Goal: Transaction & Acquisition: Purchase product/service

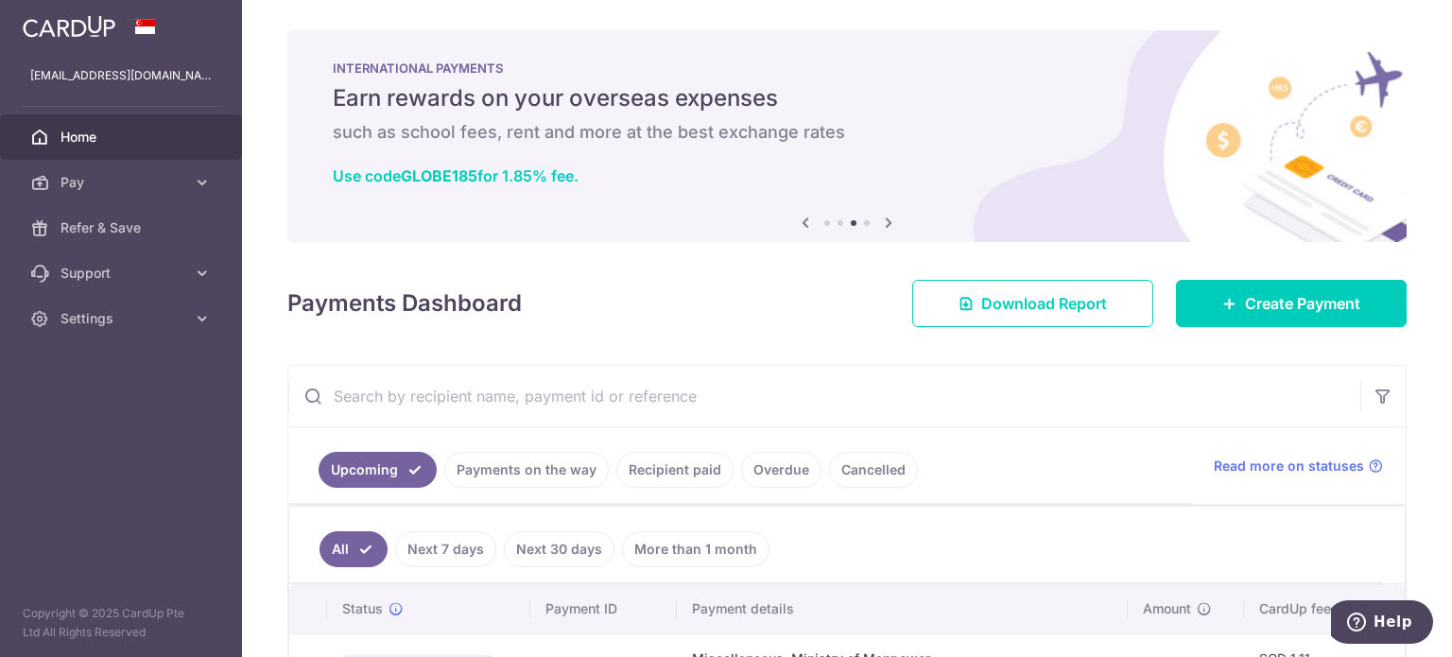
scroll to position [183, 0]
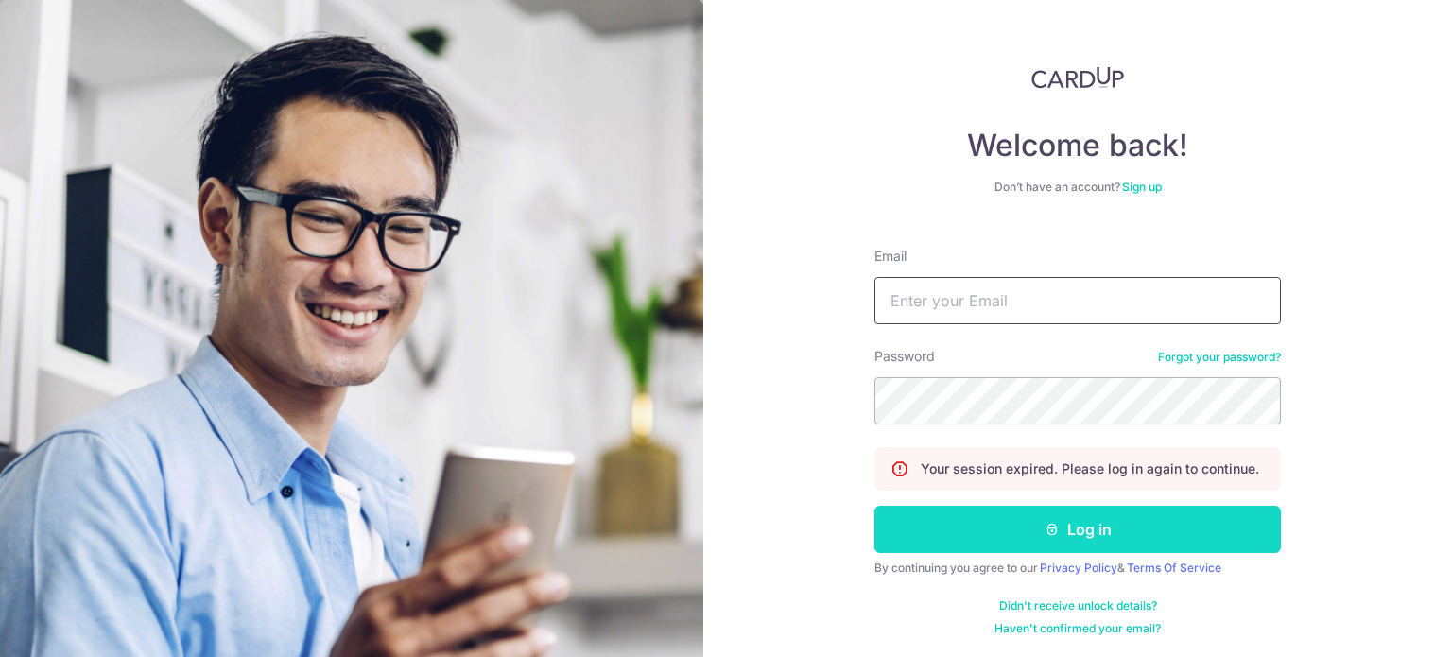
type input "[EMAIL_ADDRESS][DOMAIN_NAME]"
click at [1047, 513] on button "Log in" at bounding box center [1077, 529] width 406 height 47
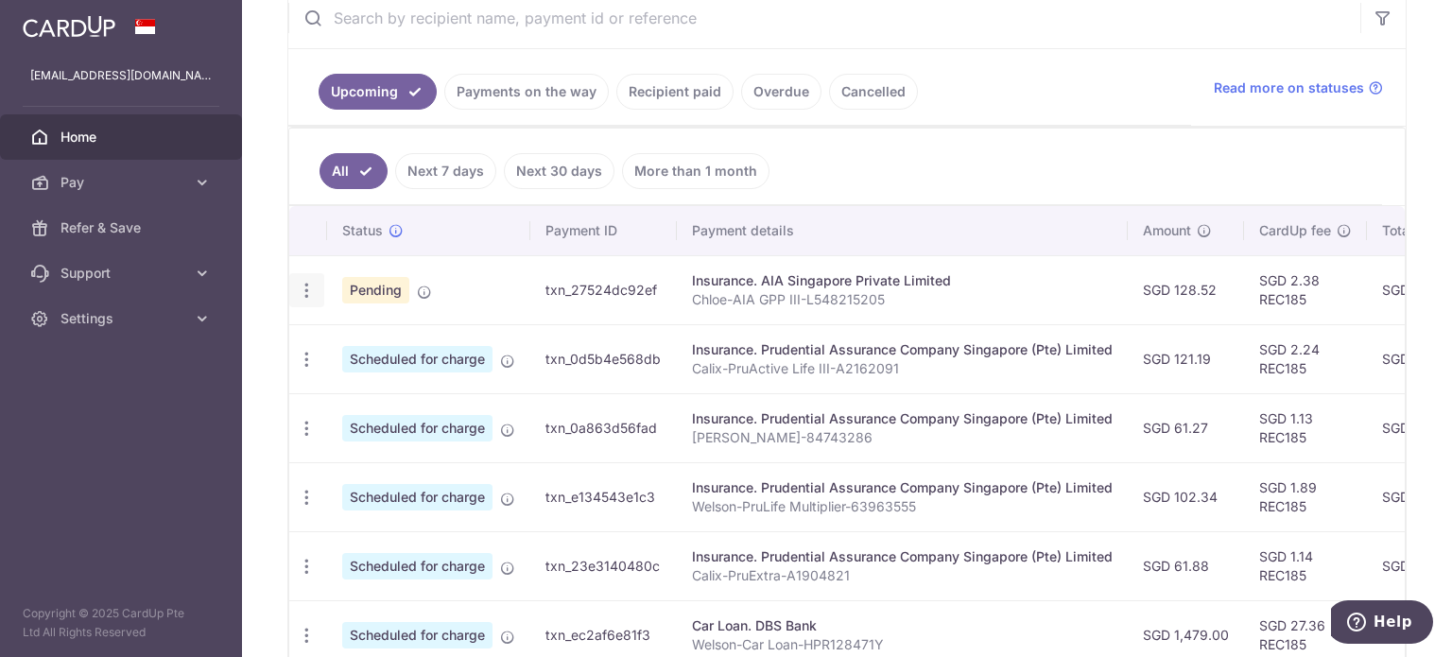
click at [306, 282] on icon "button" at bounding box center [307, 291] width 20 height 20
click at [1126, 152] on ul "All Next 7 days Next 30 days More than 1 month" at bounding box center [835, 167] width 1093 height 77
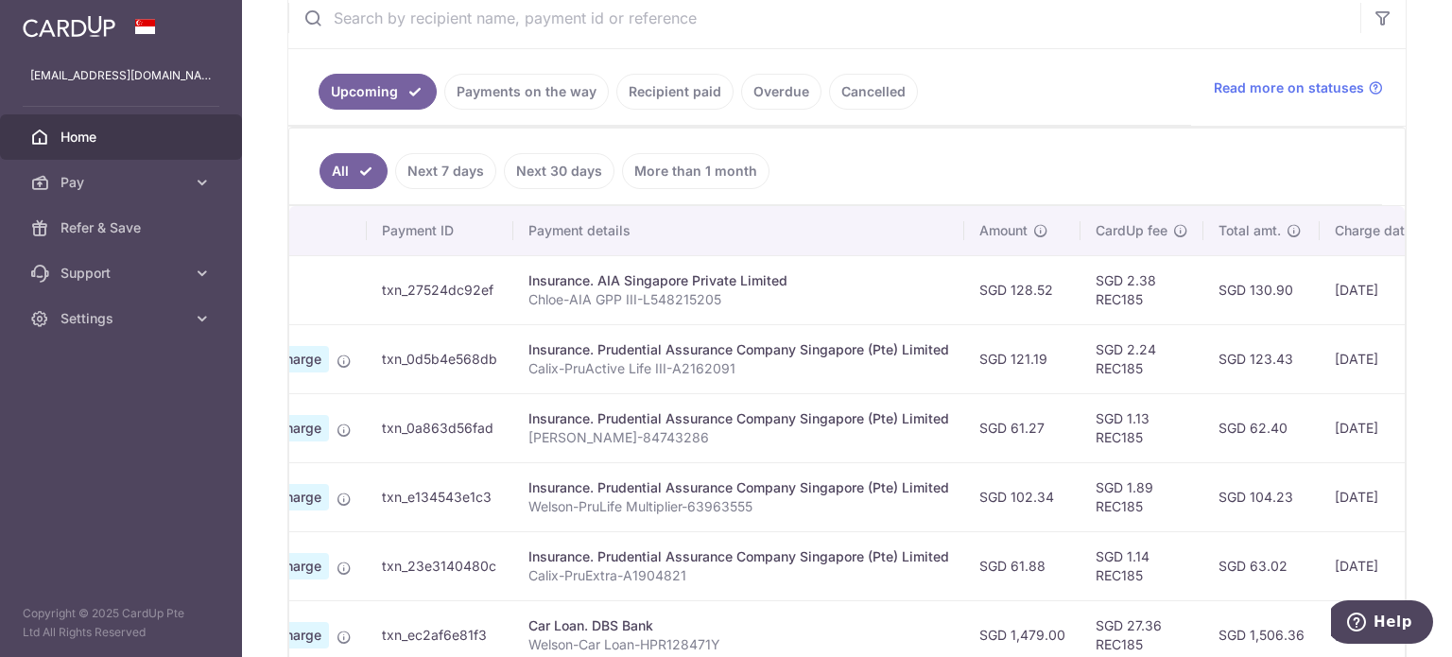
drag, startPoint x: 947, startPoint y: 591, endPoint x: 965, endPoint y: 587, distance: 18.4
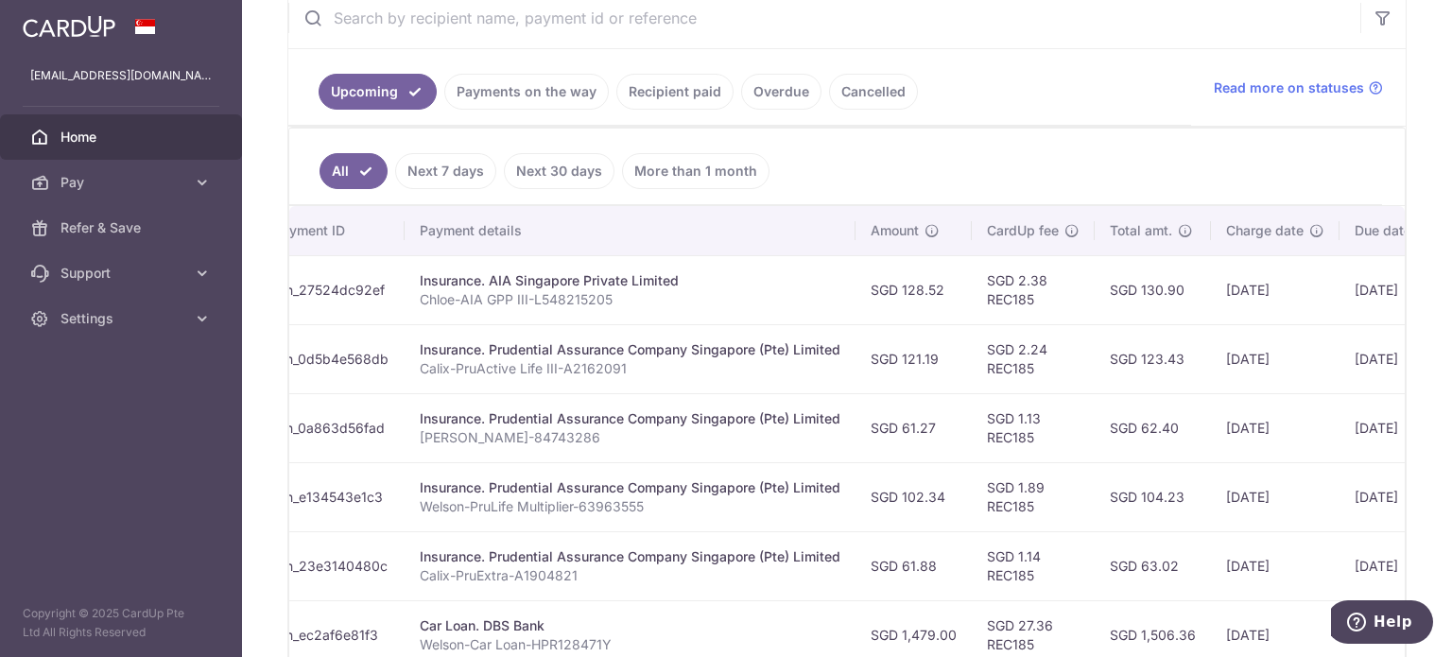
drag, startPoint x: 850, startPoint y: 517, endPoint x: 907, endPoint y: 516, distance: 57.7
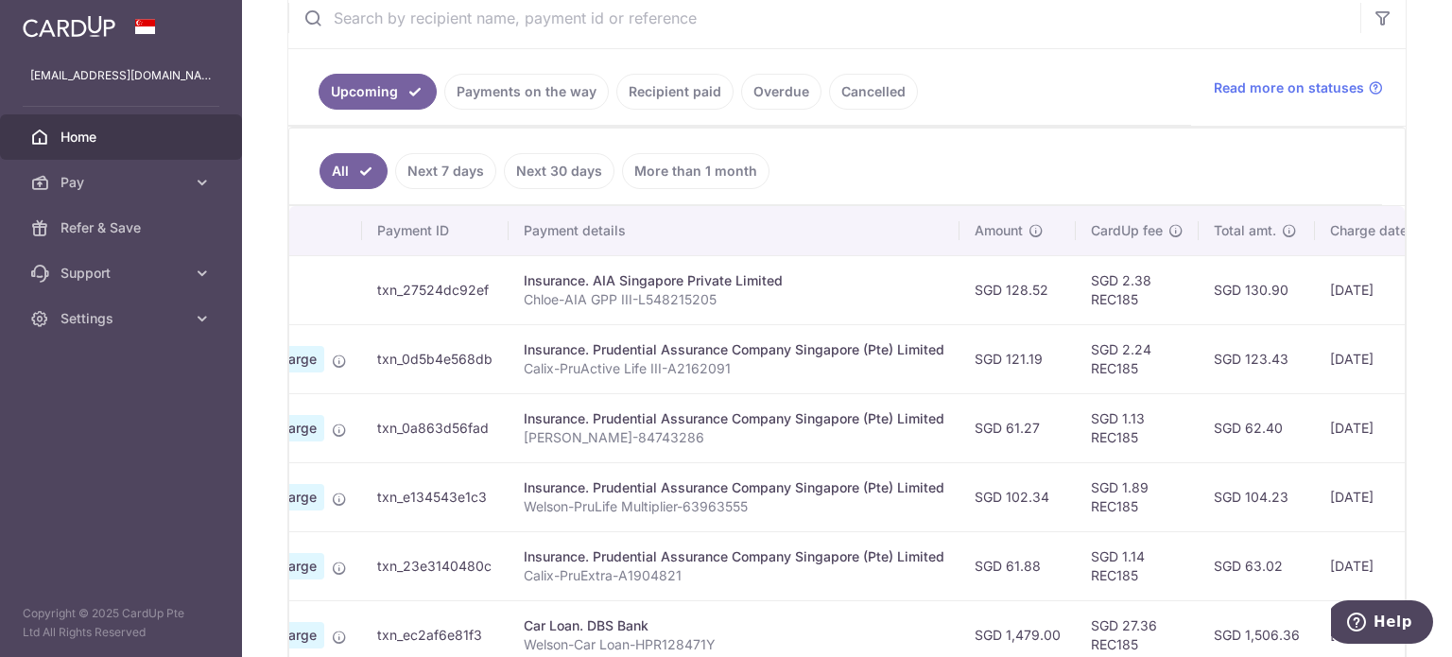
scroll to position [0, 0]
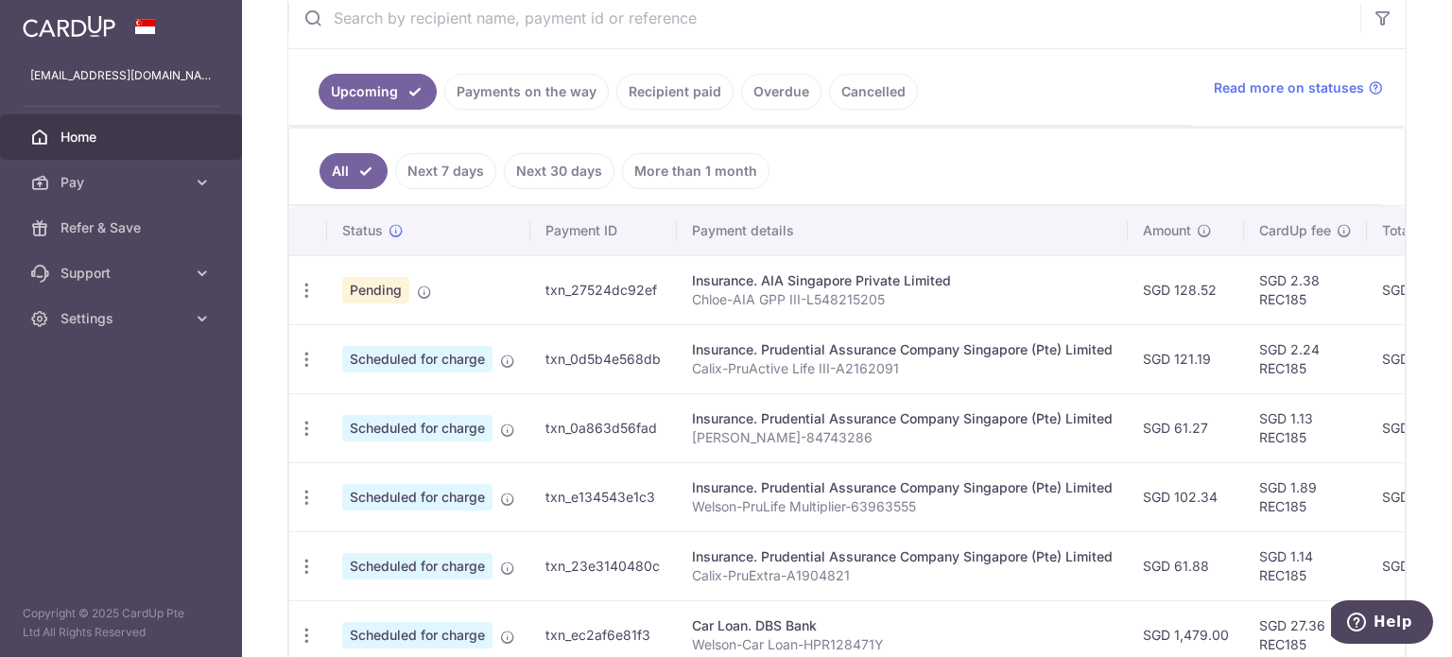
drag, startPoint x: 916, startPoint y: 321, endPoint x: 497, endPoint y: 320, distance: 418.7
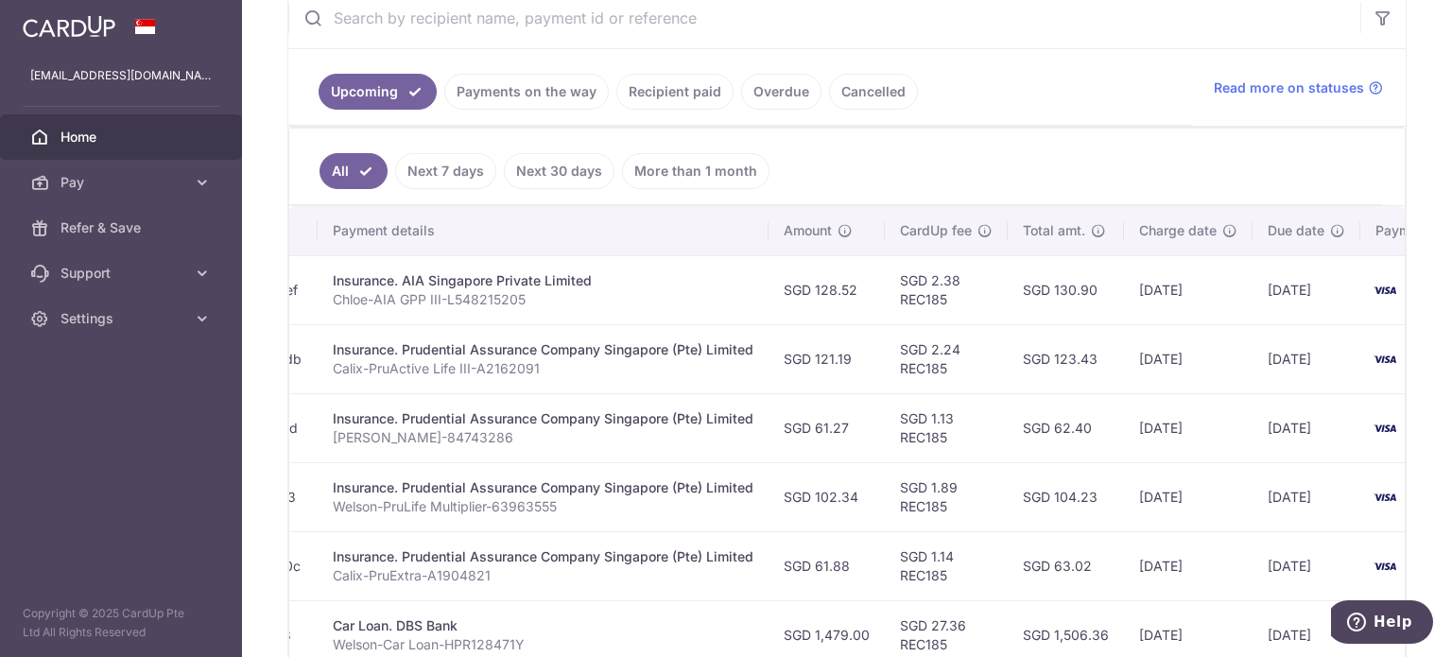
scroll to position [0, 458]
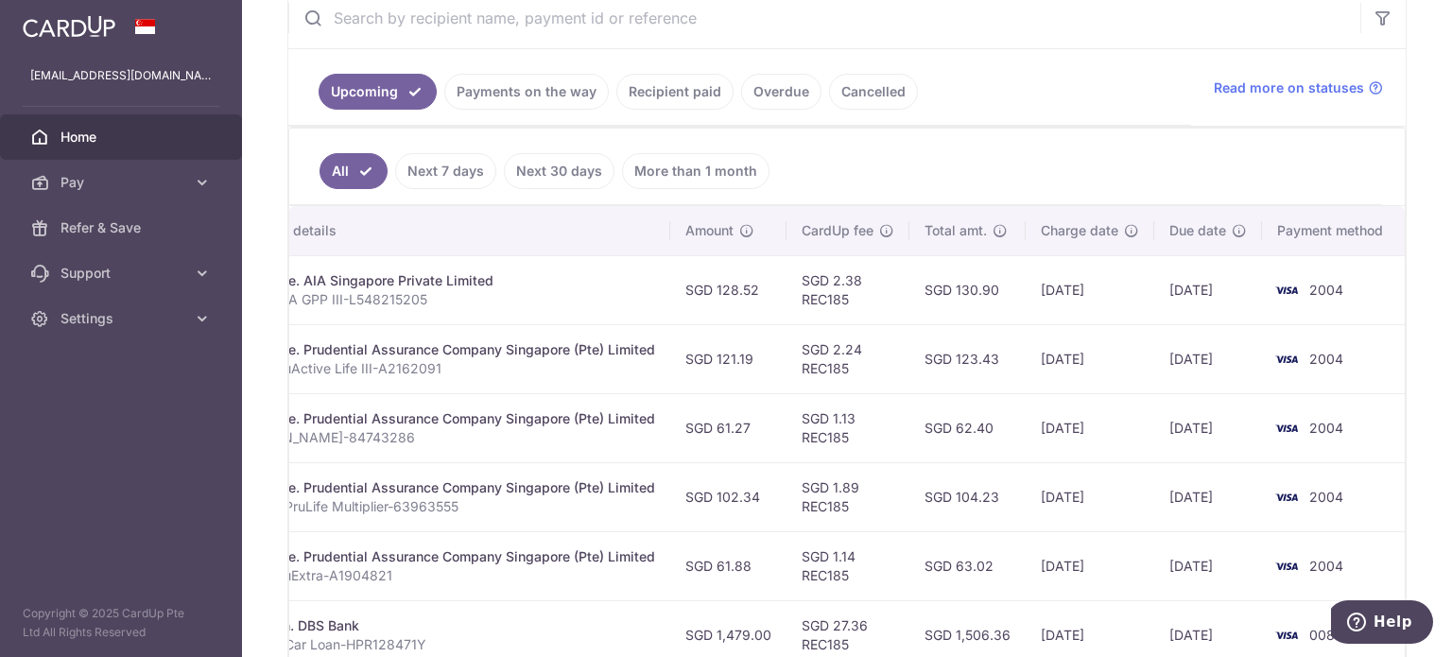
drag, startPoint x: 734, startPoint y: 283, endPoint x: 928, endPoint y: 275, distance: 193.9
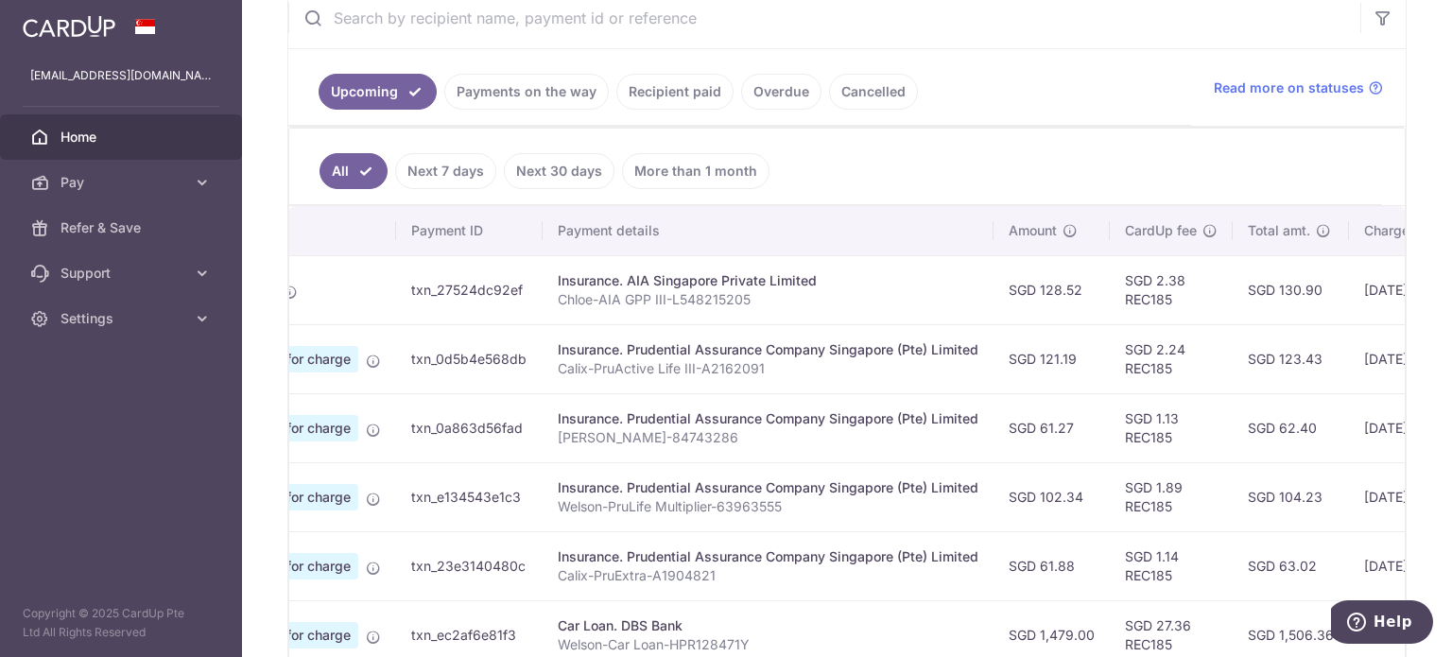
scroll to position [0, 0]
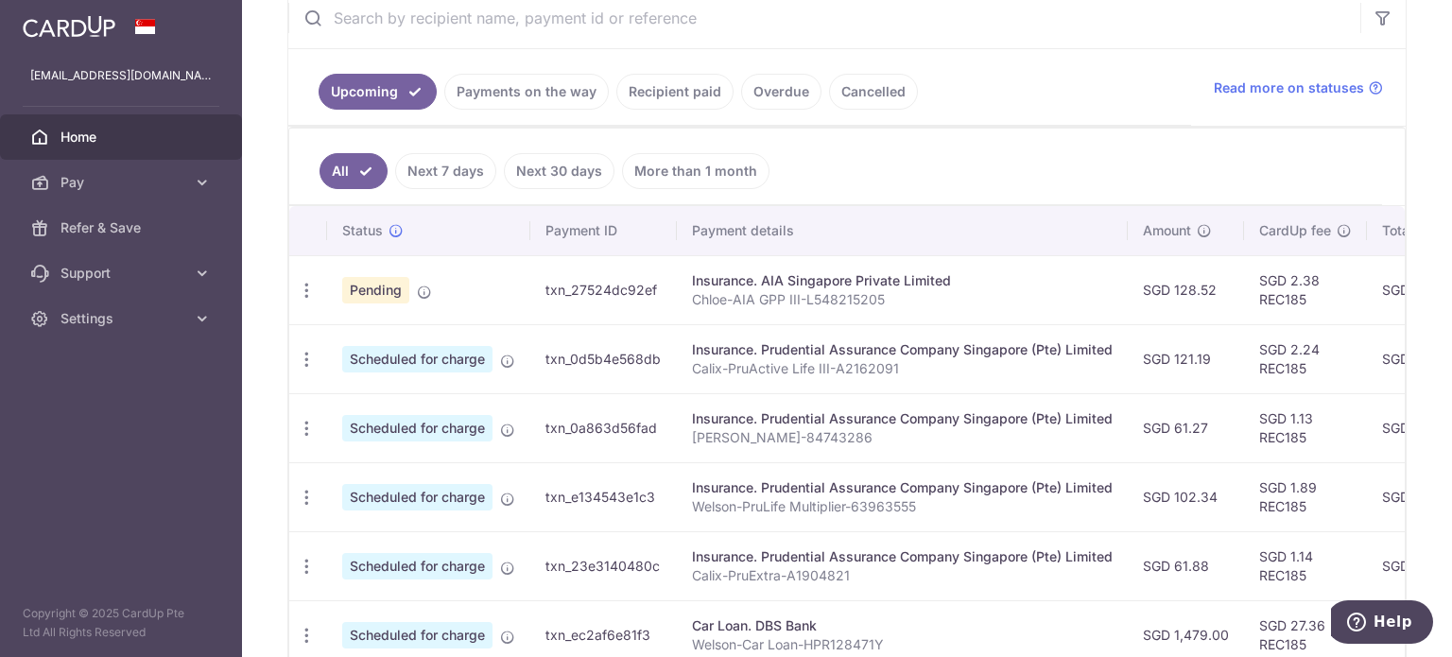
drag, startPoint x: 824, startPoint y: 273, endPoint x: 602, endPoint y: 276, distance: 222.2
click at [189, 186] on link "Pay" at bounding box center [121, 182] width 242 height 45
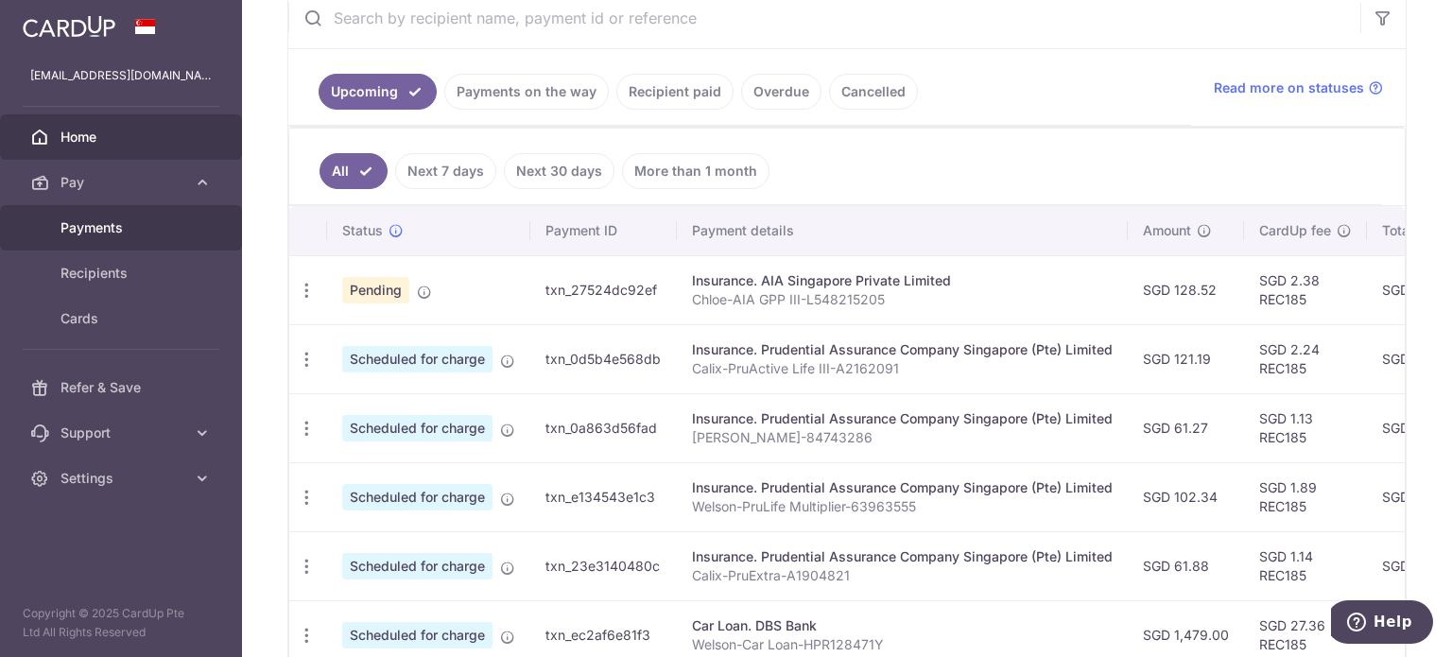
click at [128, 229] on span "Payments" at bounding box center [122, 227] width 125 height 19
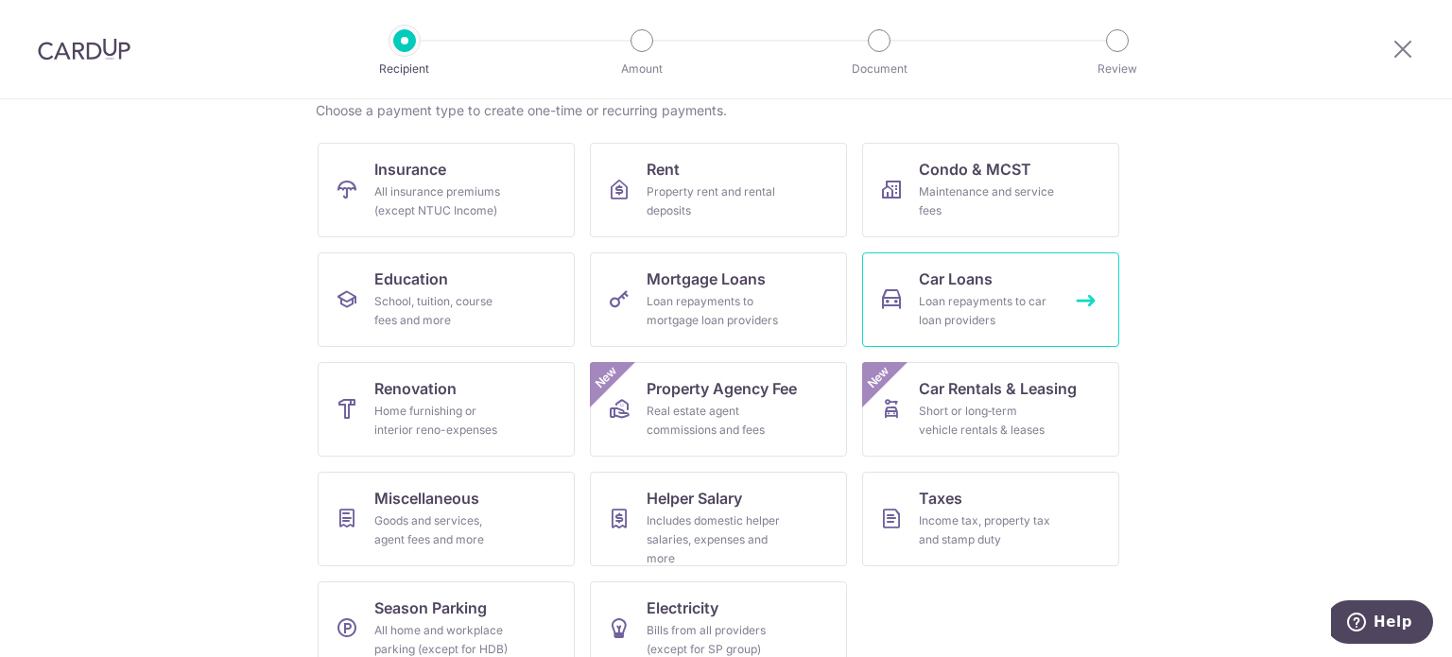
scroll to position [188, 0]
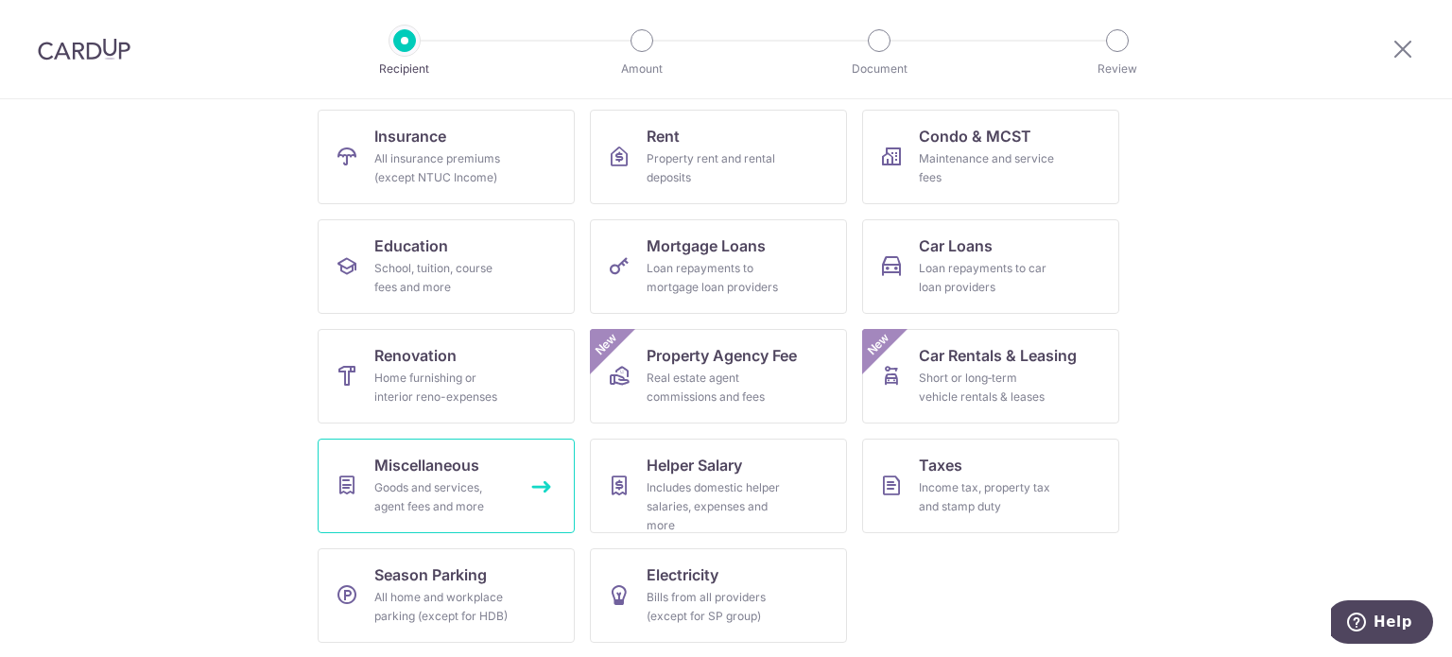
click at [442, 465] on span "Miscellaneous" at bounding box center [426, 465] width 105 height 23
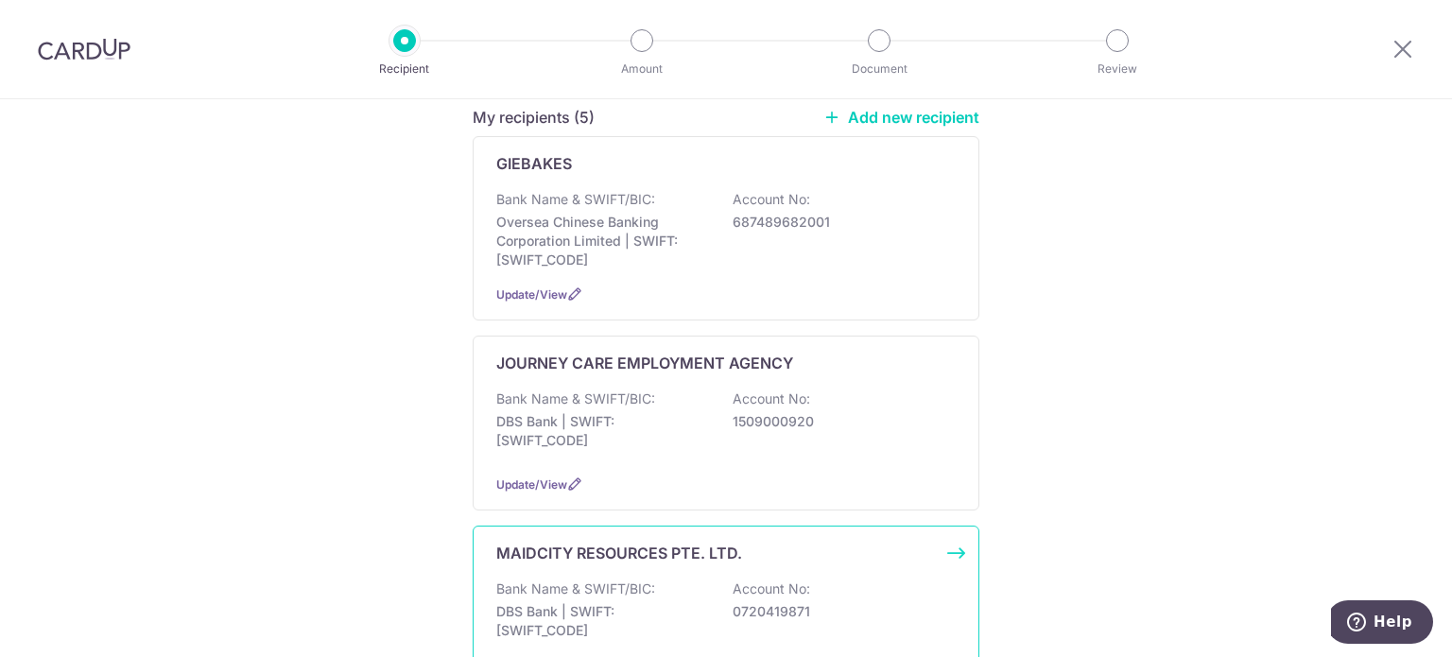
scroll to position [378, 0]
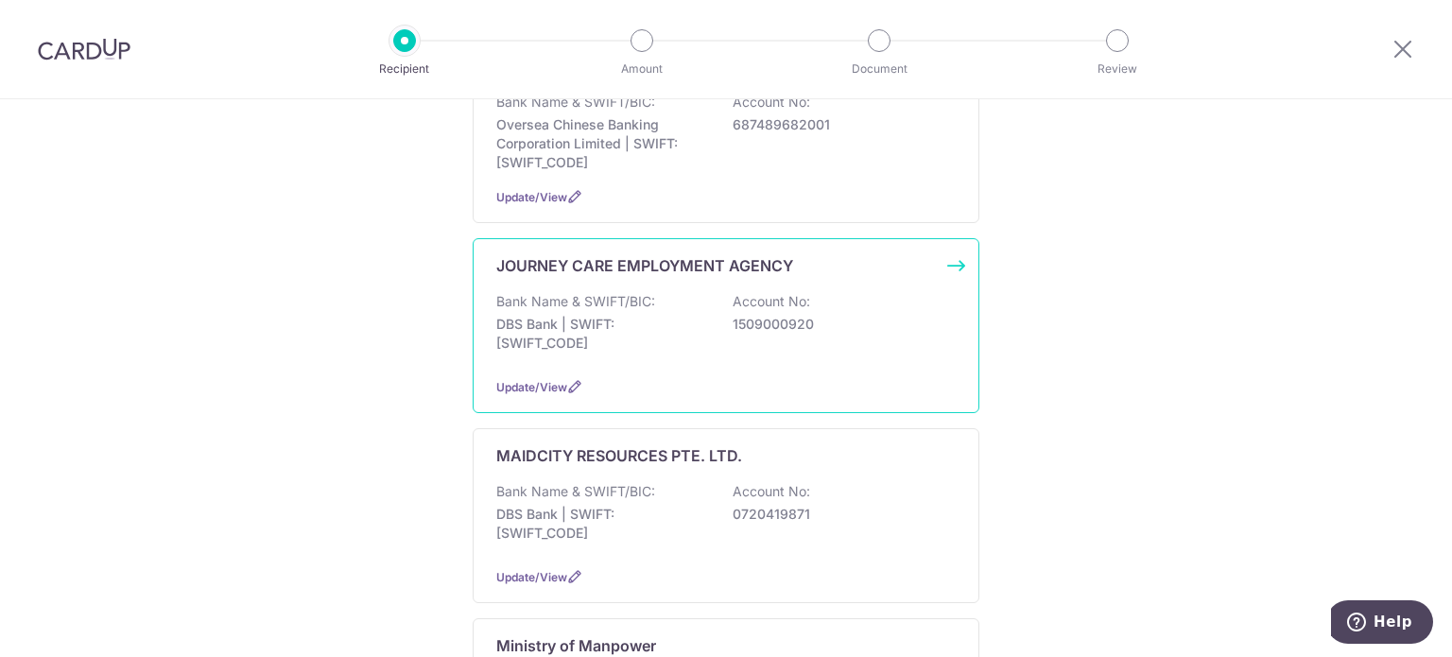
click at [647, 315] on p "DBS Bank | SWIFT: [SWIFT_CODE]" at bounding box center [602, 334] width 212 height 38
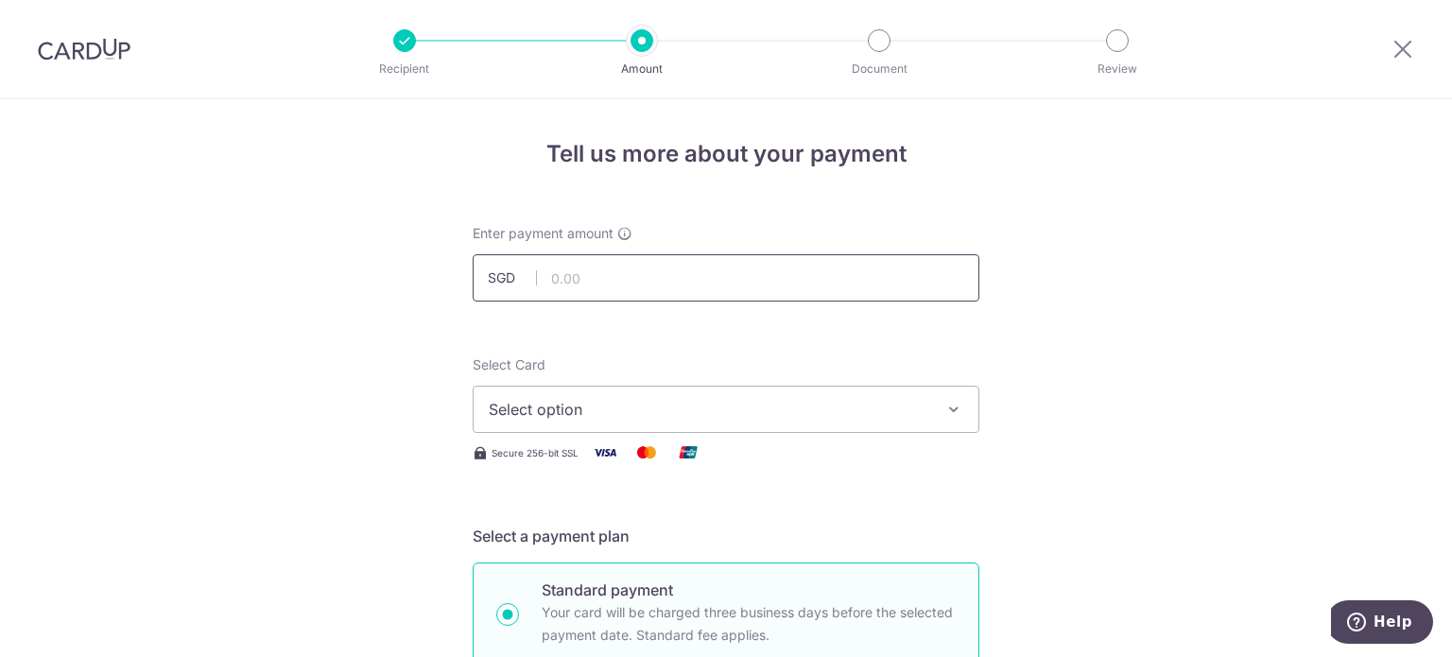
click at [832, 284] on input "text" at bounding box center [726, 277] width 507 height 47
type input "2,739.37"
click at [848, 408] on span "Select option" at bounding box center [709, 409] width 440 height 23
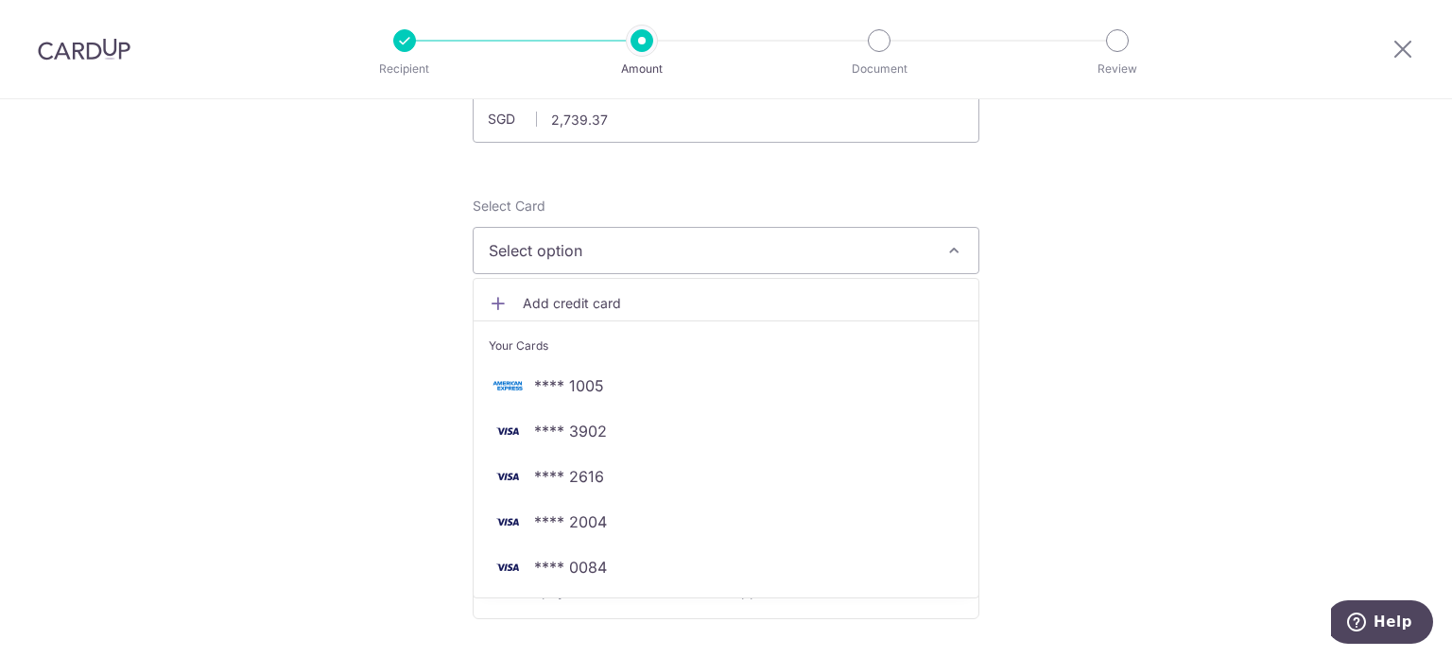
scroll to position [189, 0]
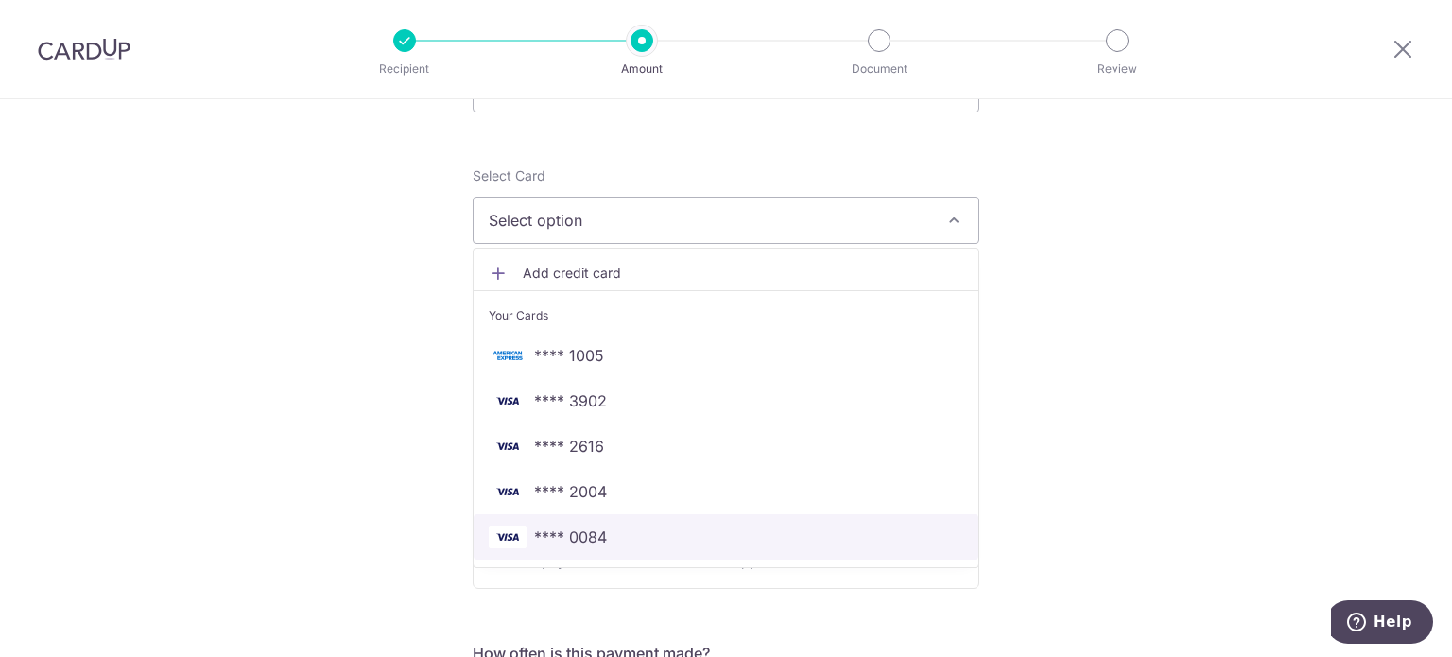
click at [652, 542] on span "**** 0084" at bounding box center [726, 537] width 475 height 23
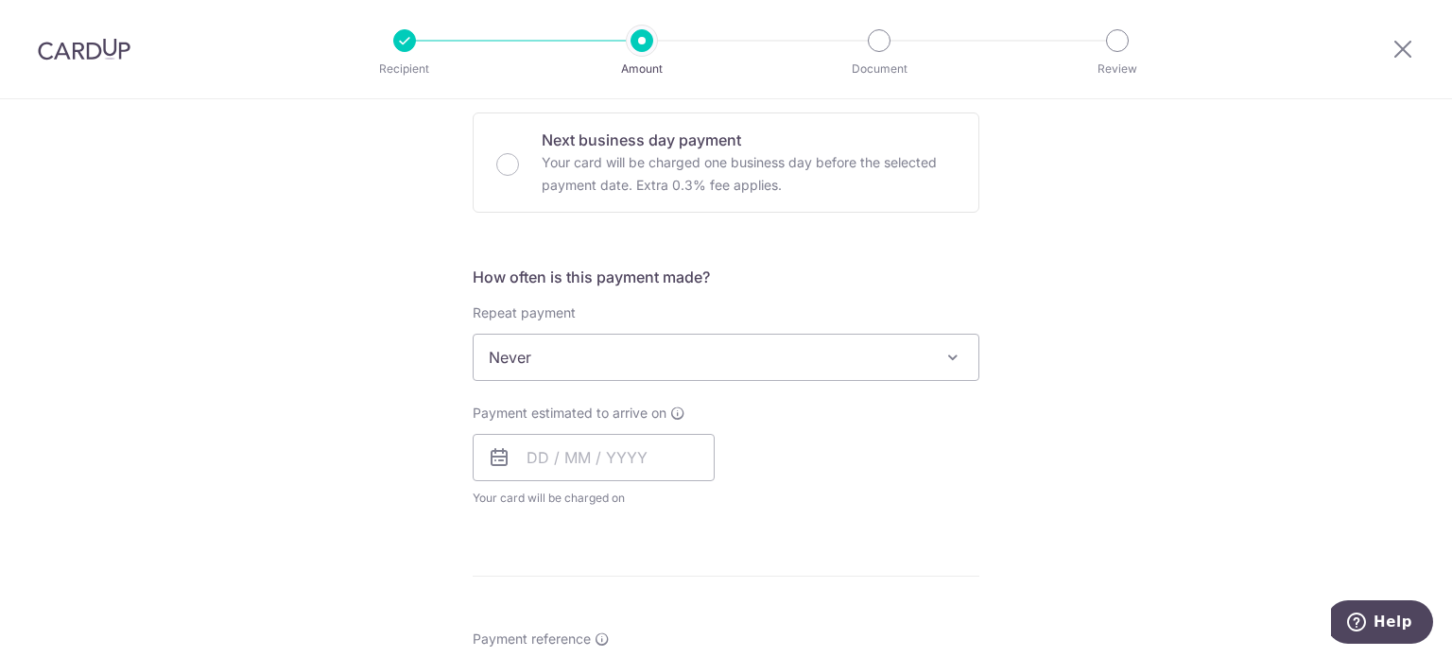
scroll to position [662, 0]
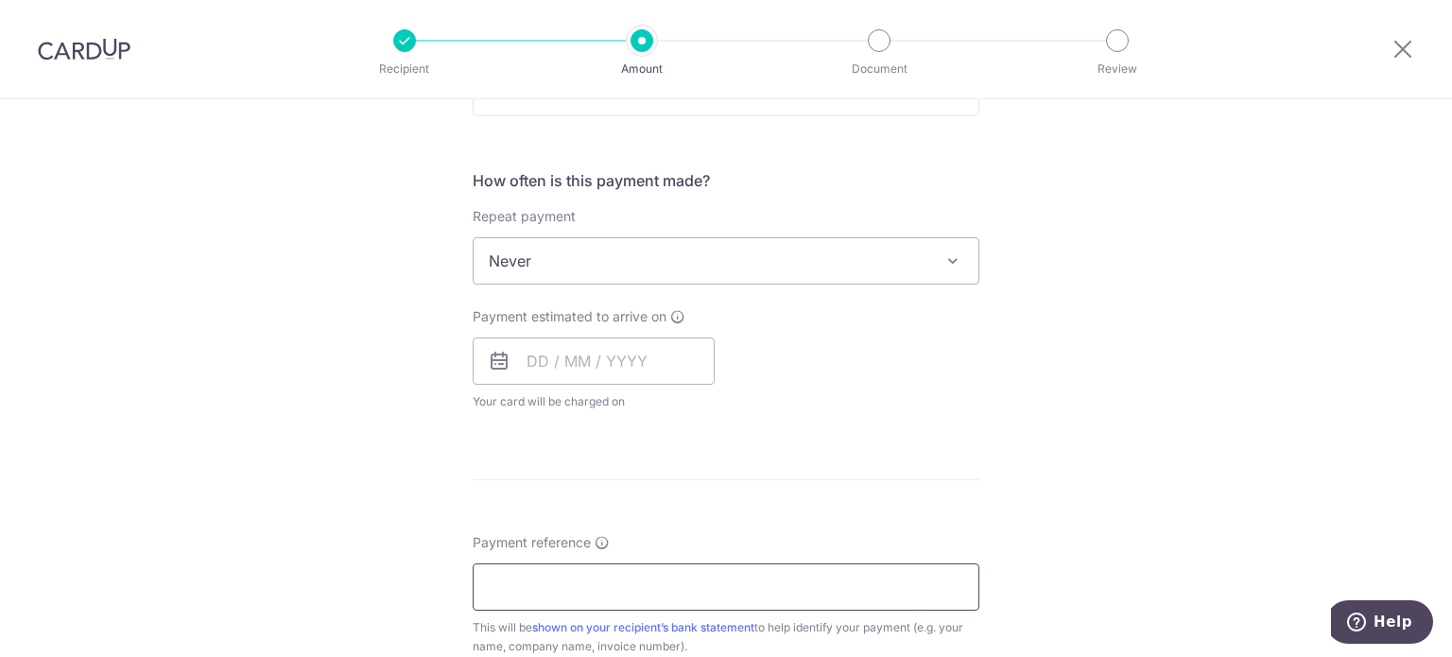
click at [701, 586] on input "Payment reference" at bounding box center [726, 586] width 507 height 47
click at [965, 430] on form "Enter payment amount SGD 2,739.37 2739.37 Select Card **** 0084 Add credit card…" at bounding box center [726, 310] width 507 height 1496
click at [632, 352] on input "text" at bounding box center [594, 360] width 242 height 47
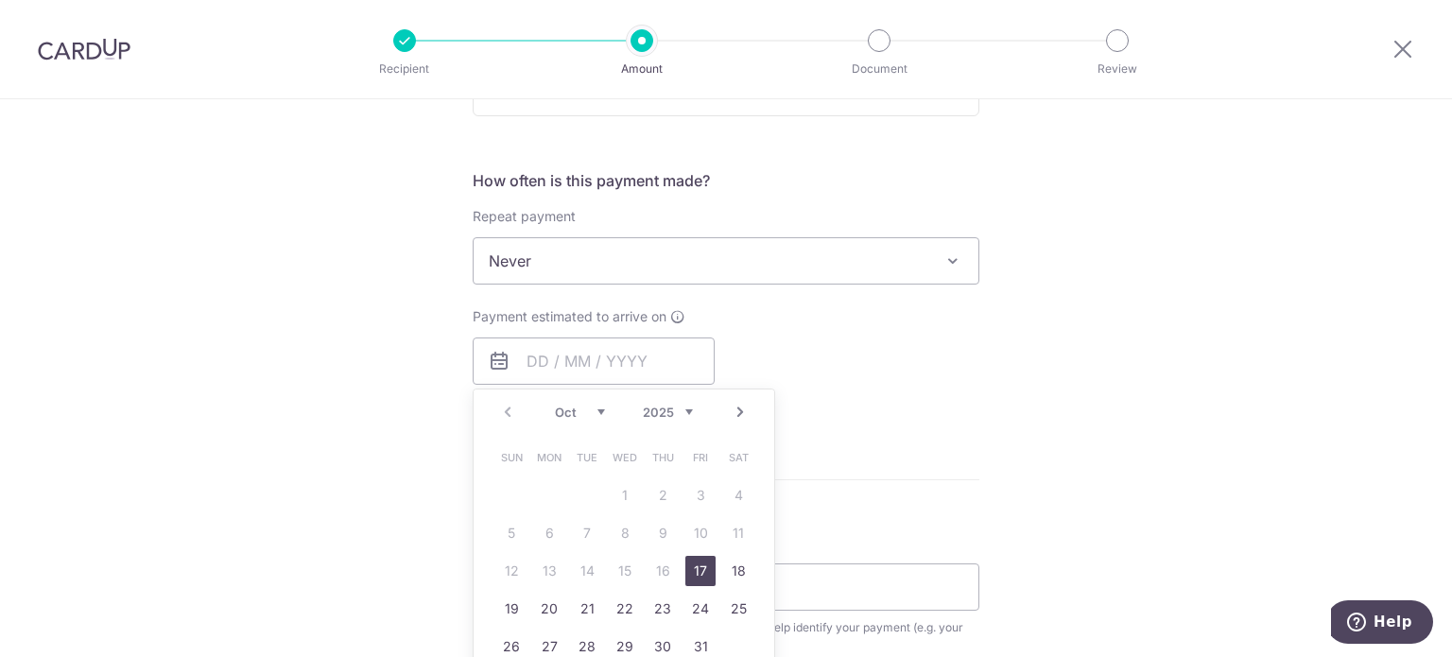
click at [692, 568] on link "17" at bounding box center [700, 571] width 30 height 30
click at [1214, 386] on div "Tell us more about your payment Enter payment amount SGD 2,739.37 2739.37 Selec…" at bounding box center [726, 293] width 1452 height 1710
click at [568, 343] on input "text" at bounding box center [594, 360] width 242 height 47
type input "[DATE]"
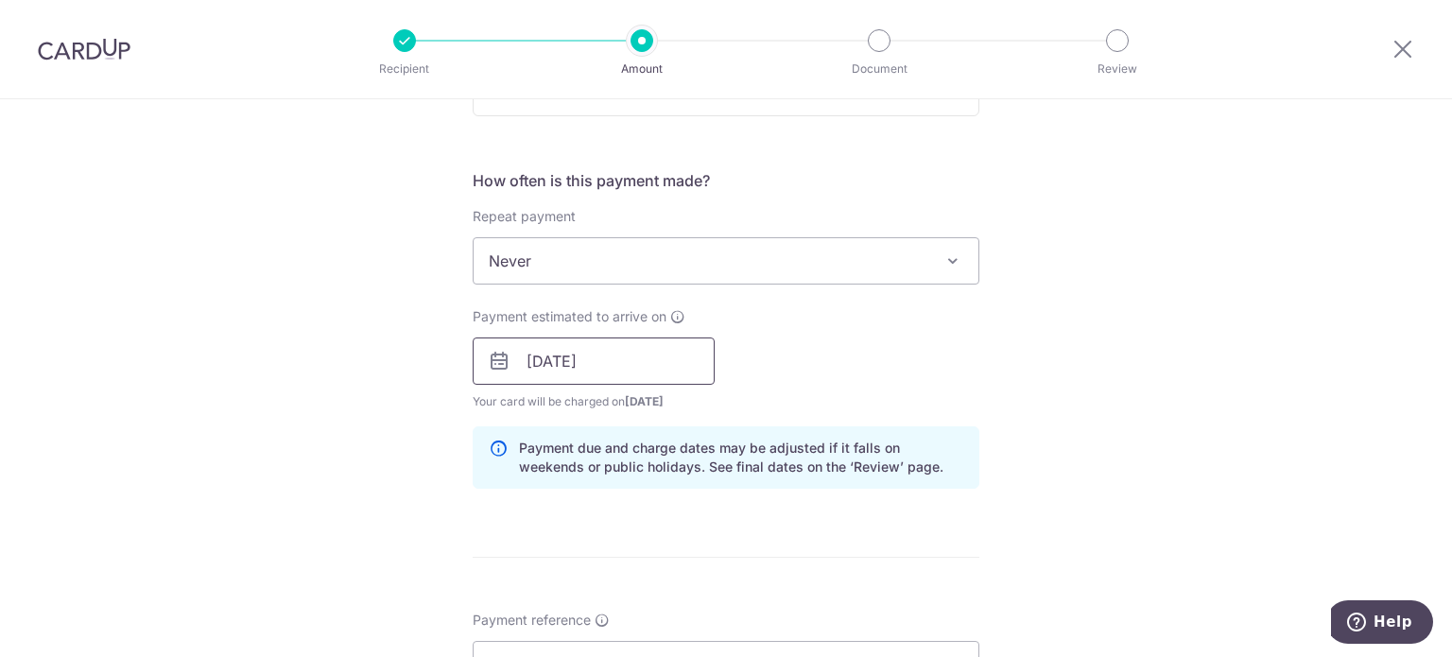
scroll to position [945, 0]
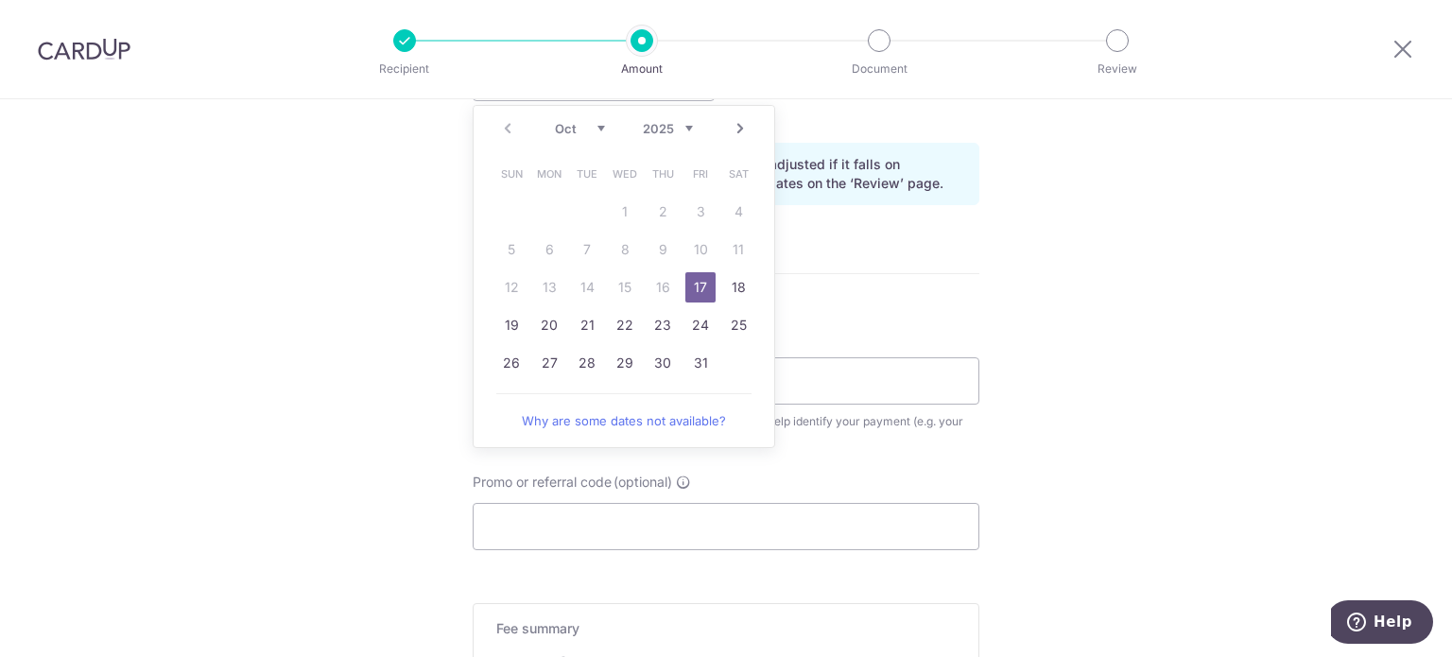
click at [695, 282] on link "17" at bounding box center [700, 287] width 30 height 30
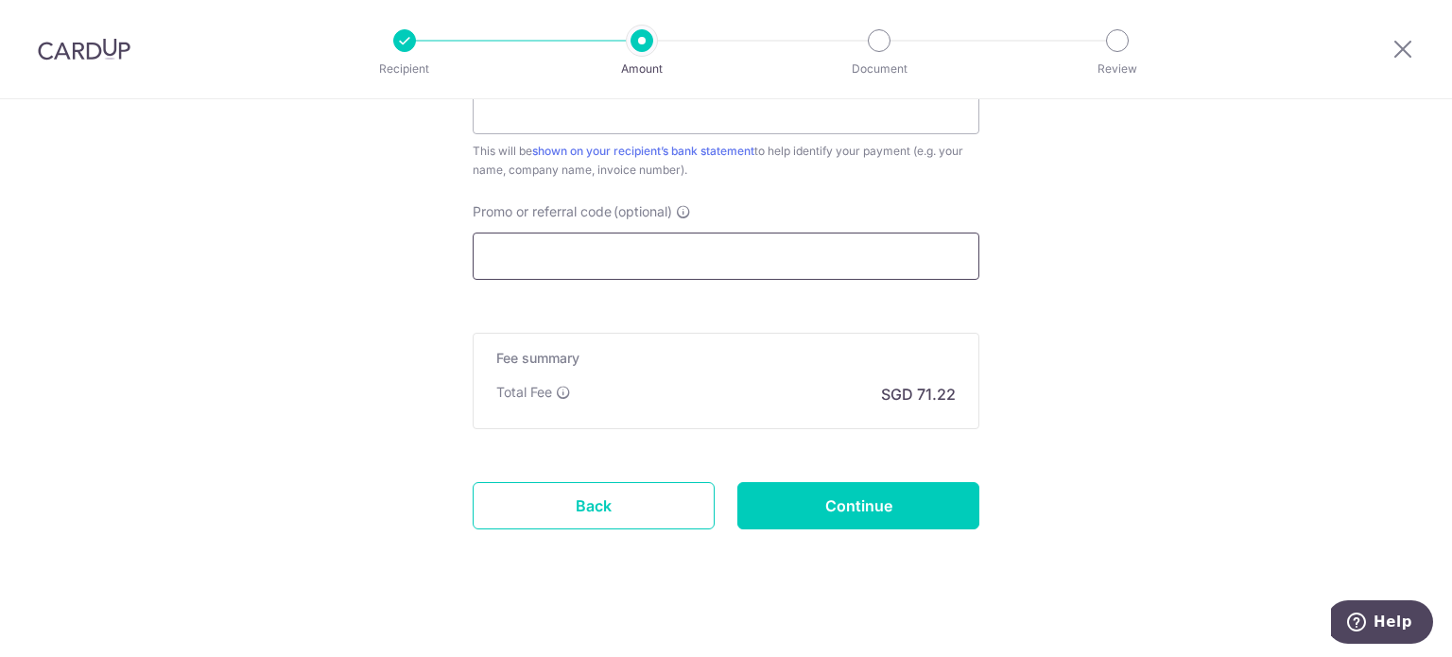
scroll to position [1227, 0]
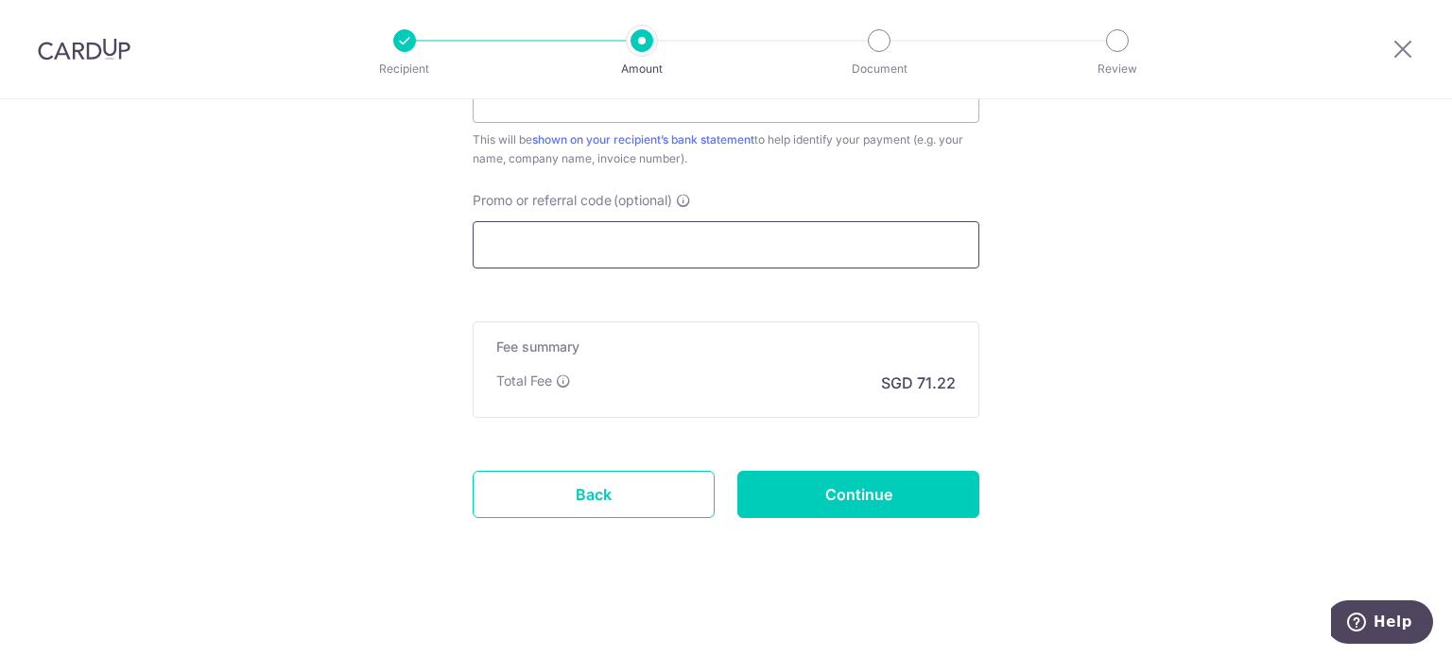
click at [826, 252] on input "Promo or referral code (optional)" at bounding box center [726, 244] width 507 height 47
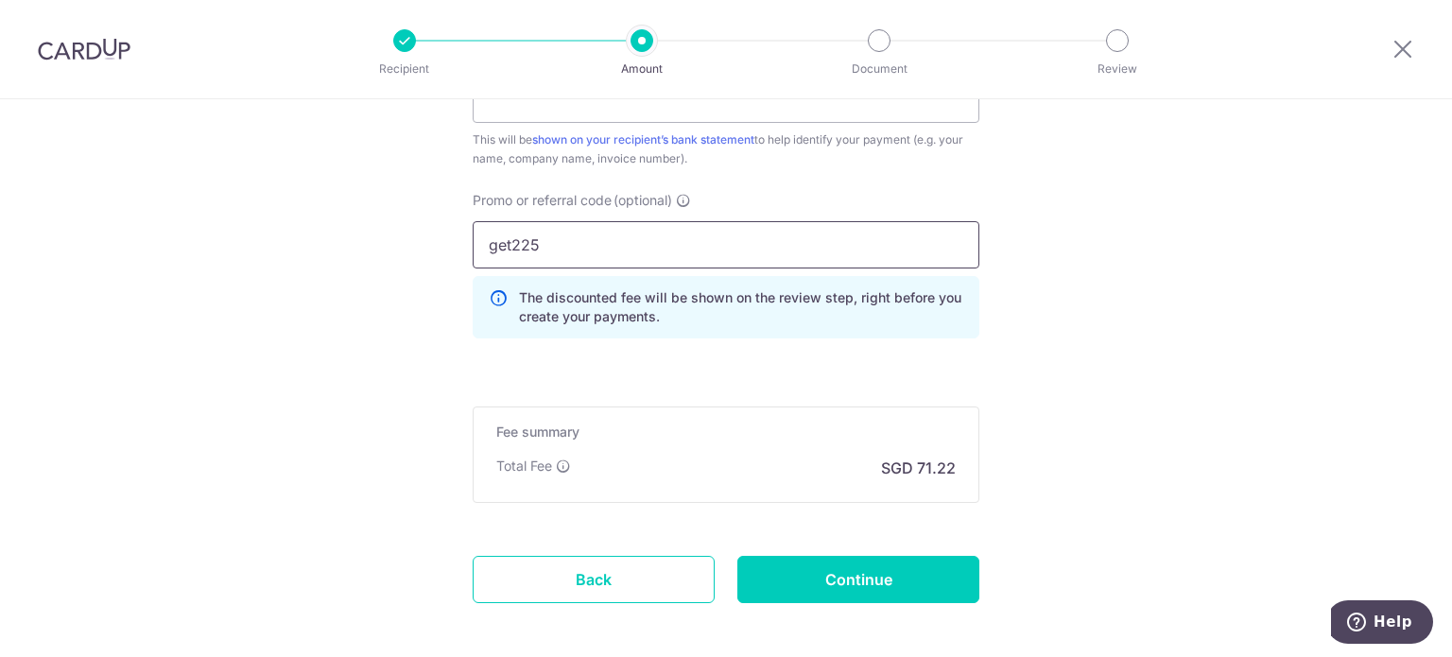
type input "get225"
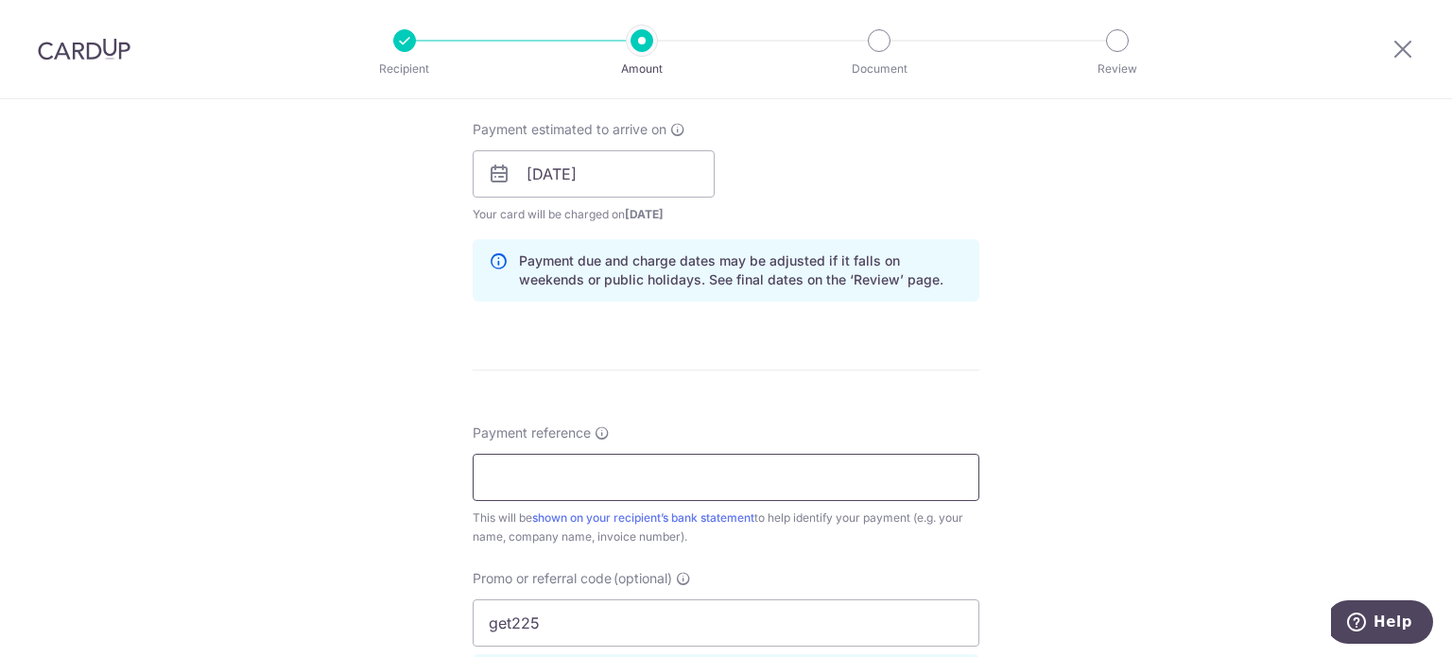
click at [742, 458] on input "Payment reference" at bounding box center [726, 477] width 507 height 47
click at [1184, 404] on div "Tell us more about your payment Enter payment amount SGD 2,739.37 2739.37 Selec…" at bounding box center [726, 186] width 1452 height 1873
click at [803, 489] on input "Payment reference" at bounding box center [726, 477] width 507 height 47
drag, startPoint x: 1407, startPoint y: 48, endPoint x: 809, endPoint y: 78, distance: 598.2
click at [1407, 48] on icon at bounding box center [1402, 49] width 23 height 24
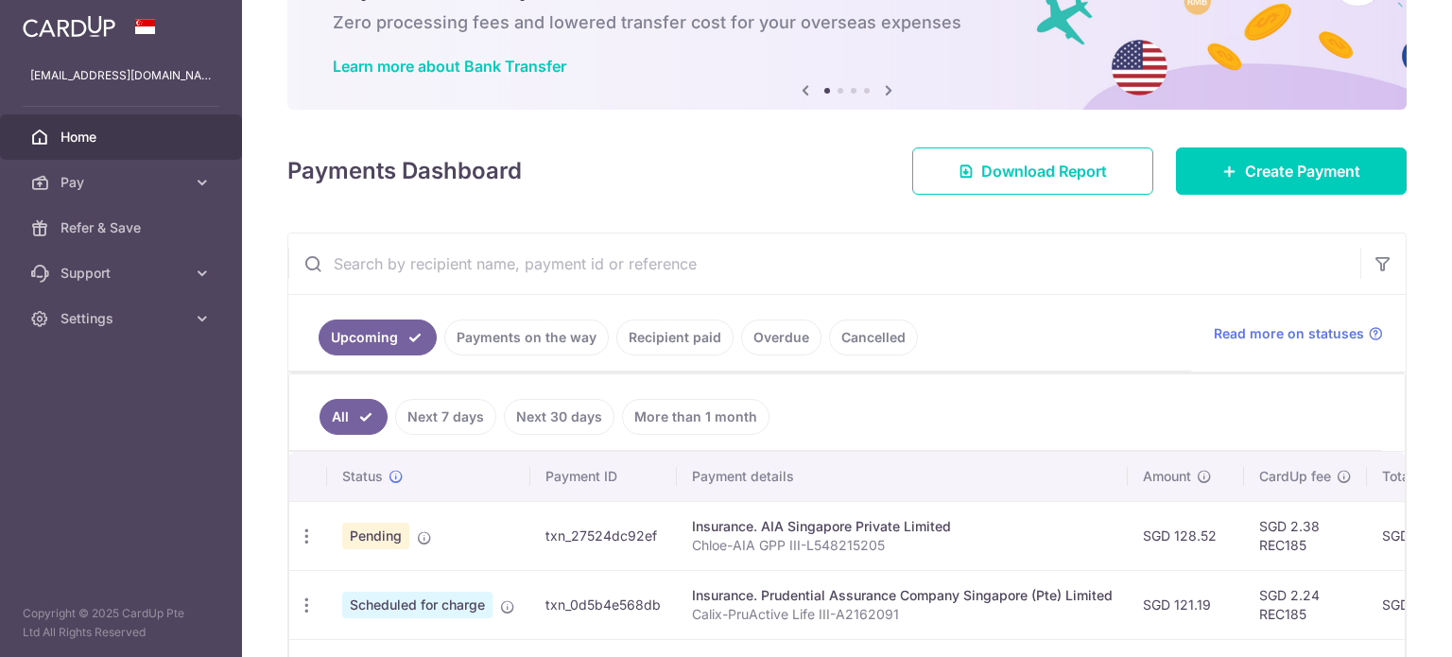
scroll to position [284, 0]
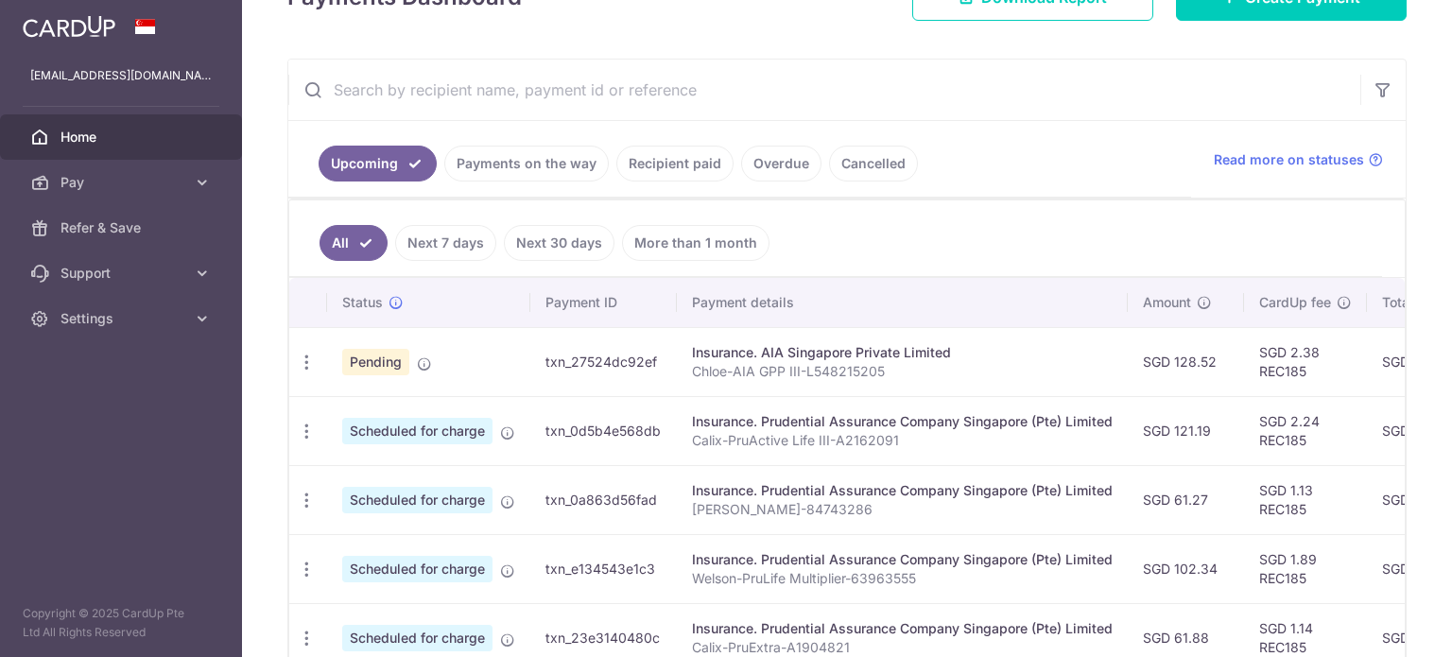
click at [689, 161] on link "Recipient paid" at bounding box center [674, 164] width 117 height 36
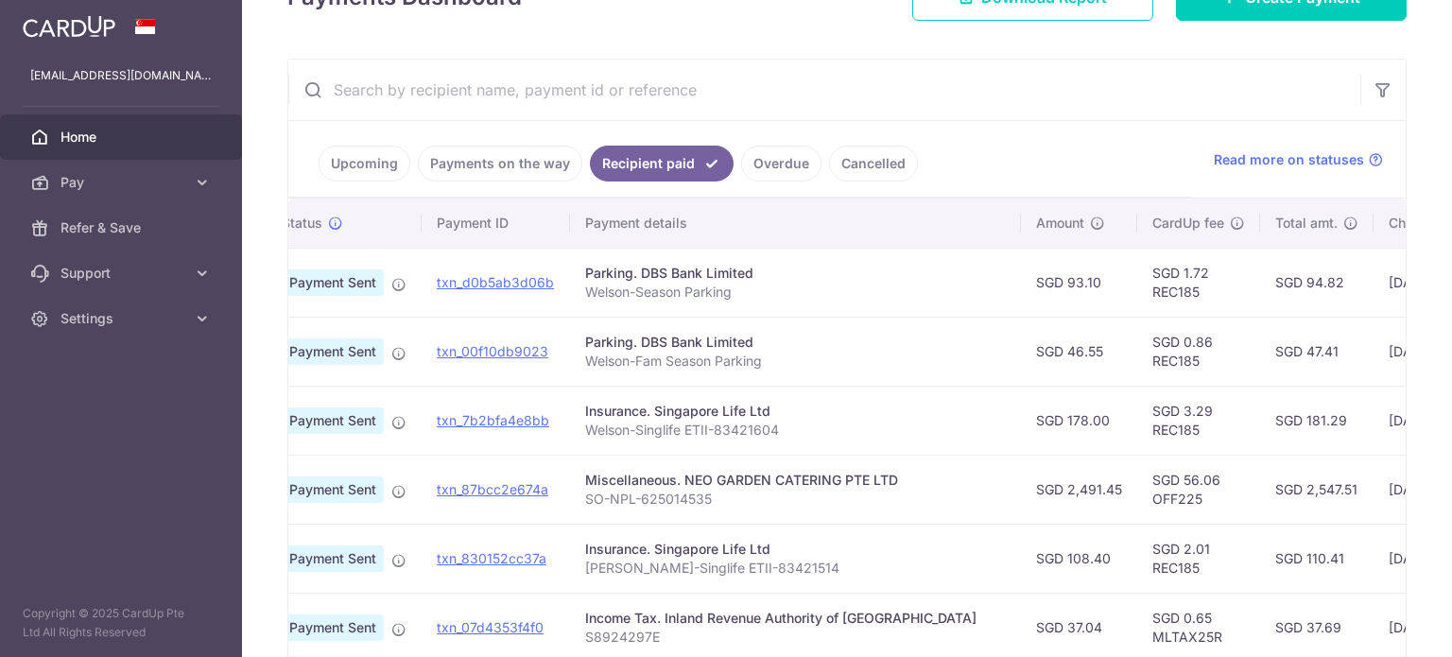
drag, startPoint x: 1027, startPoint y: 504, endPoint x: 1097, endPoint y: 495, distance: 70.5
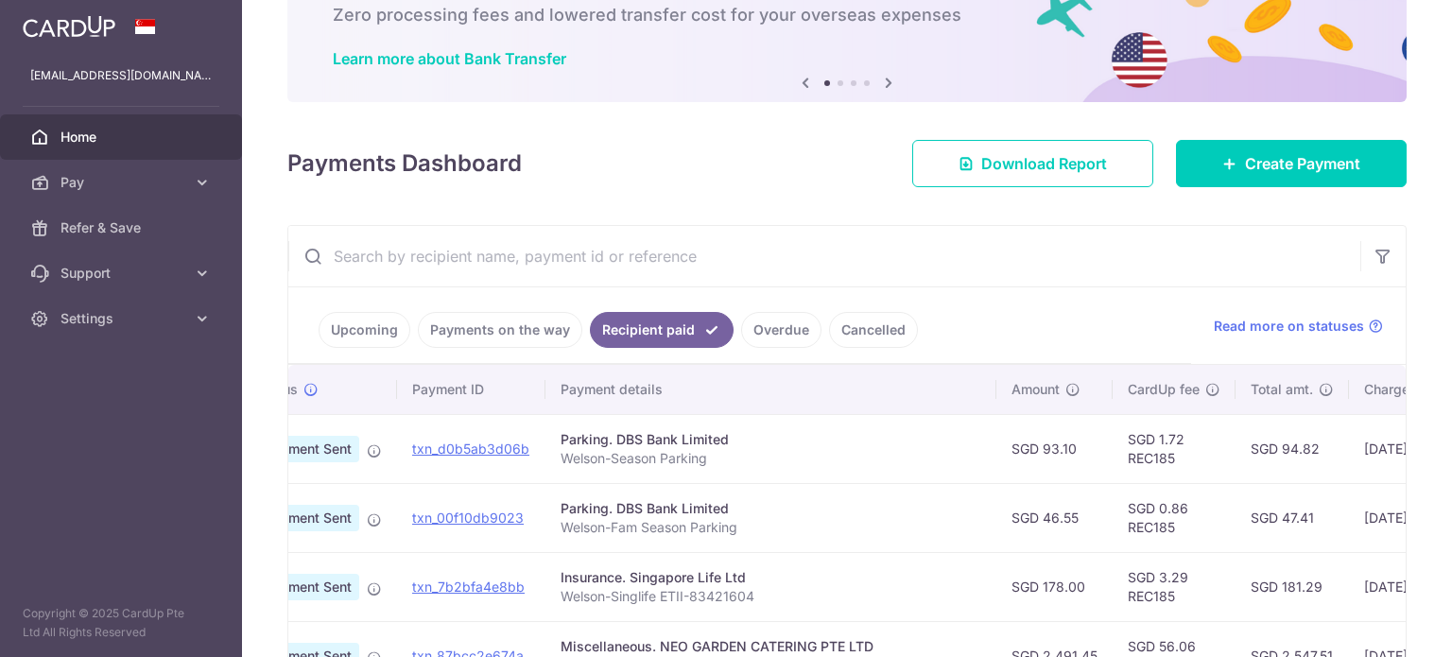
scroll to position [95, 0]
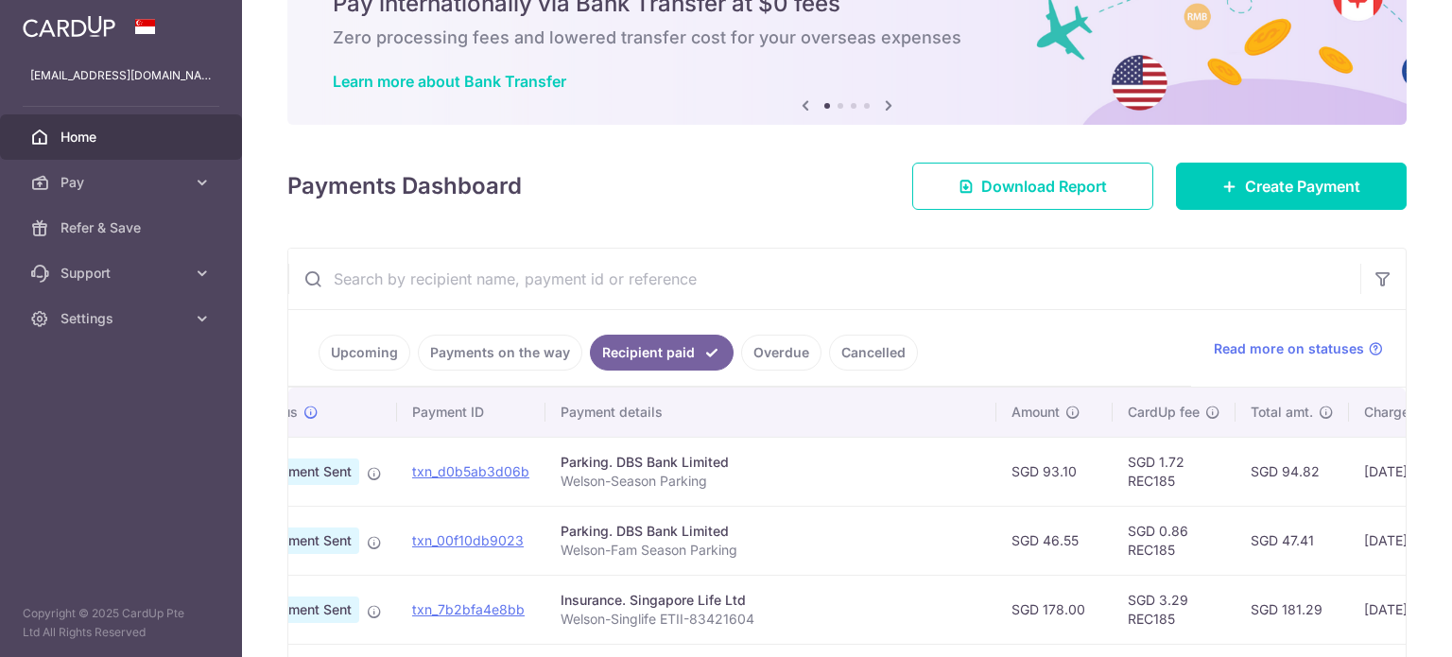
click at [440, 275] on input "text" at bounding box center [824, 279] width 1072 height 60
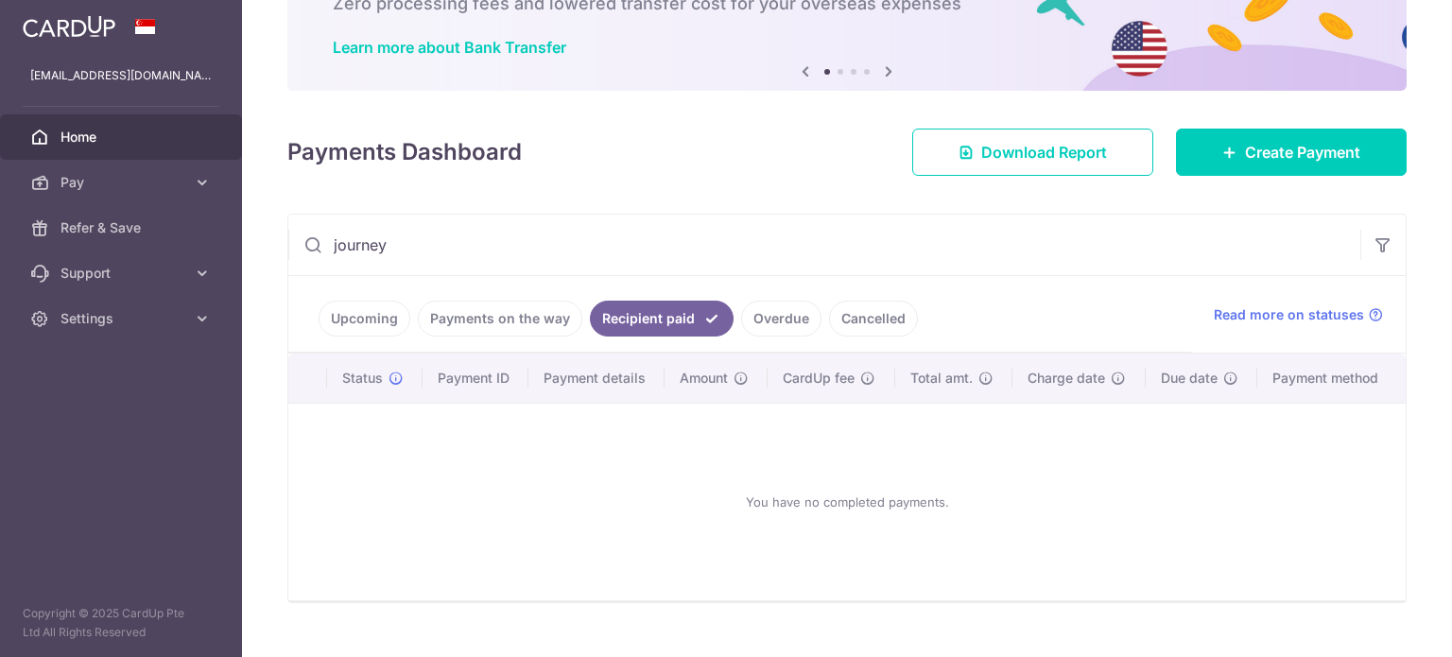
scroll to position [161, 0]
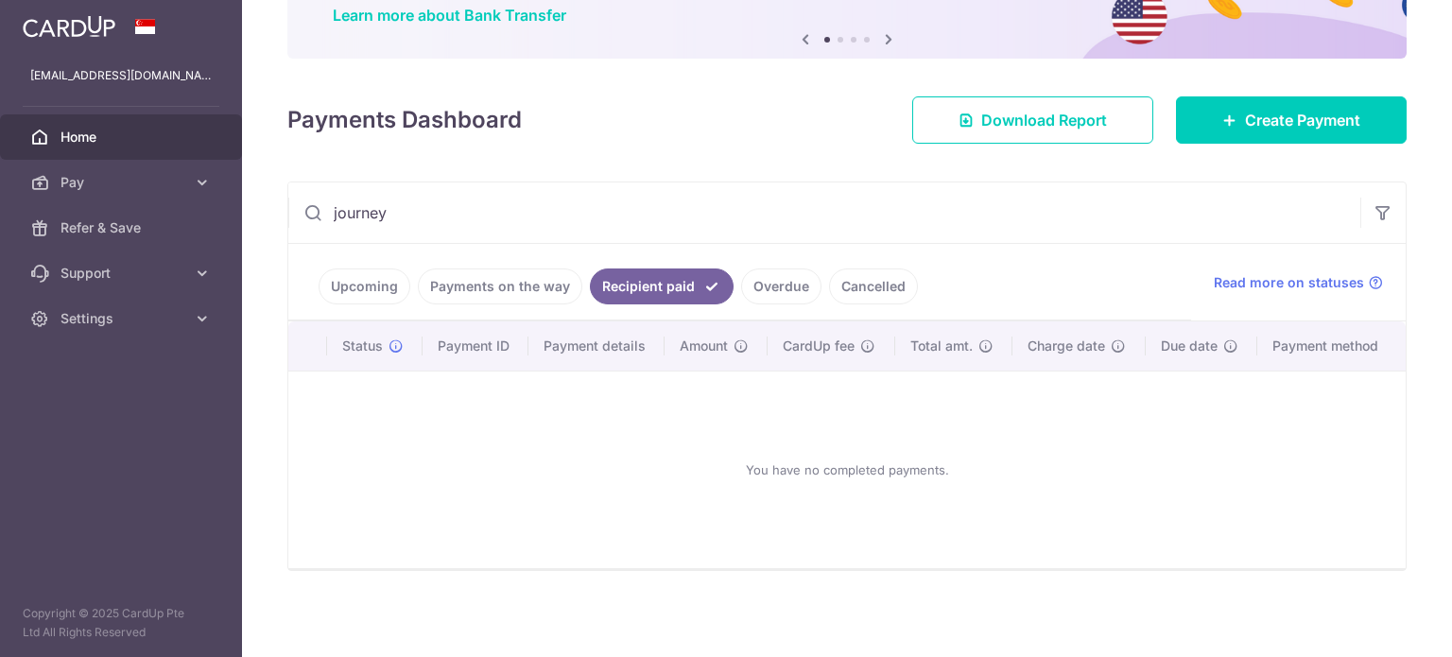
drag, startPoint x: 460, startPoint y: 203, endPoint x: 285, endPoint y: 208, distance: 174.9
click at [285, 208] on div "× Pause Schedule Pause all future payments in this series Pause just this one p…" at bounding box center [847, 328] width 1210 height 657
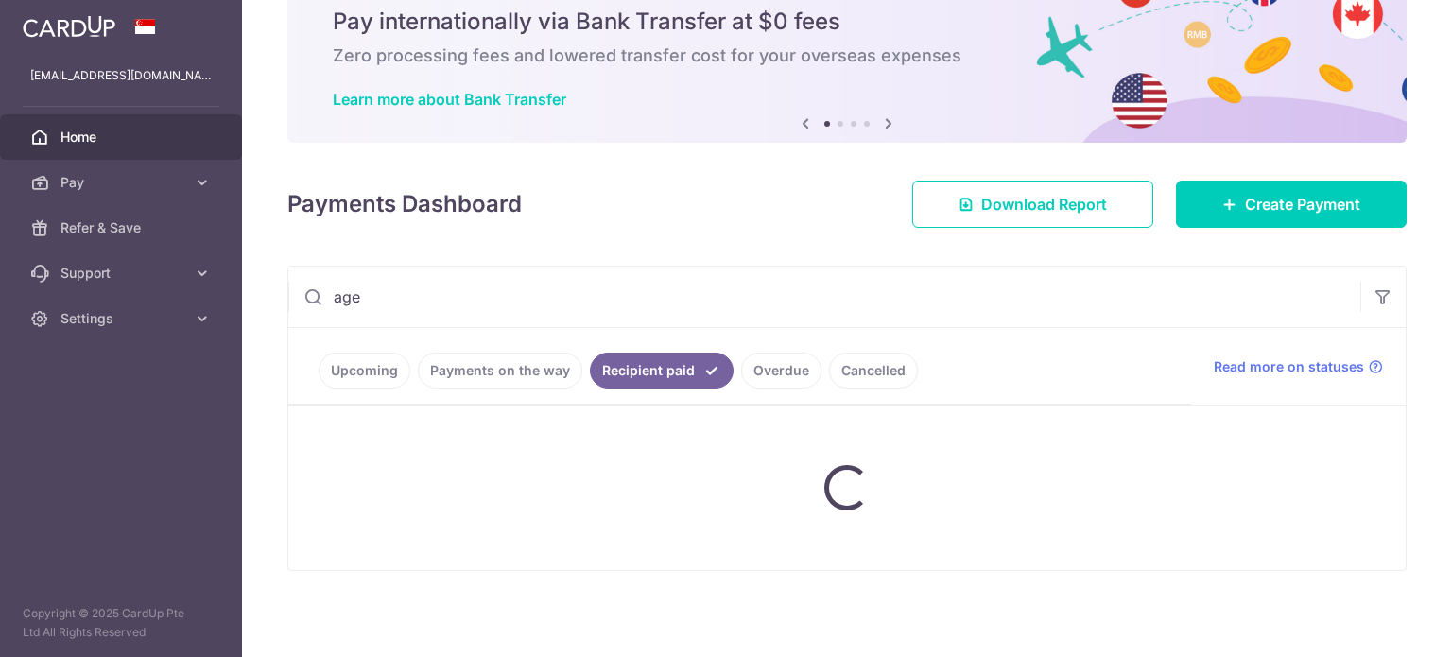
type input "agen"
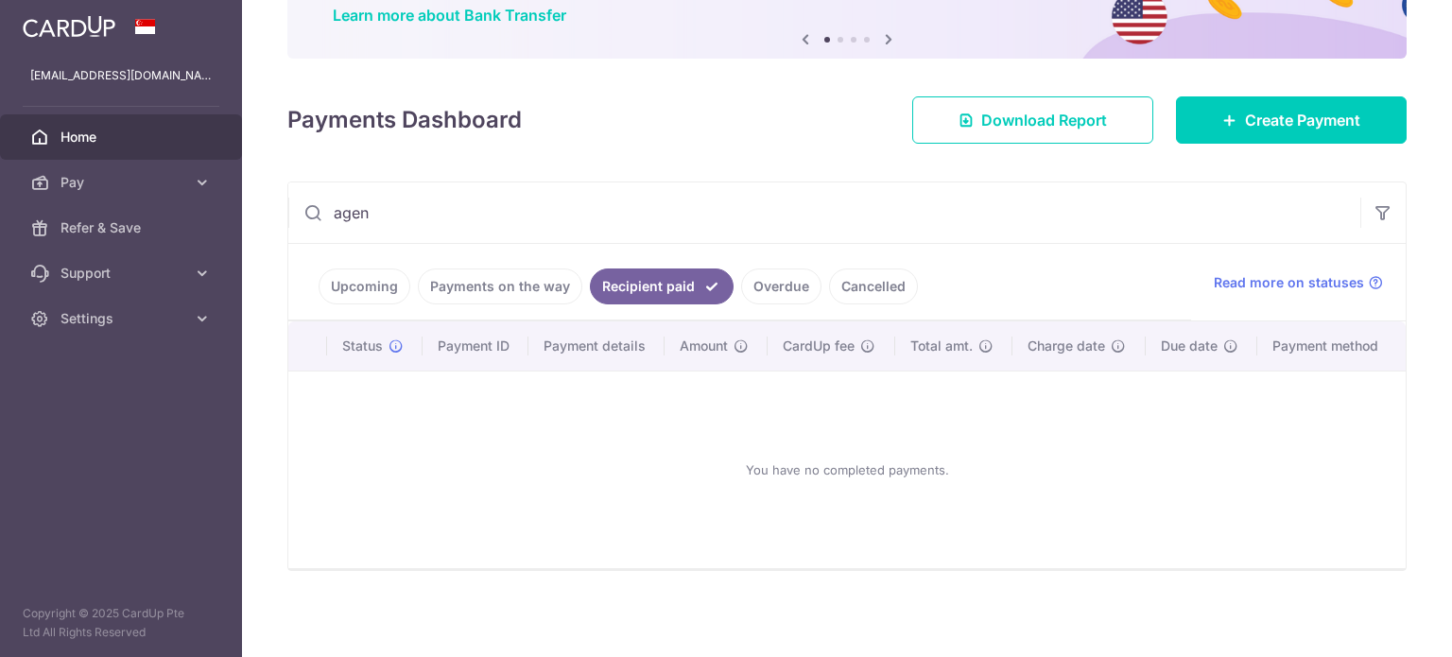
drag, startPoint x: 398, startPoint y: 214, endPoint x: 303, endPoint y: 222, distance: 94.9
click at [303, 222] on input "agen" at bounding box center [824, 212] width 1072 height 60
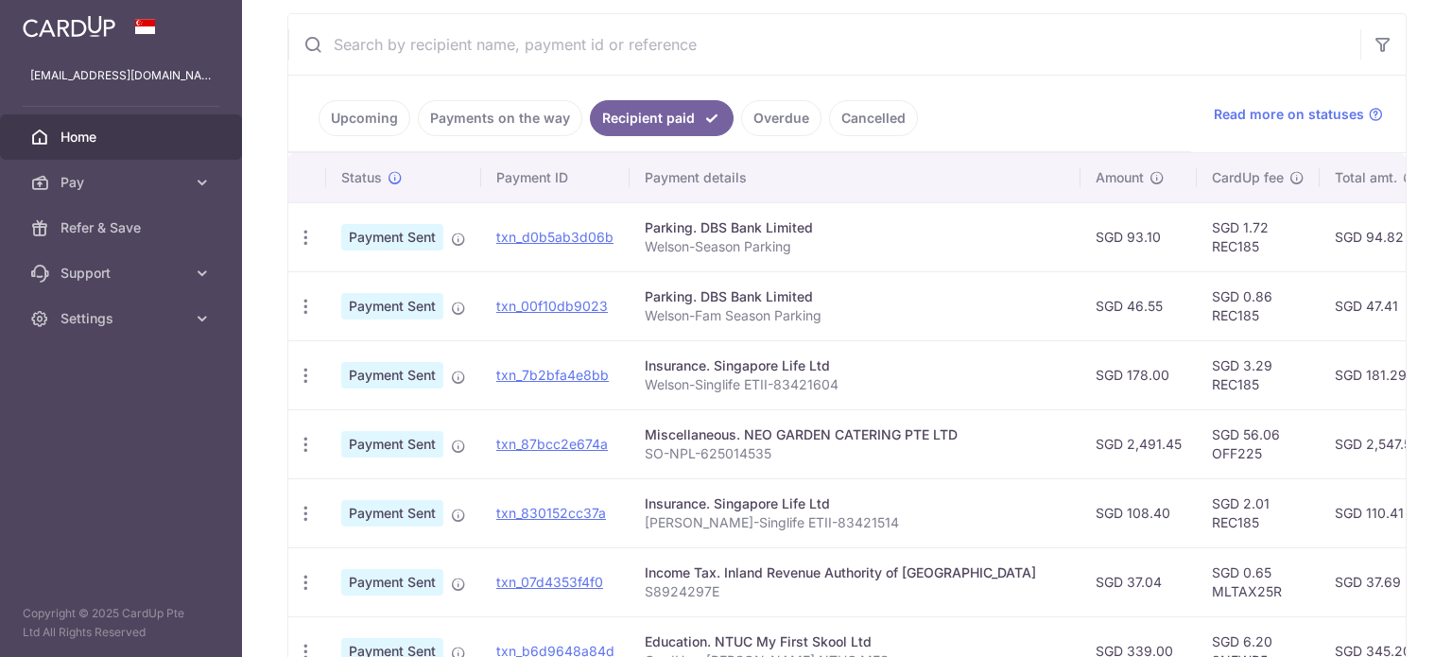
scroll to position [140, 0]
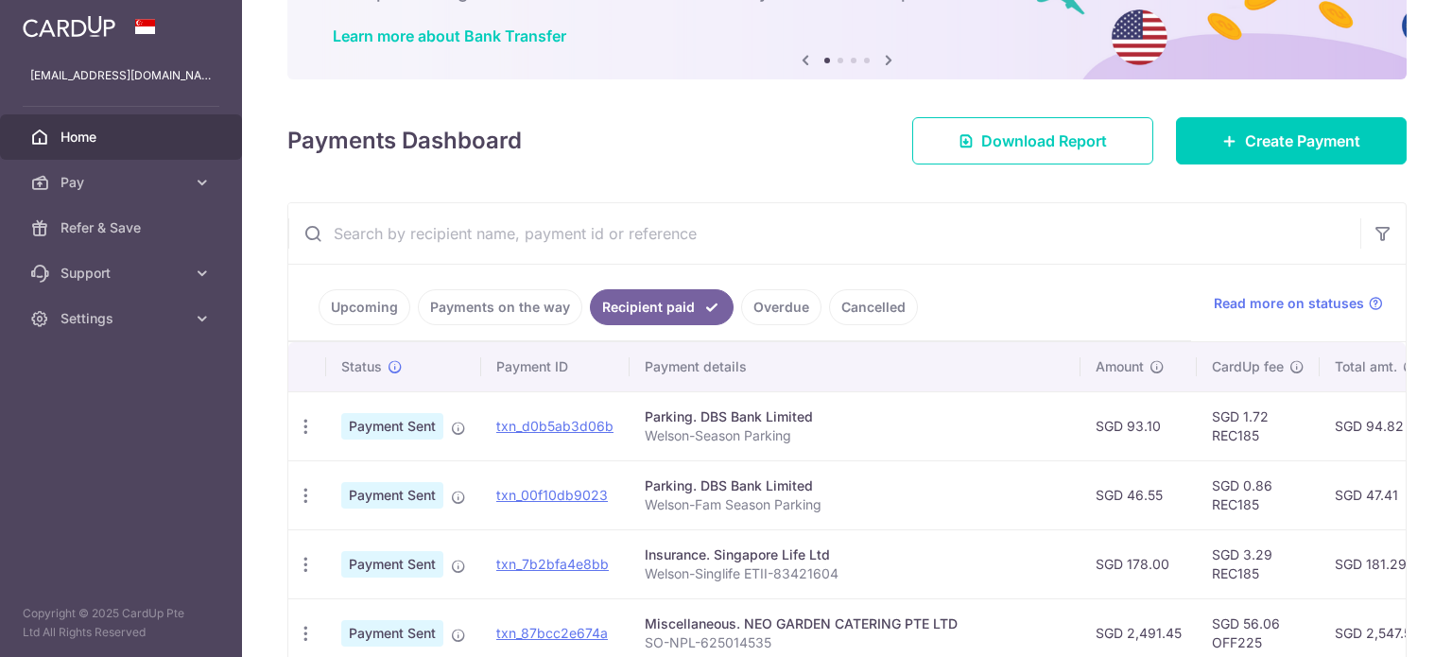
click at [619, 235] on input "text" at bounding box center [824, 233] width 1072 height 60
click at [806, 230] on input "text" at bounding box center [824, 233] width 1072 height 60
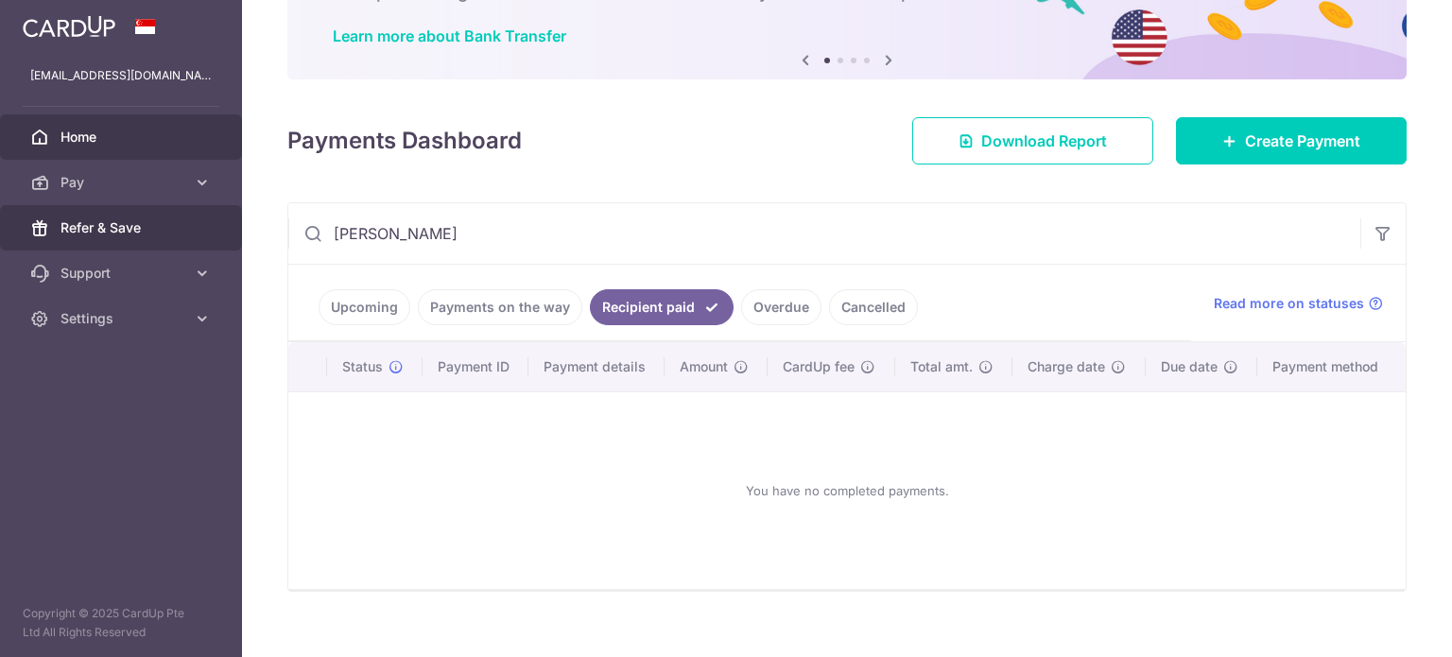
drag, startPoint x: 682, startPoint y: 226, endPoint x: 3, endPoint y: 229, distance: 678.7
click at [0, 229] on main "wellychan-@hotmail.com Home Pay Payments Recipients Cards Refer & Save Support …" at bounding box center [726, 328] width 1452 height 657
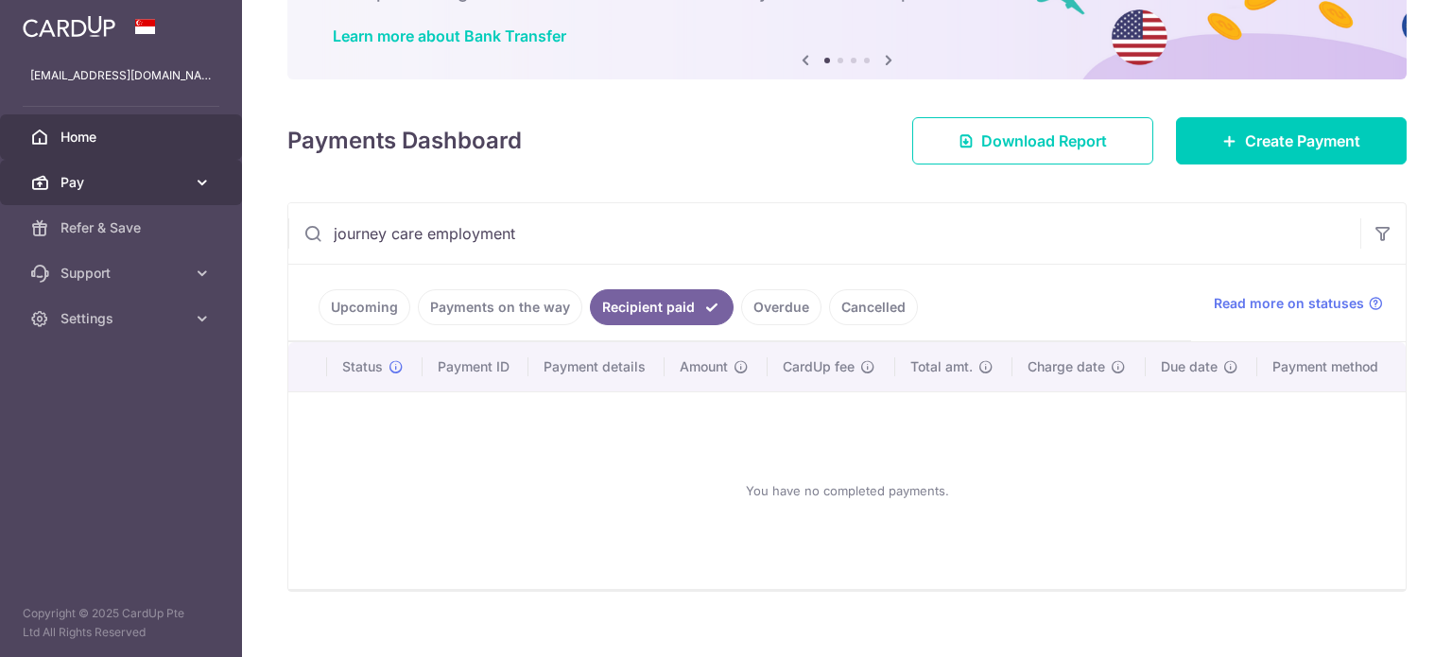
type input "journey care employment"
click at [188, 188] on link "Pay" at bounding box center [121, 182] width 242 height 45
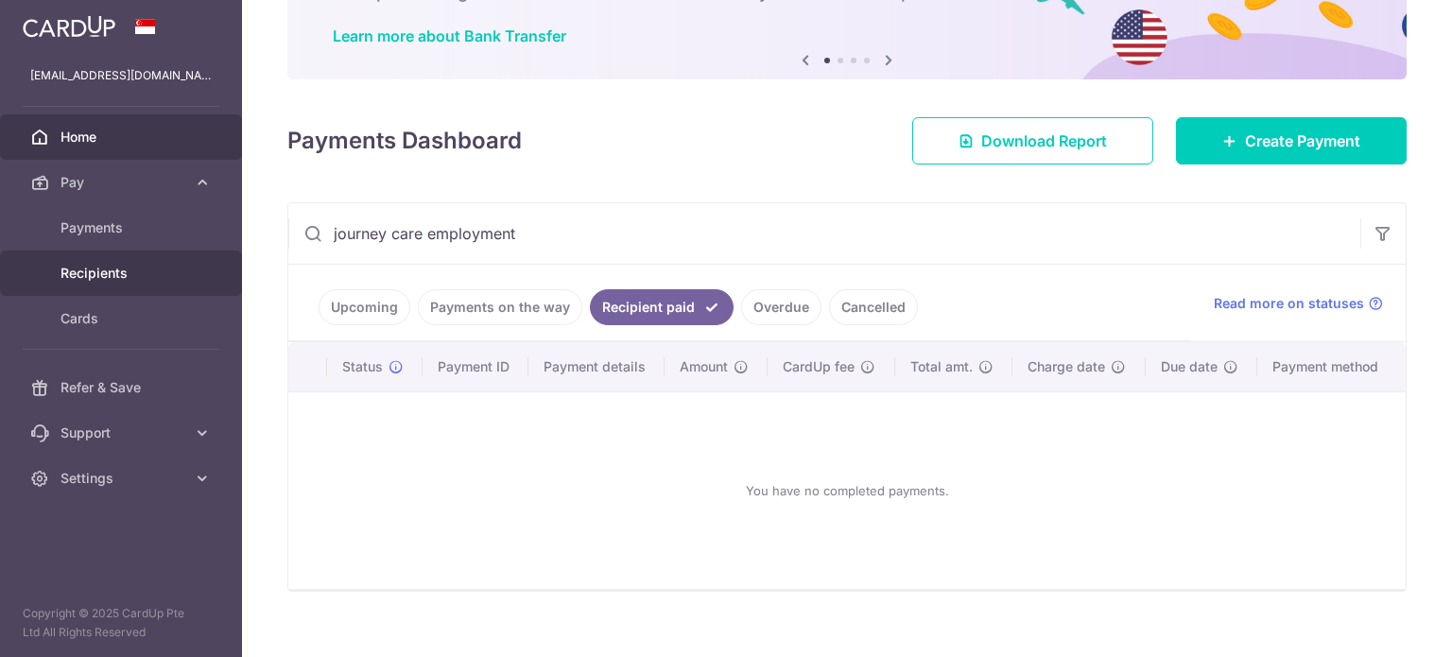
click at [168, 271] on span "Recipients" at bounding box center [122, 273] width 125 height 19
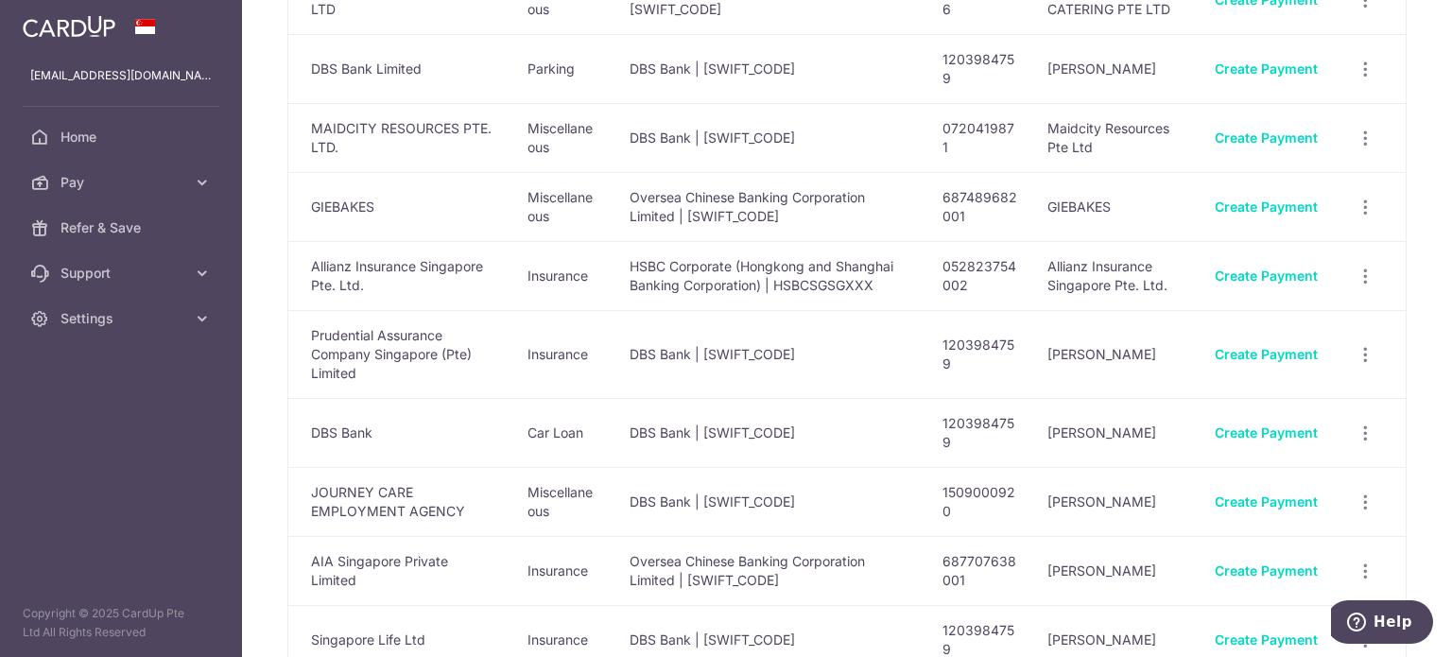
scroll to position [378, 0]
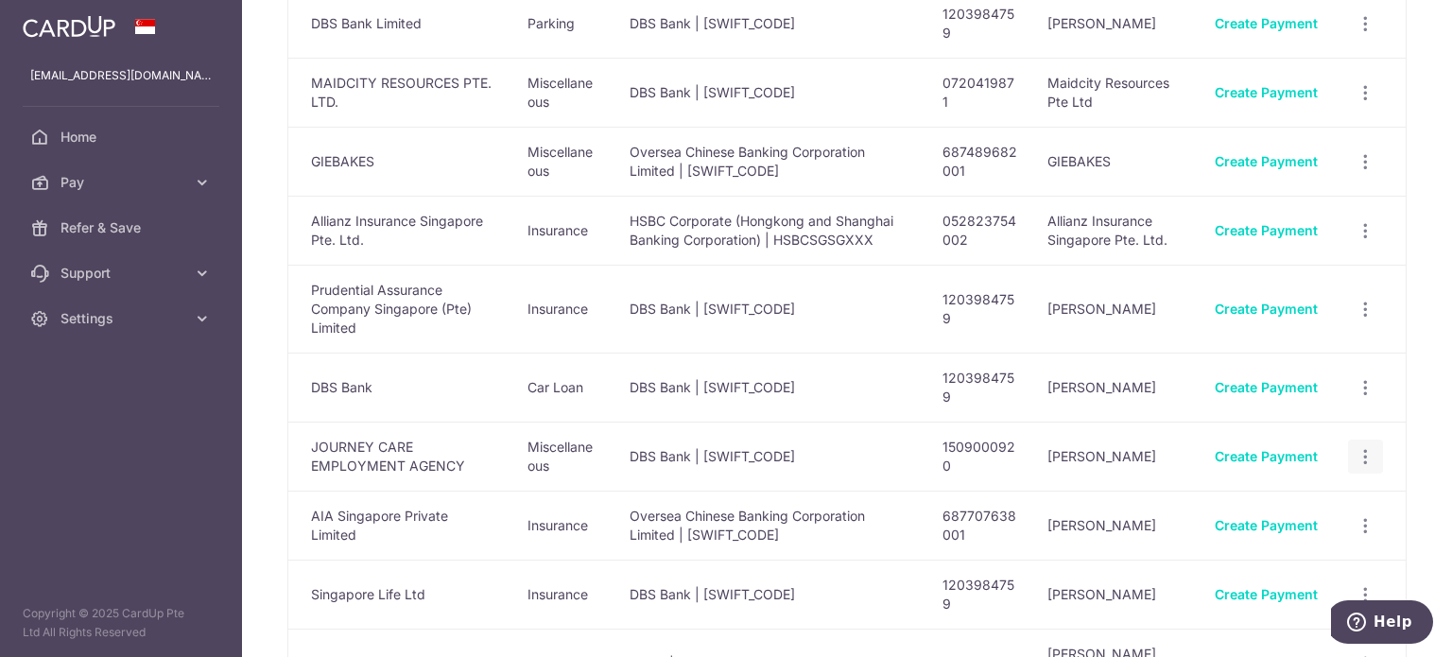
click at [1355, 453] on icon "button" at bounding box center [1365, 457] width 20 height 20
click at [1298, 552] on span "Linked Payments" at bounding box center [1298, 553] width 121 height 19
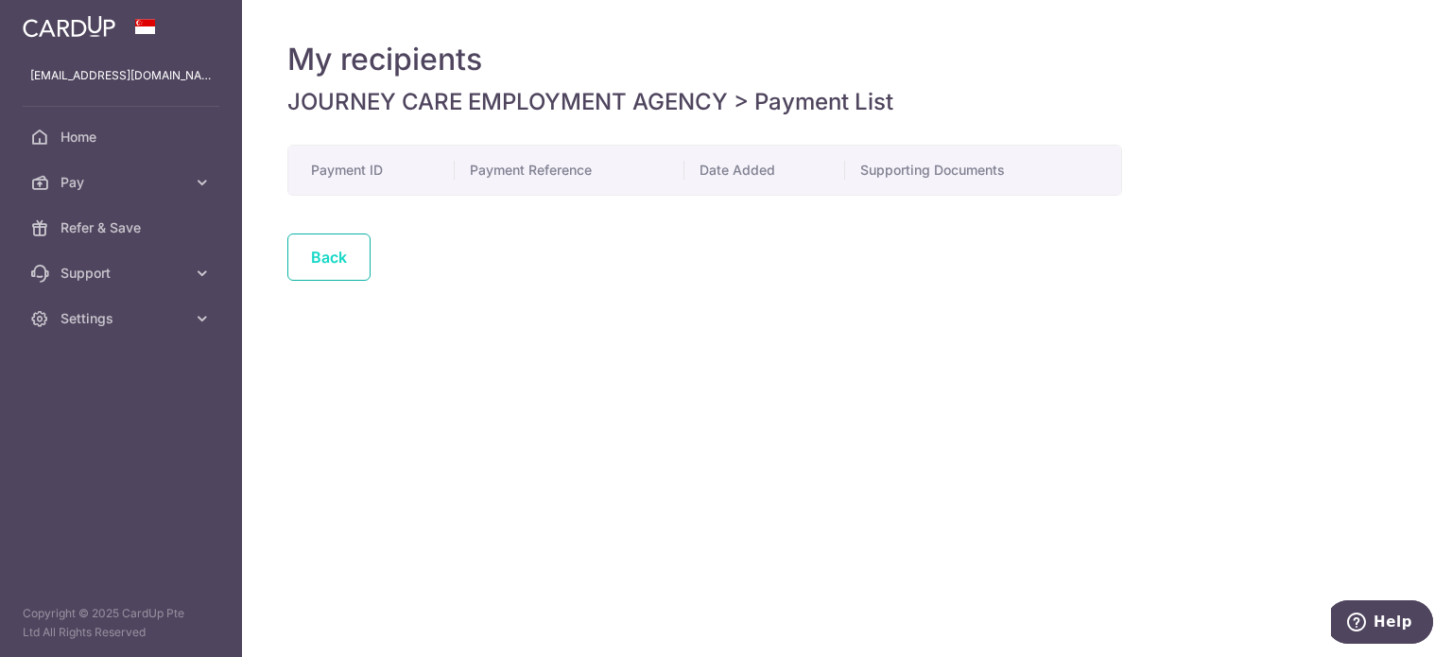
click at [333, 251] on link "Back" at bounding box center [328, 256] width 83 height 47
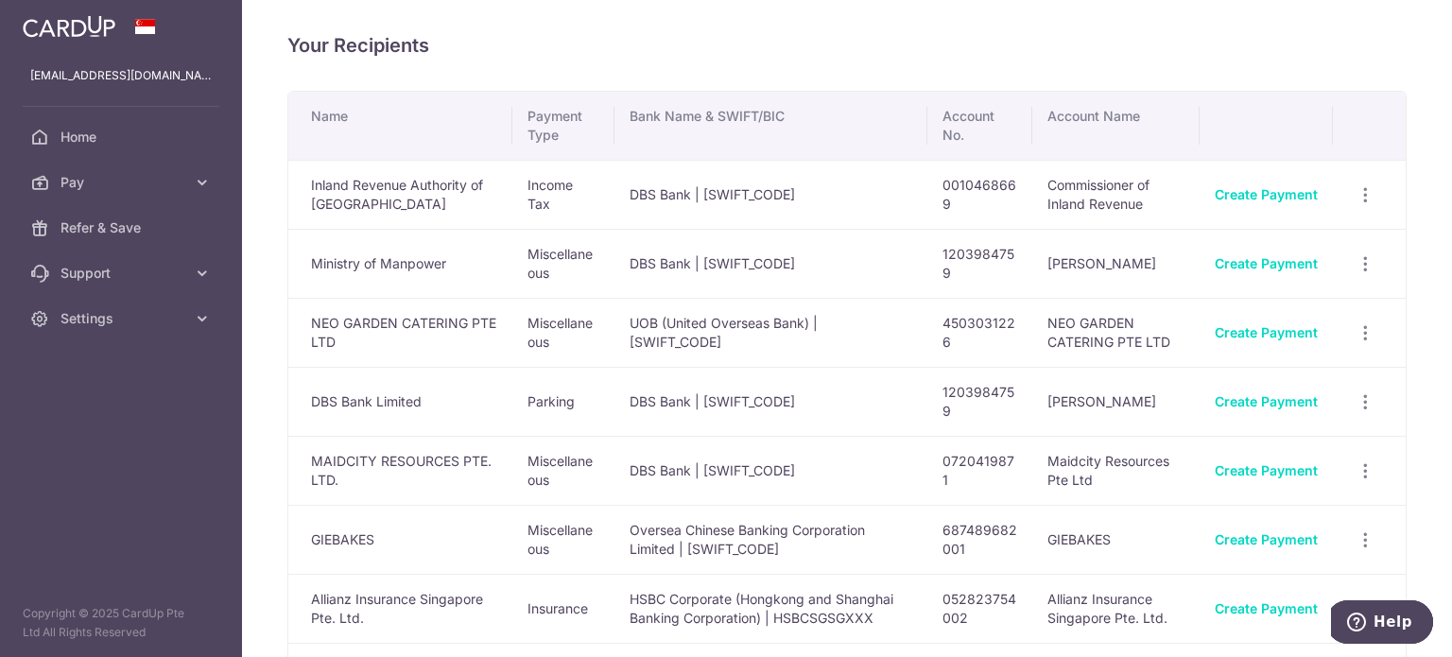
scroll to position [473, 0]
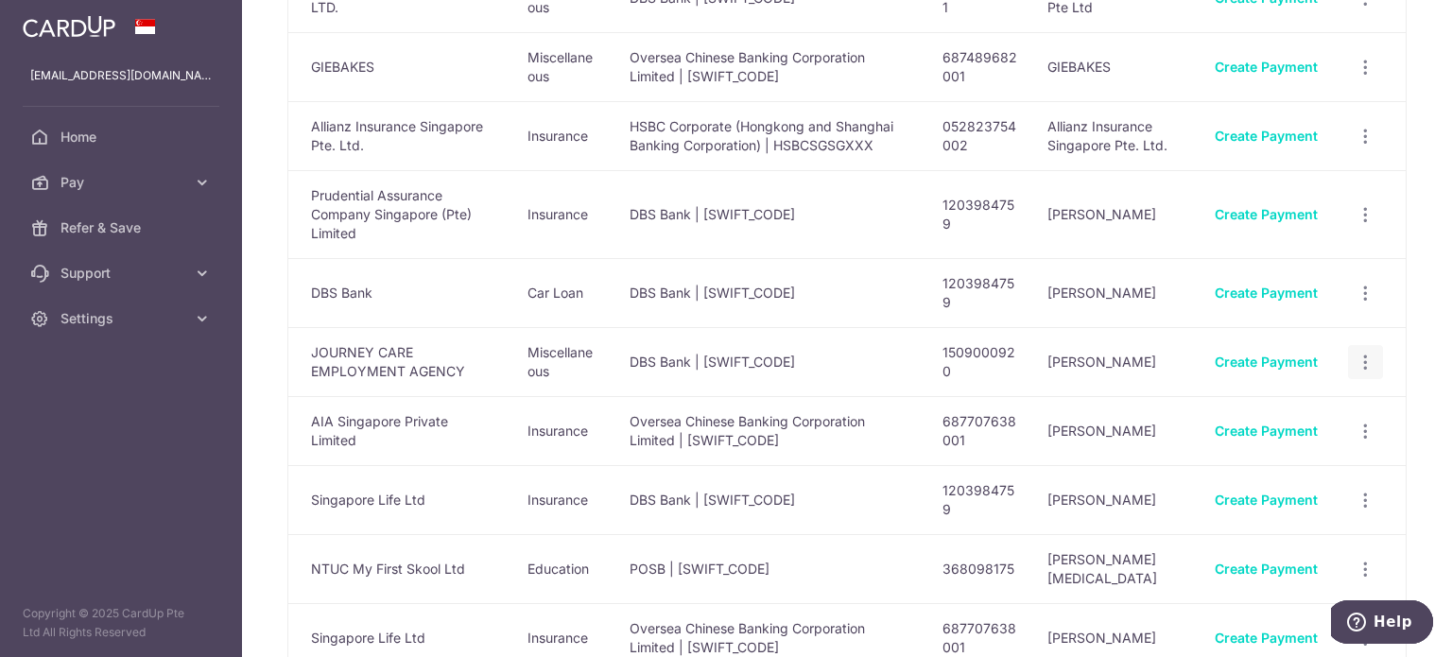
click at [1362, 358] on icon "button" at bounding box center [1365, 363] width 20 height 20
click at [1288, 403] on span "View/Edit" at bounding box center [1302, 414] width 129 height 23
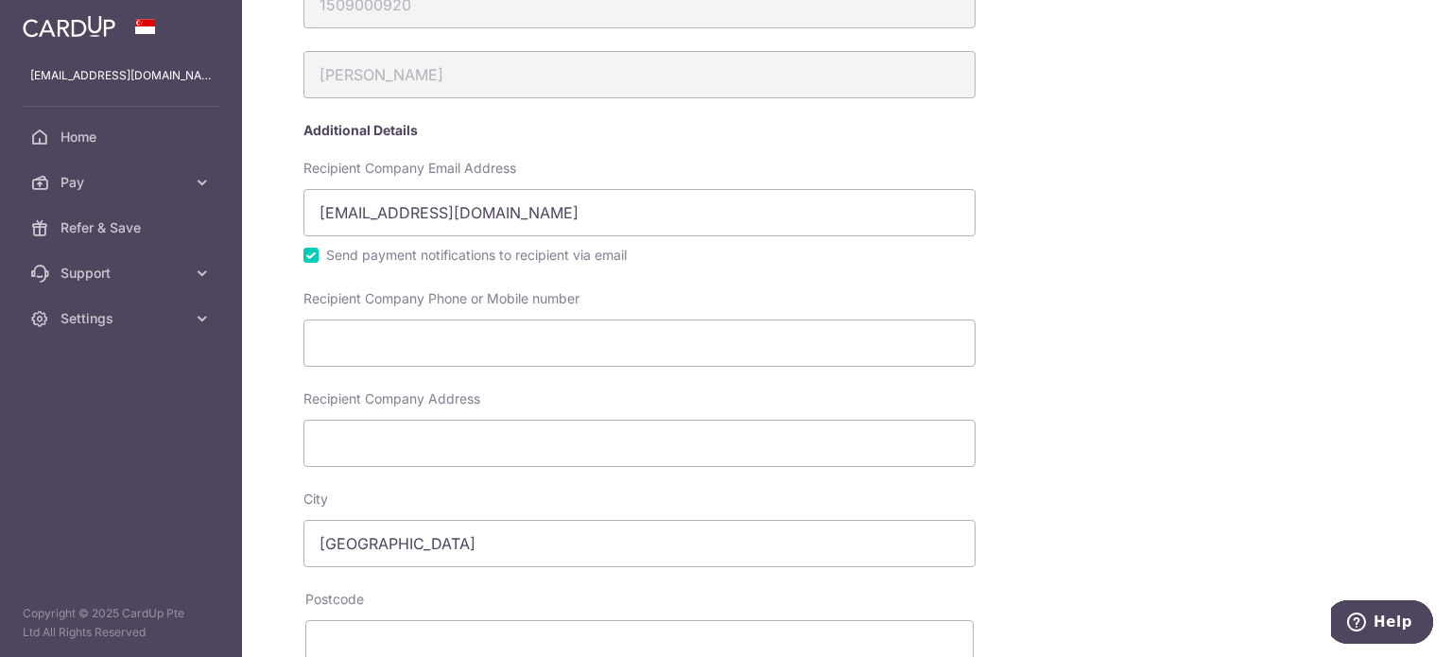
scroll to position [242, 0]
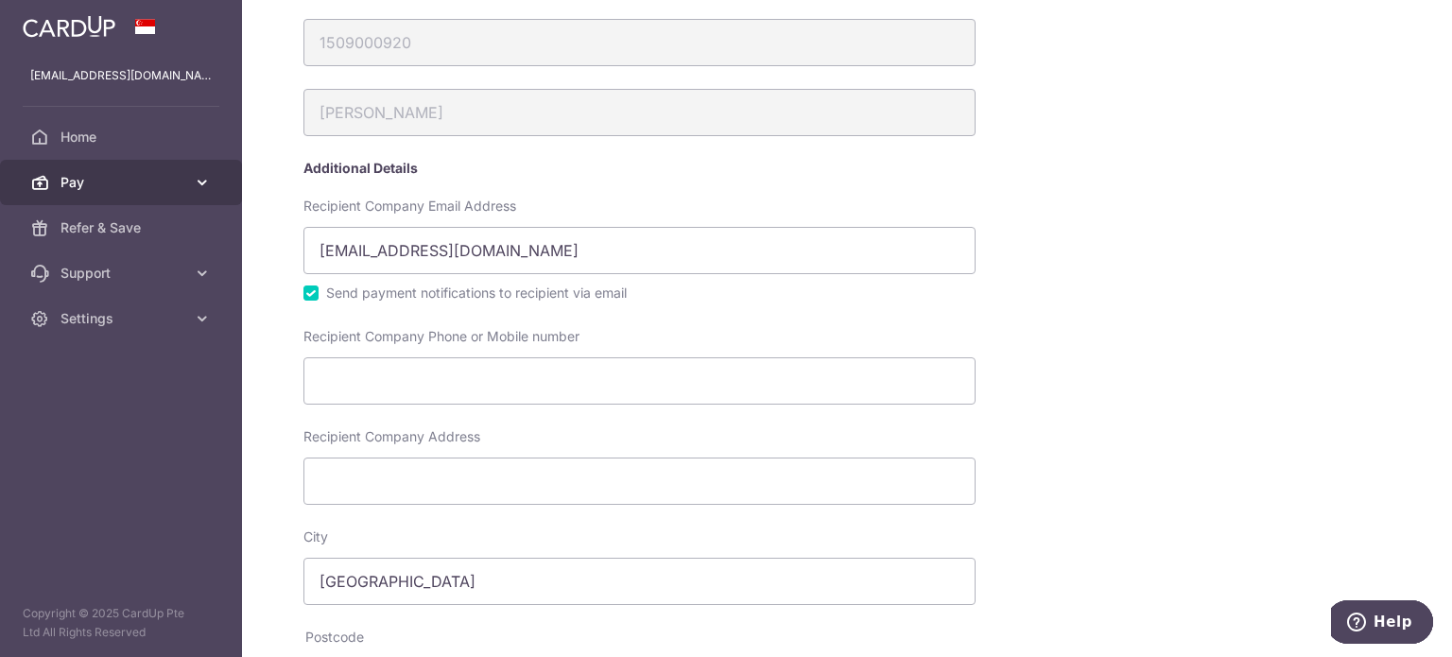
click at [182, 174] on span "Pay" at bounding box center [122, 182] width 125 height 19
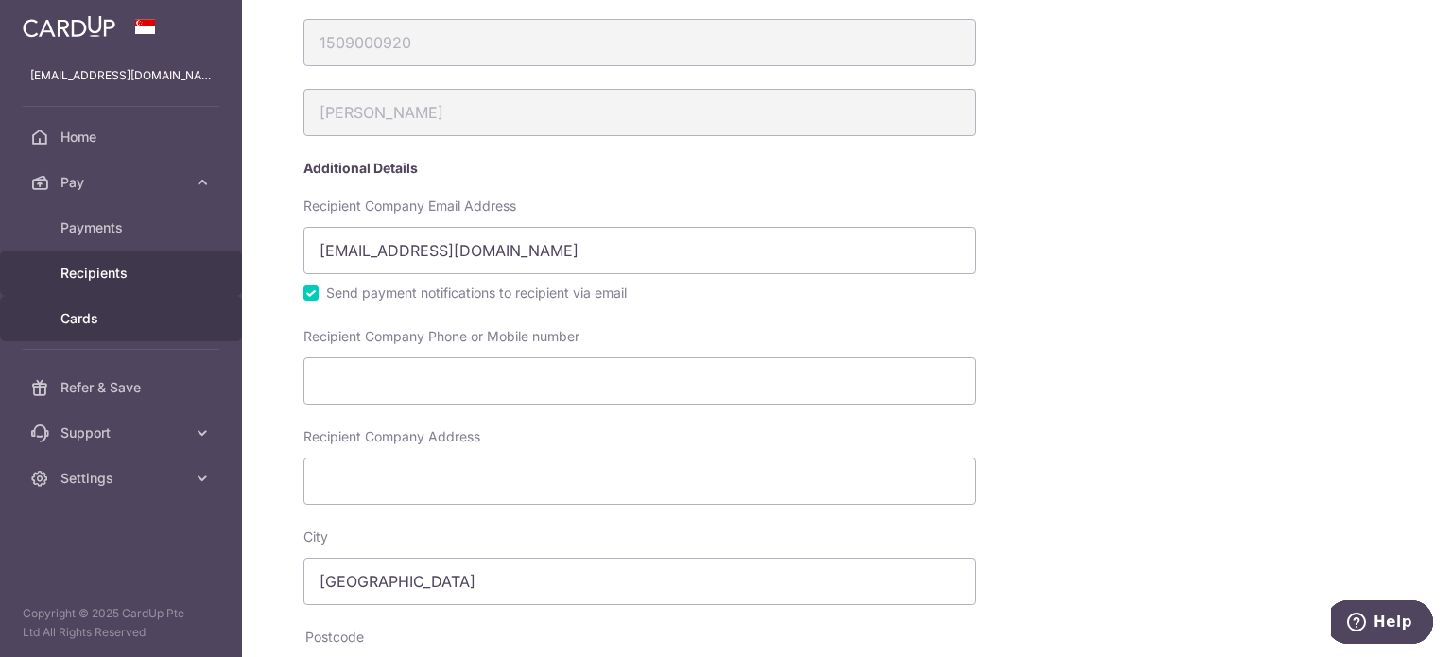
click at [129, 319] on span "Cards" at bounding box center [122, 318] width 125 height 19
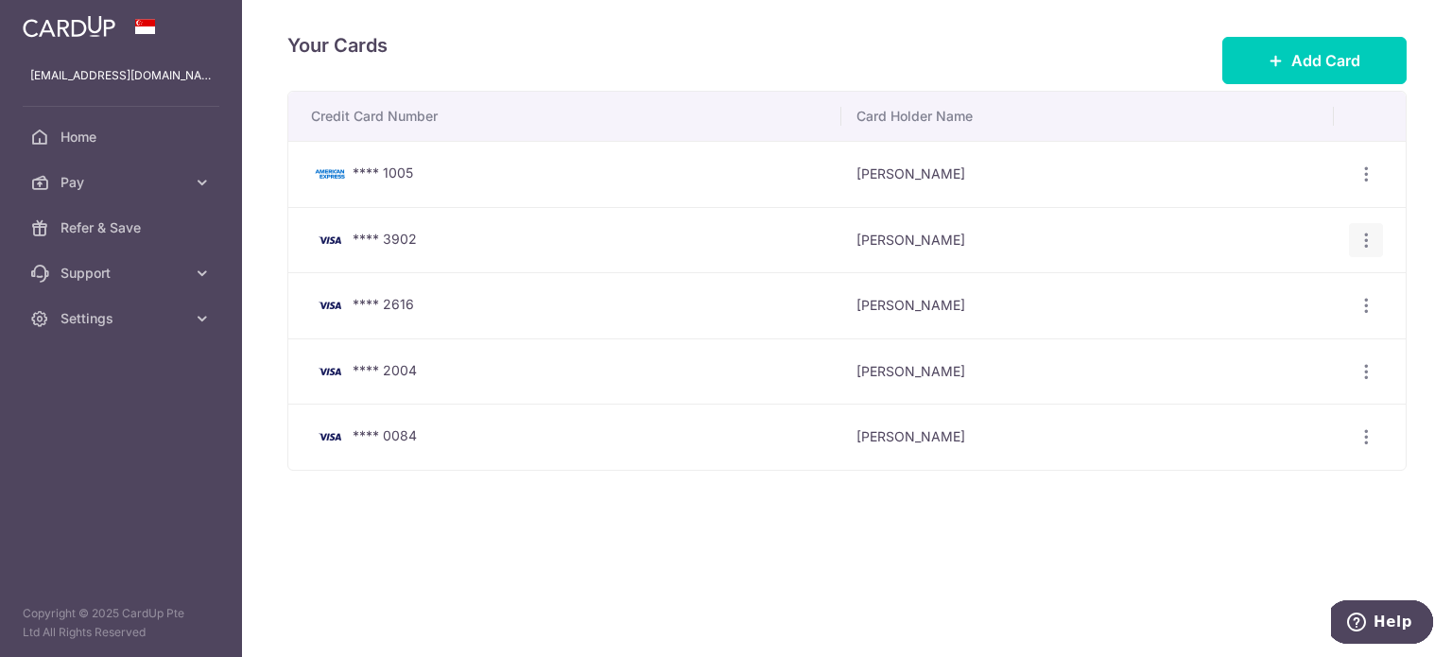
click at [1362, 226] on div "View/Edit Delete" at bounding box center [1366, 240] width 35 height 35
click at [1364, 231] on icon "button" at bounding box center [1366, 241] width 20 height 20
click at [494, 581] on div "Your Cards Add Card Credit Card Number Card Holder Name **** 1005 Welson Chan V…" at bounding box center [847, 328] width 1210 height 657
click at [121, 176] on span "Pay" at bounding box center [122, 182] width 125 height 19
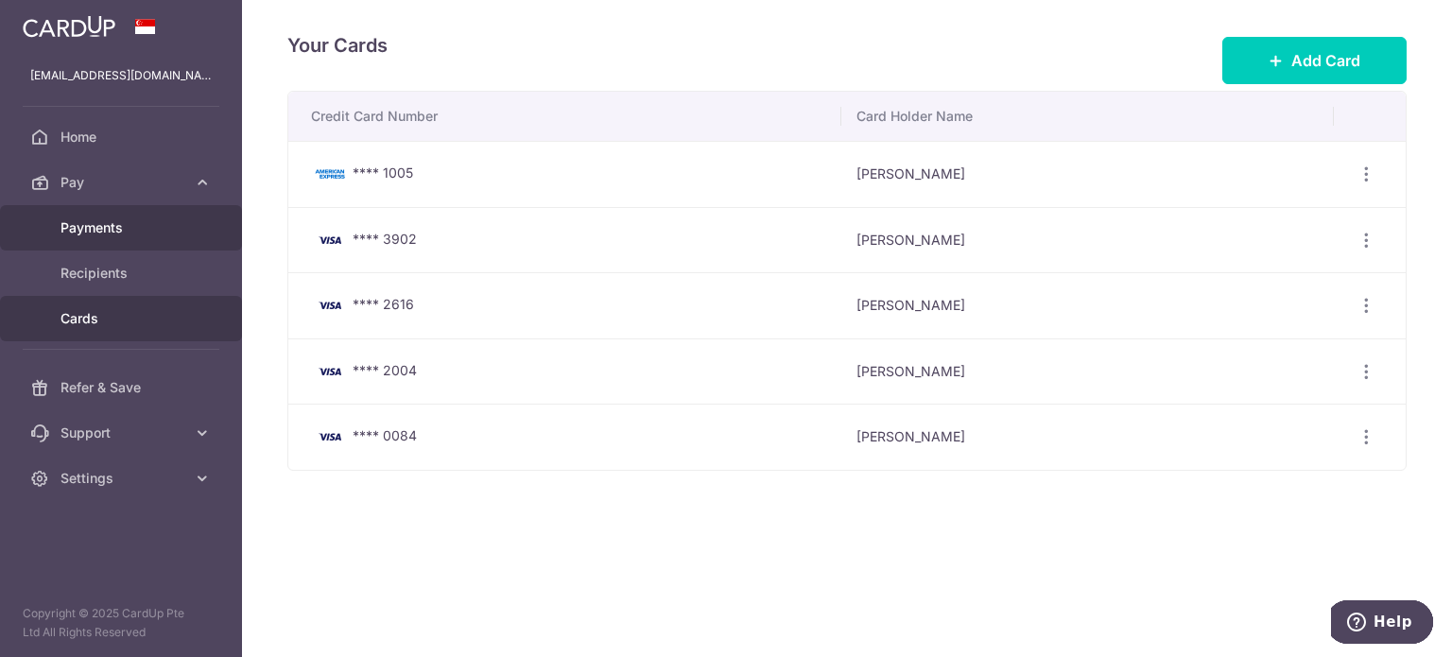
click at [129, 223] on span "Payments" at bounding box center [122, 227] width 125 height 19
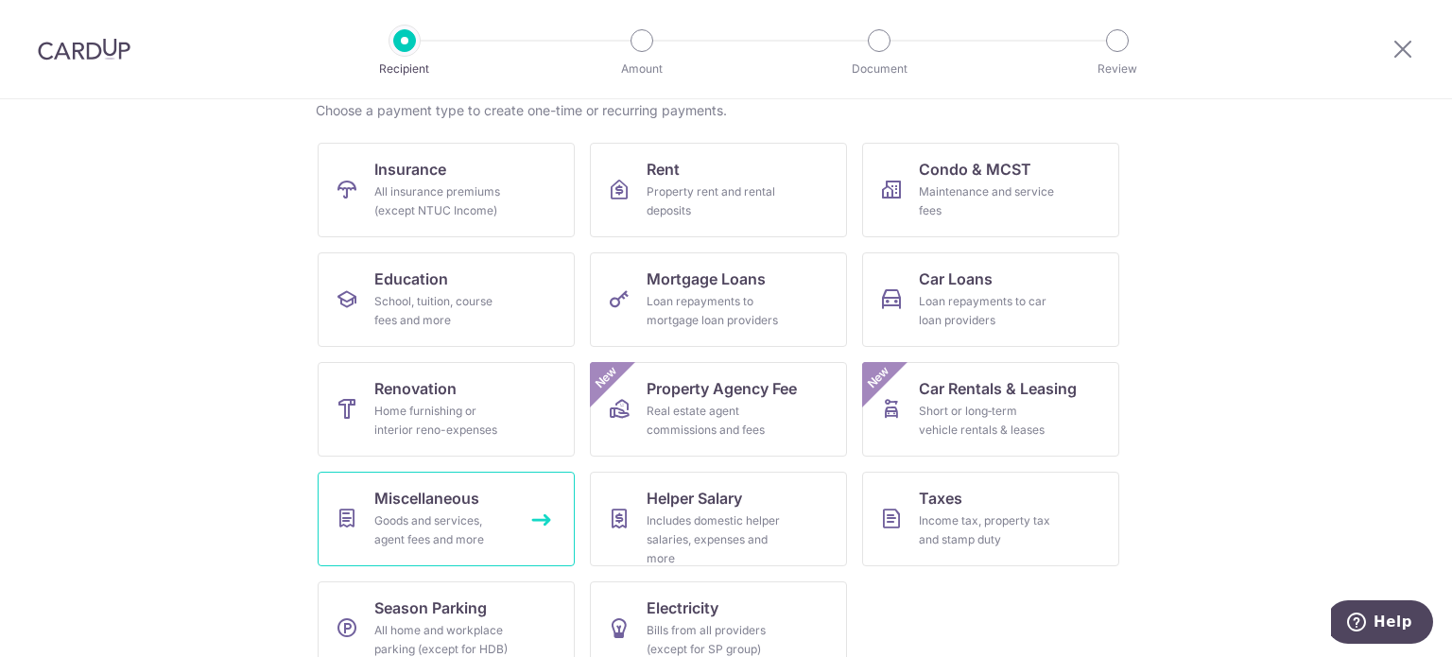
scroll to position [188, 0]
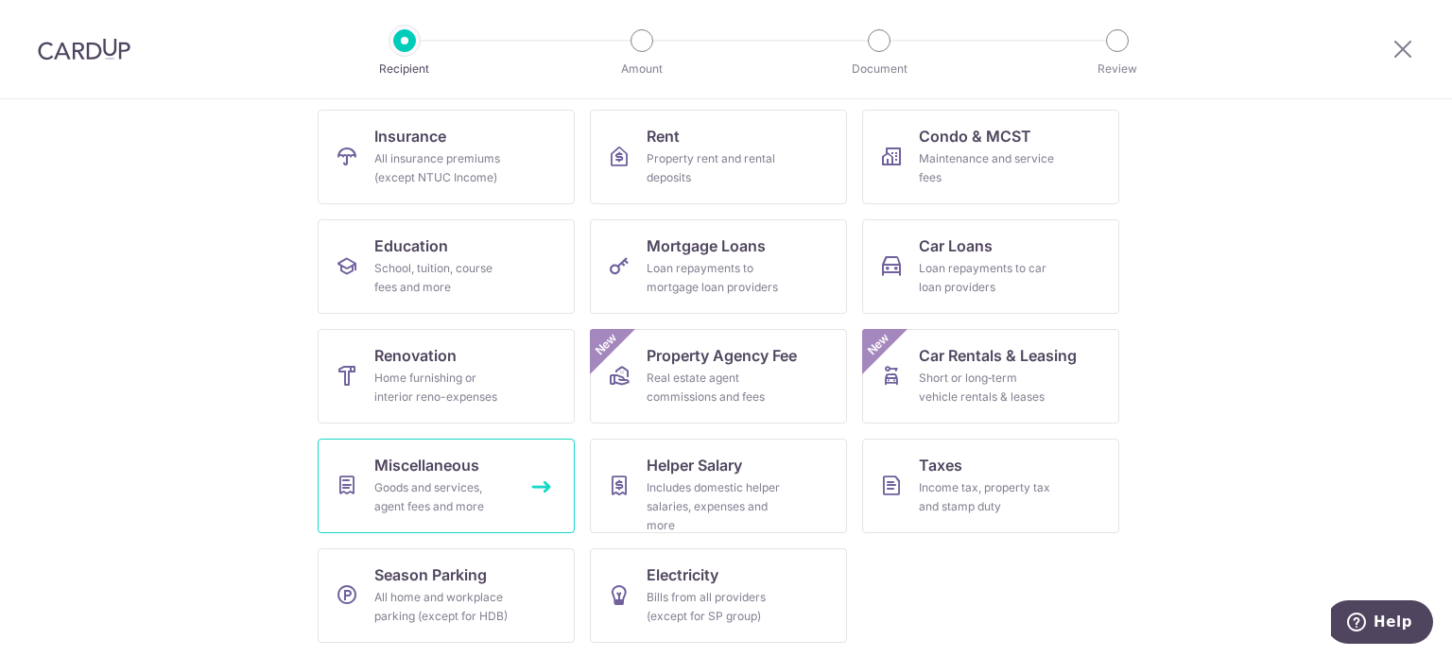
click at [472, 472] on span "Miscellaneous" at bounding box center [426, 465] width 105 height 23
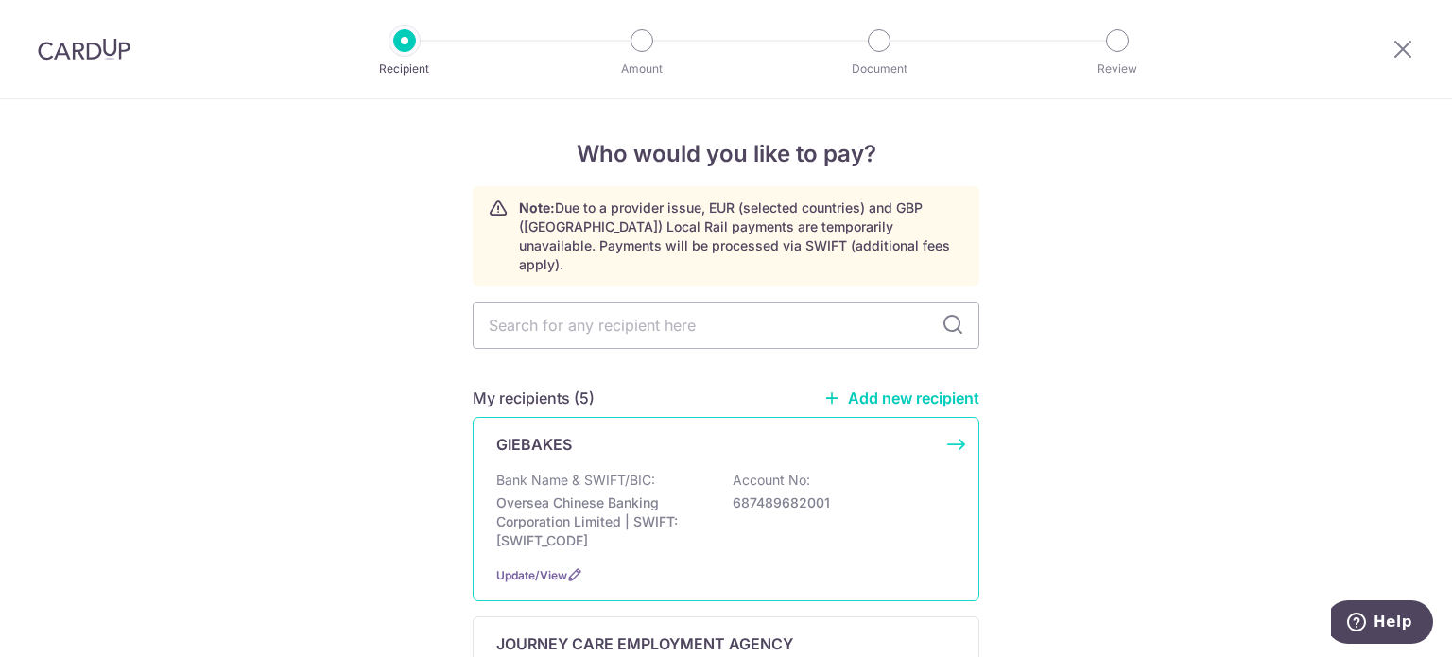
scroll to position [189, 0]
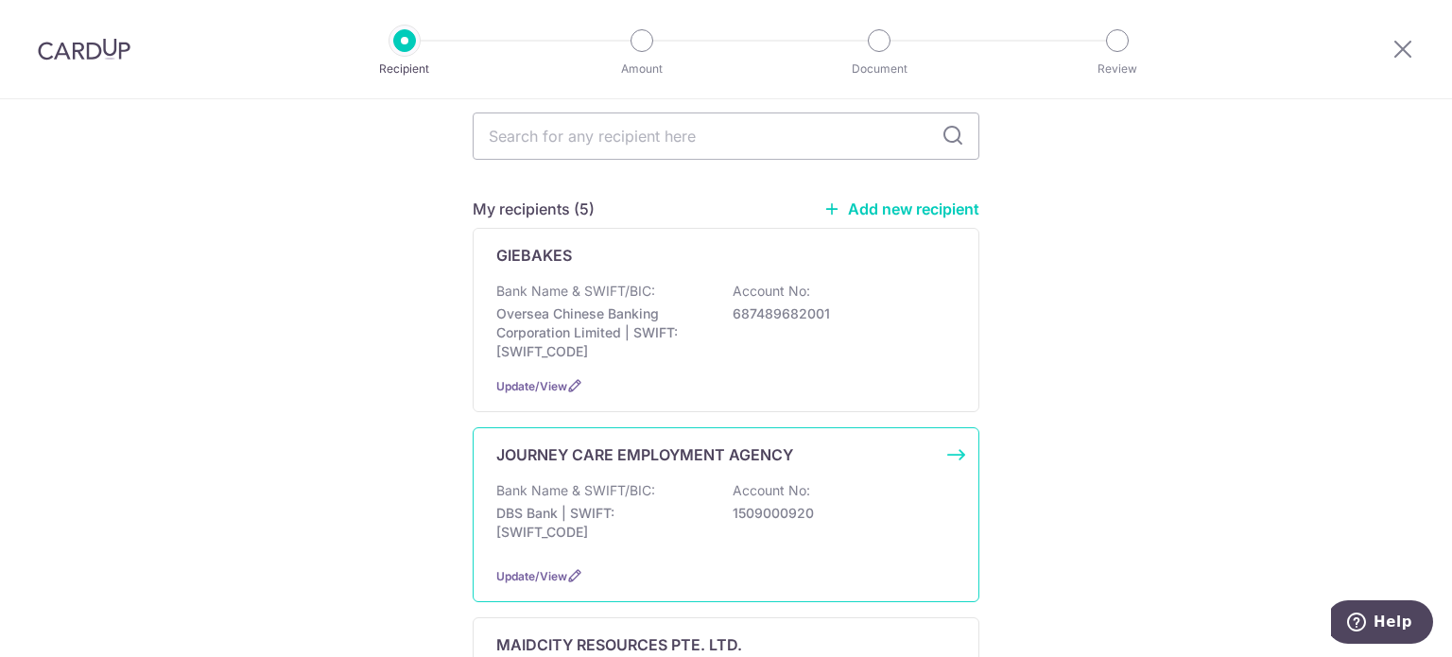
click at [700, 504] on p "DBS Bank | SWIFT: [SWIFT_CODE]" at bounding box center [602, 523] width 212 height 38
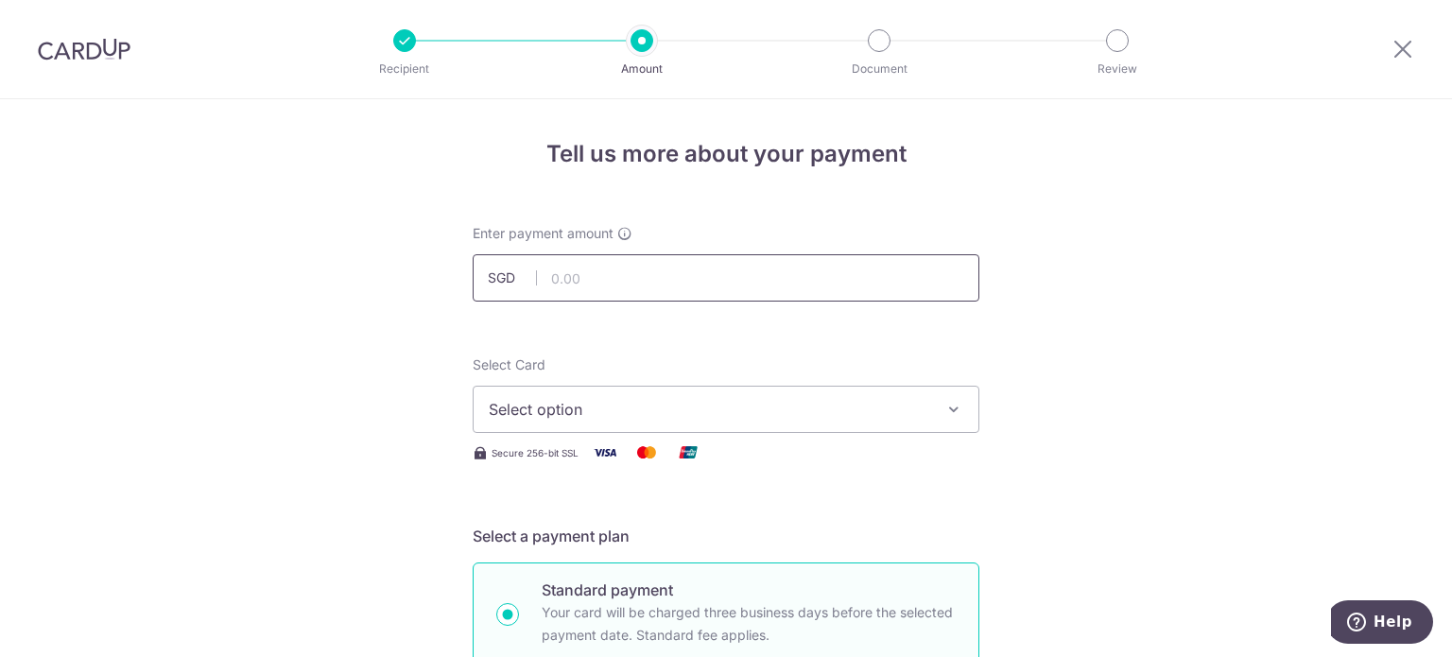
click at [672, 286] on input "text" at bounding box center [726, 277] width 507 height 47
type input "2,739.37"
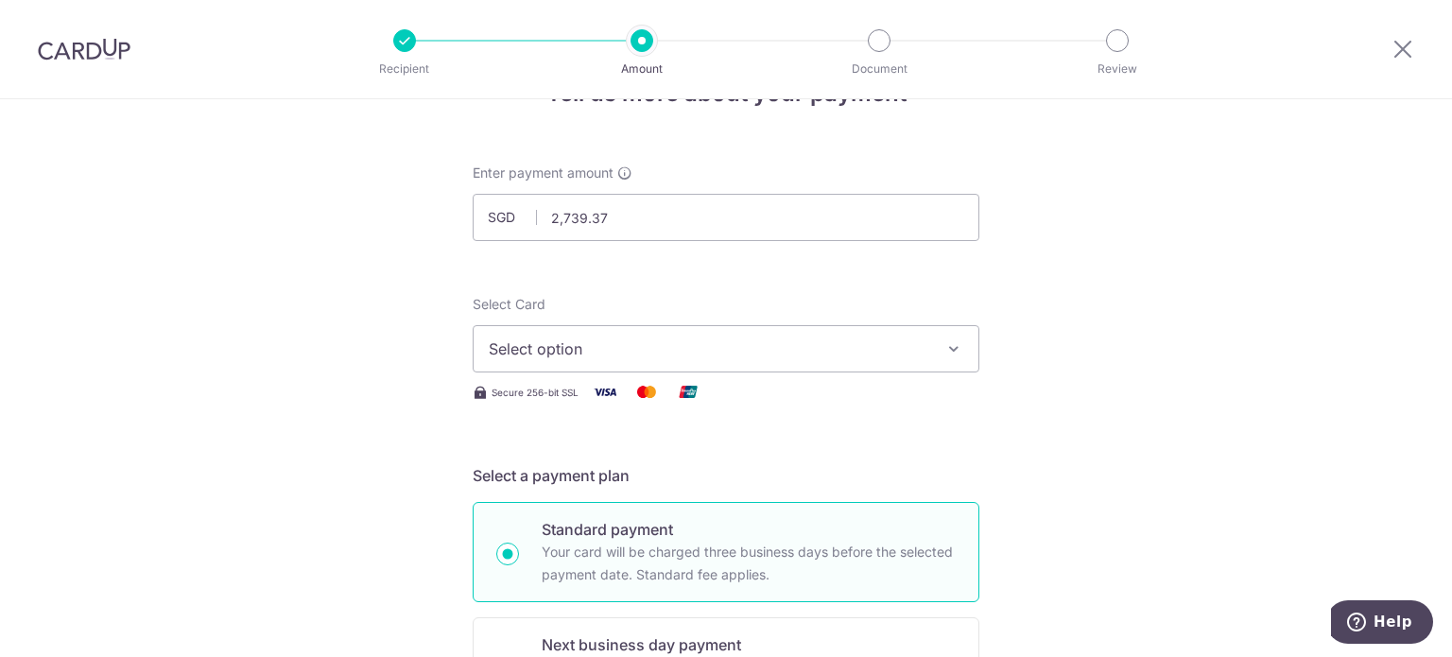
scroll to position [95, 0]
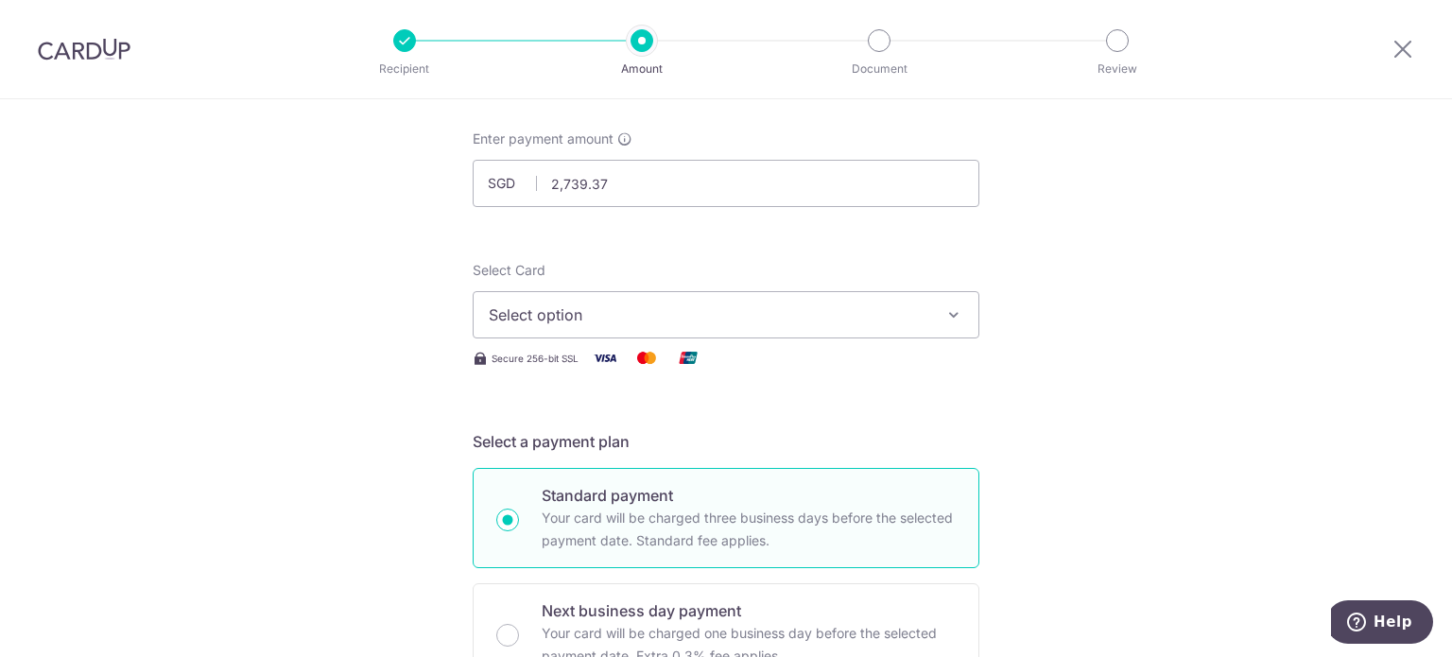
click at [795, 309] on span "Select option" at bounding box center [709, 314] width 440 height 23
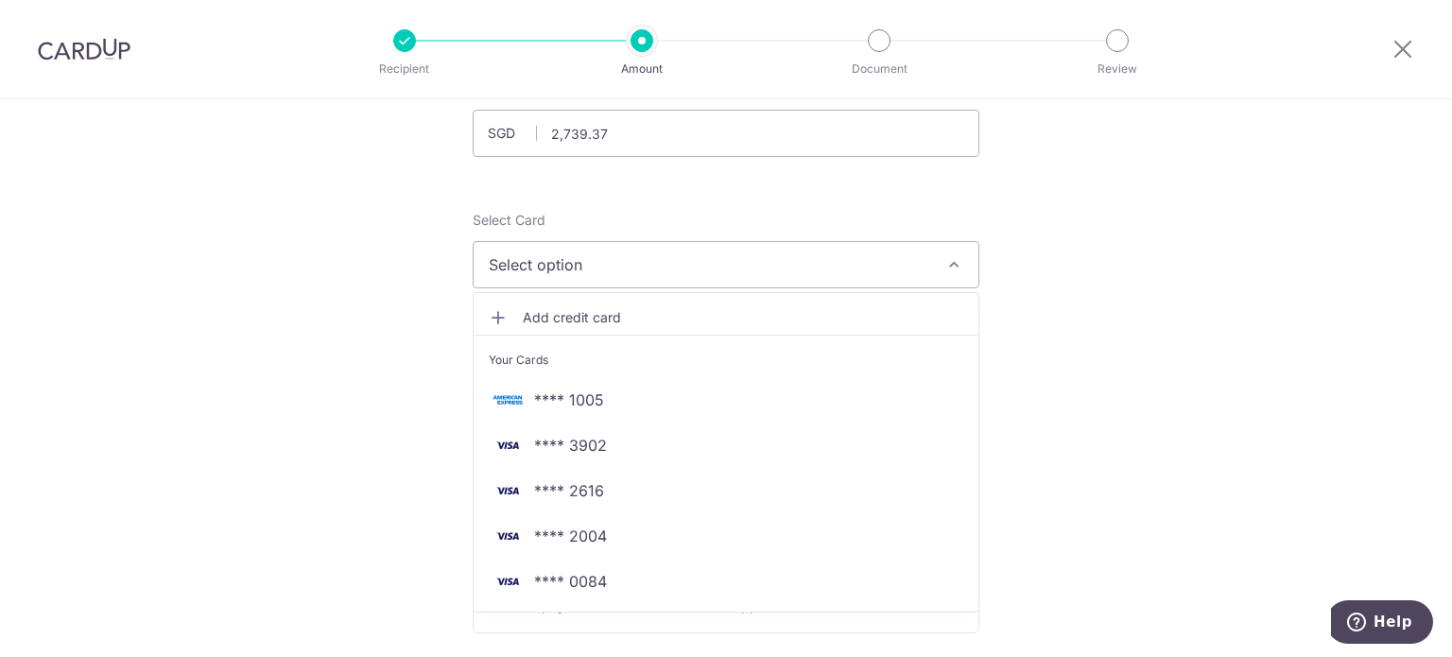
scroll to position [189, 0]
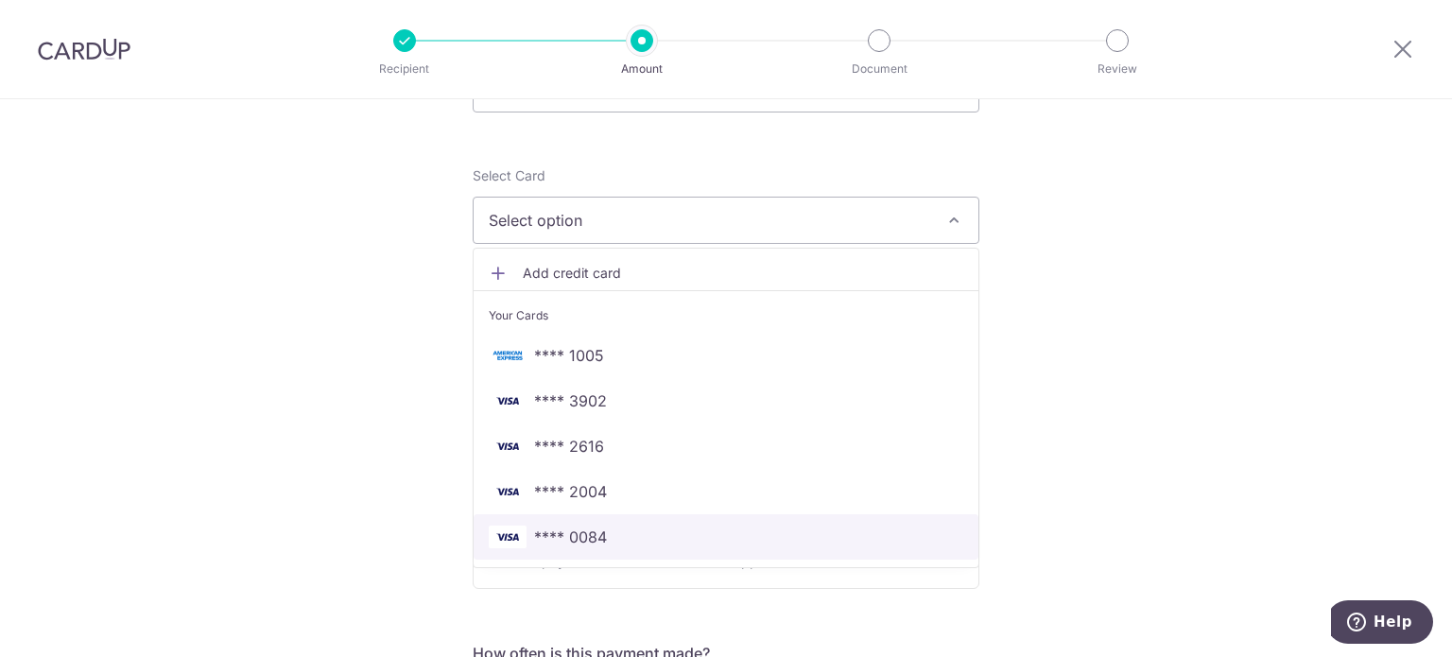
click at [628, 530] on span "**** 0084" at bounding box center [726, 537] width 475 height 23
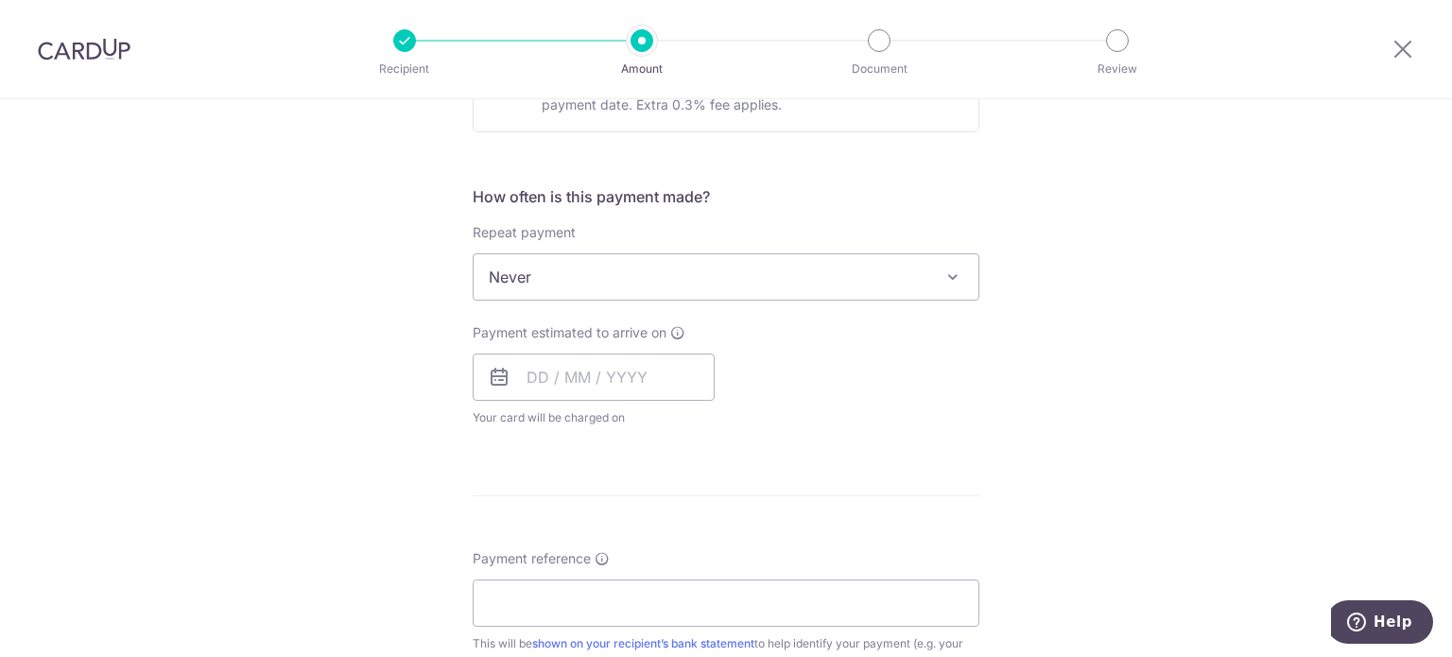
scroll to position [756, 0]
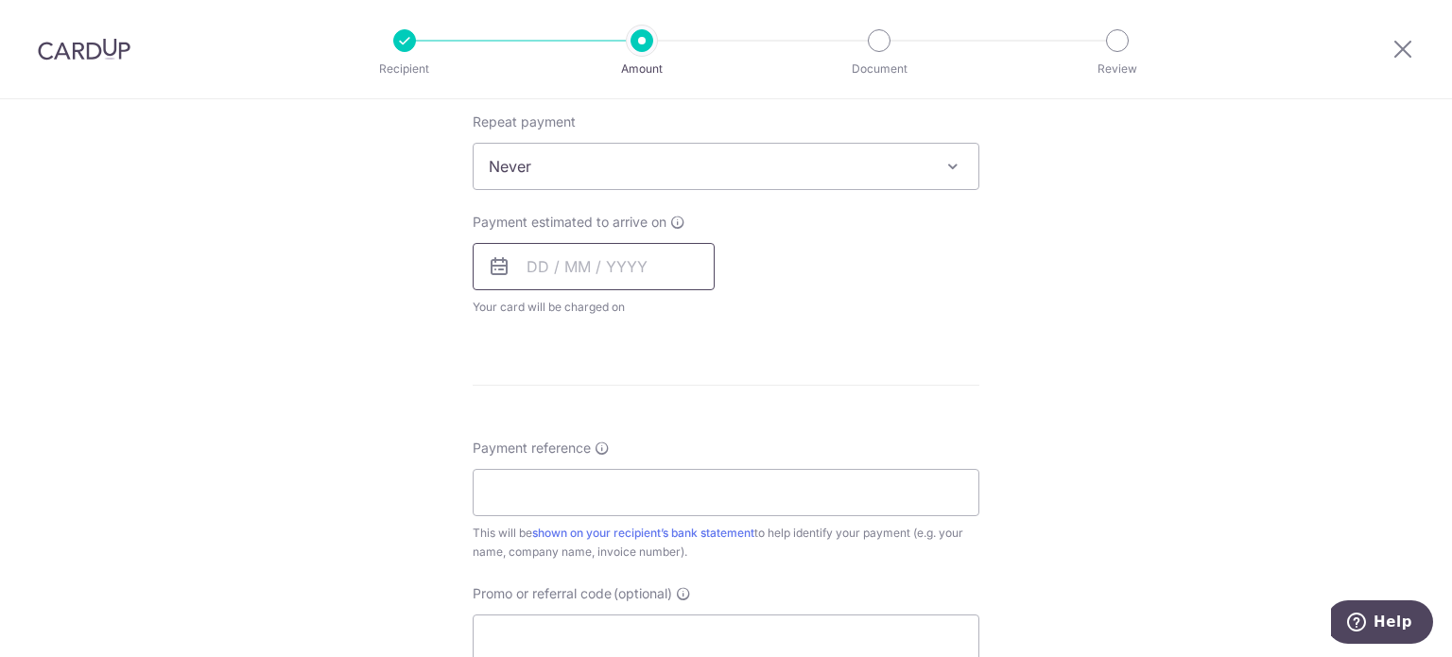
click at [605, 269] on input "text" at bounding box center [594, 266] width 242 height 47
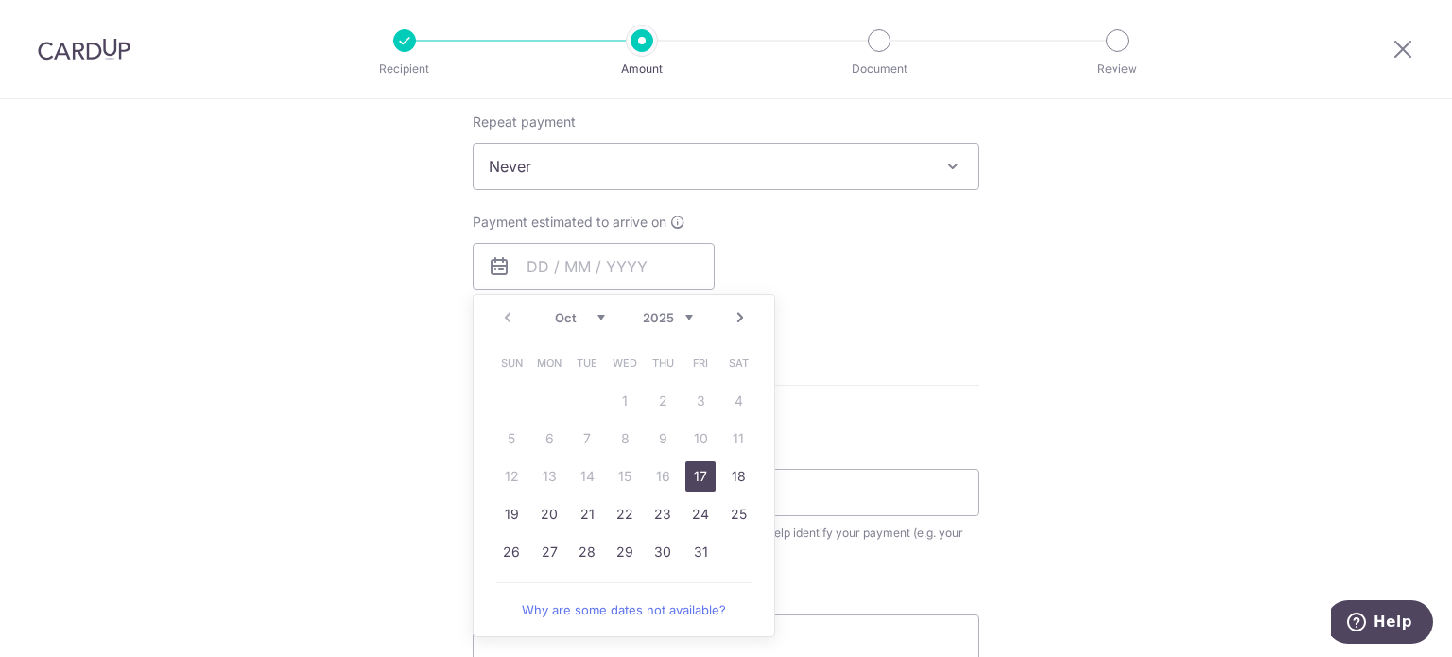
drag, startPoint x: 941, startPoint y: 349, endPoint x: 930, endPoint y: 349, distance: 11.3
click at [941, 349] on form "Enter payment amount SGD 2,739.37 2739.37 Select Card **** 0084 Add credit card…" at bounding box center [726, 216] width 507 height 1496
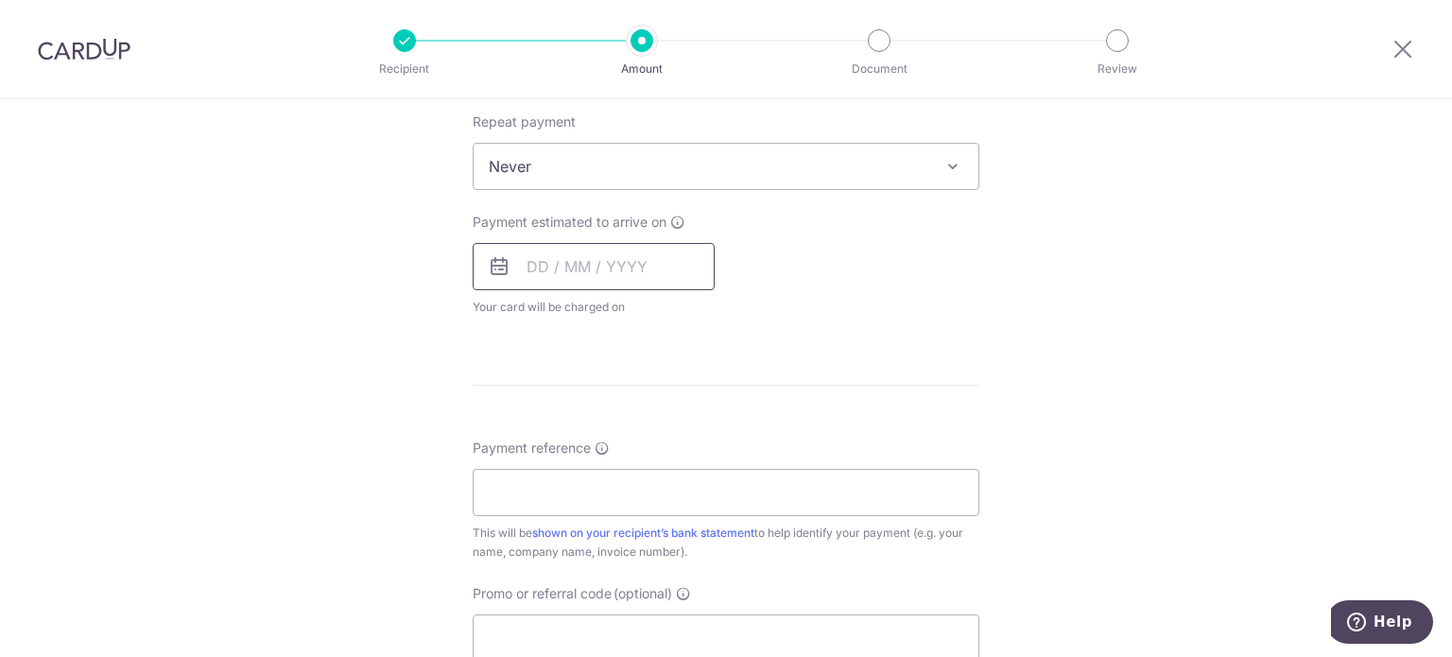
click at [673, 273] on input "text" at bounding box center [594, 266] width 242 height 47
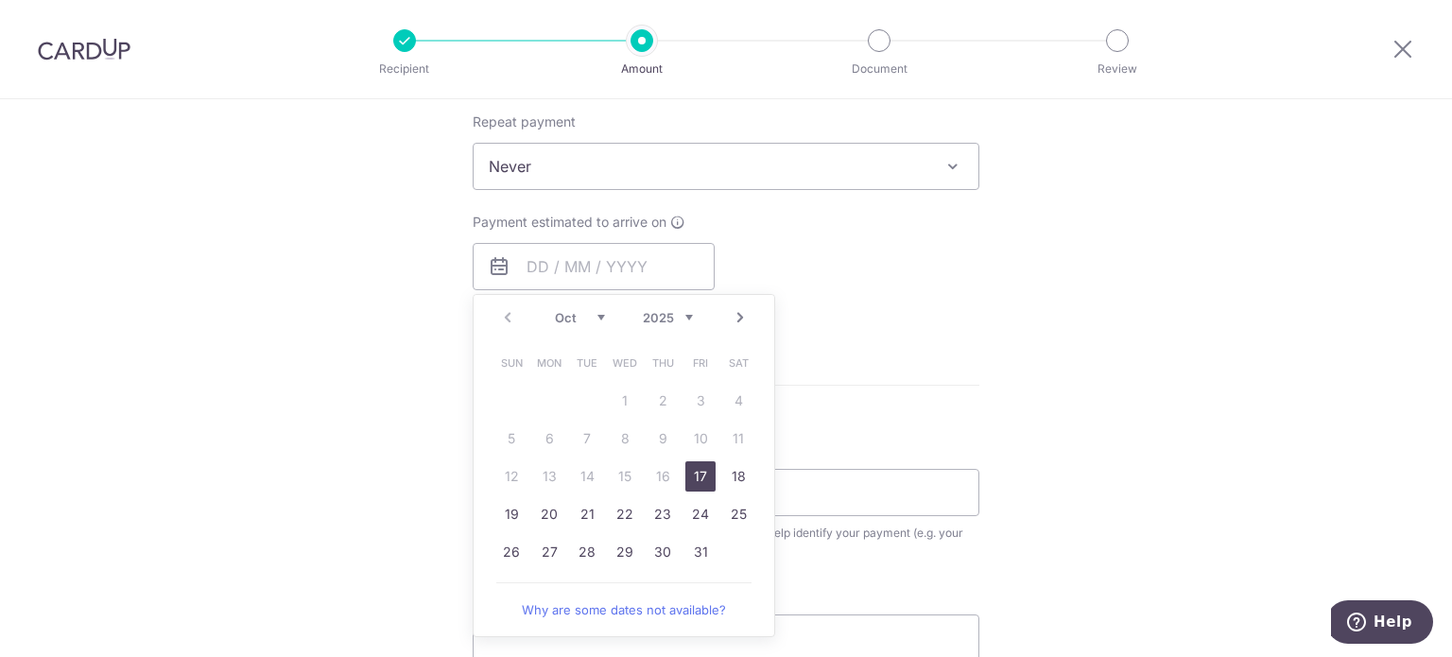
click at [700, 475] on link "17" at bounding box center [700, 476] width 30 height 30
type input "[DATE]"
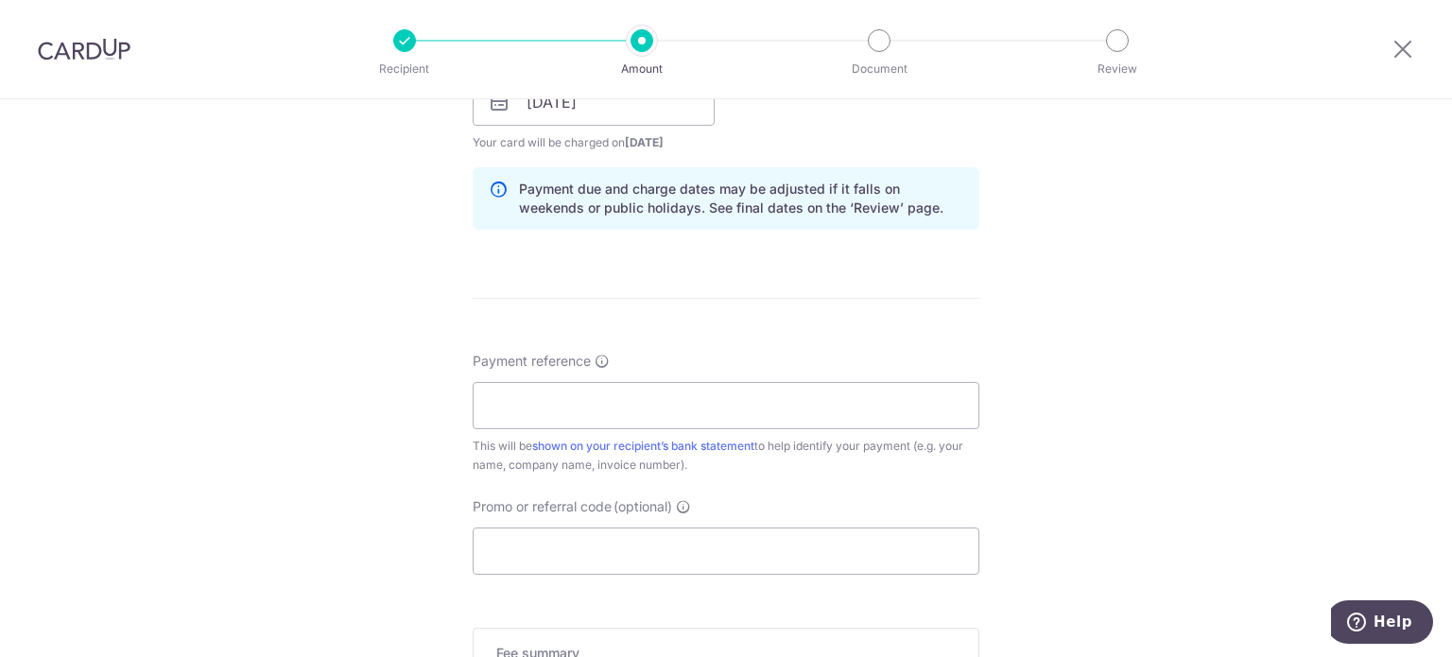
scroll to position [945, 0]
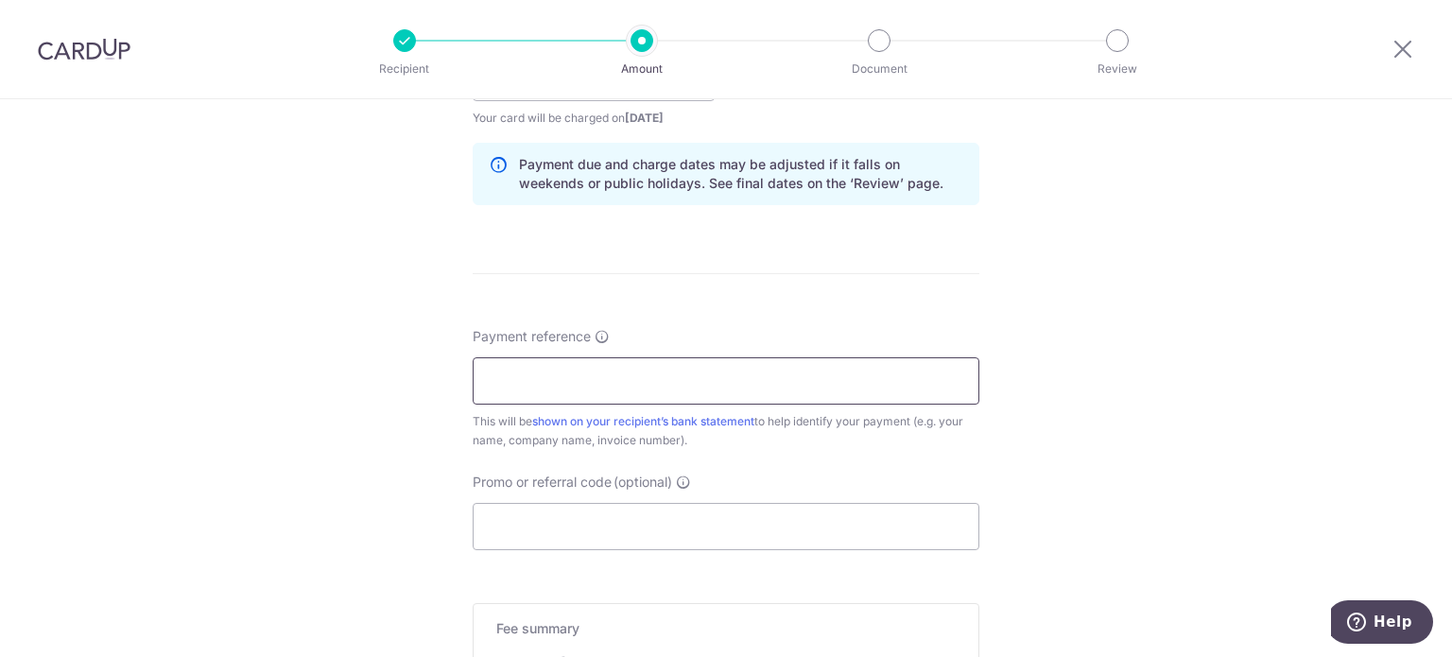
click at [571, 381] on input "Payment reference" at bounding box center [726, 380] width 507 height 47
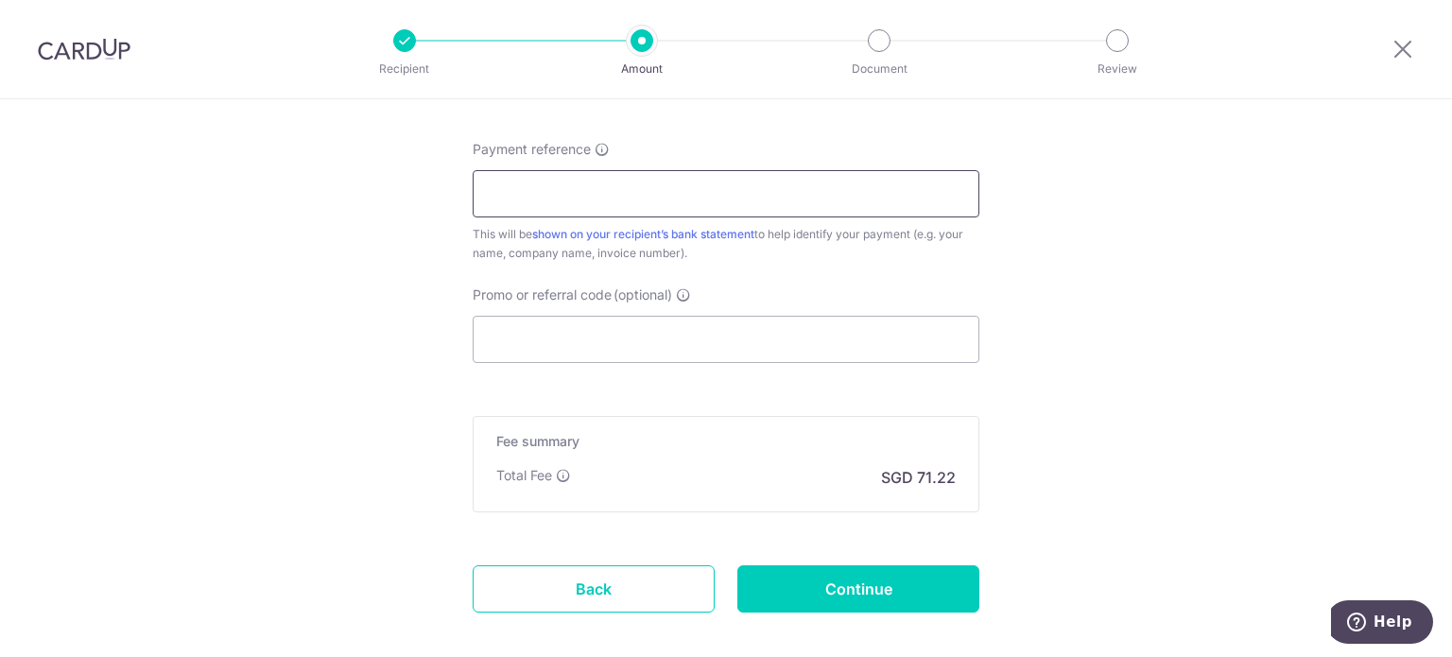
scroll to position [1134, 0]
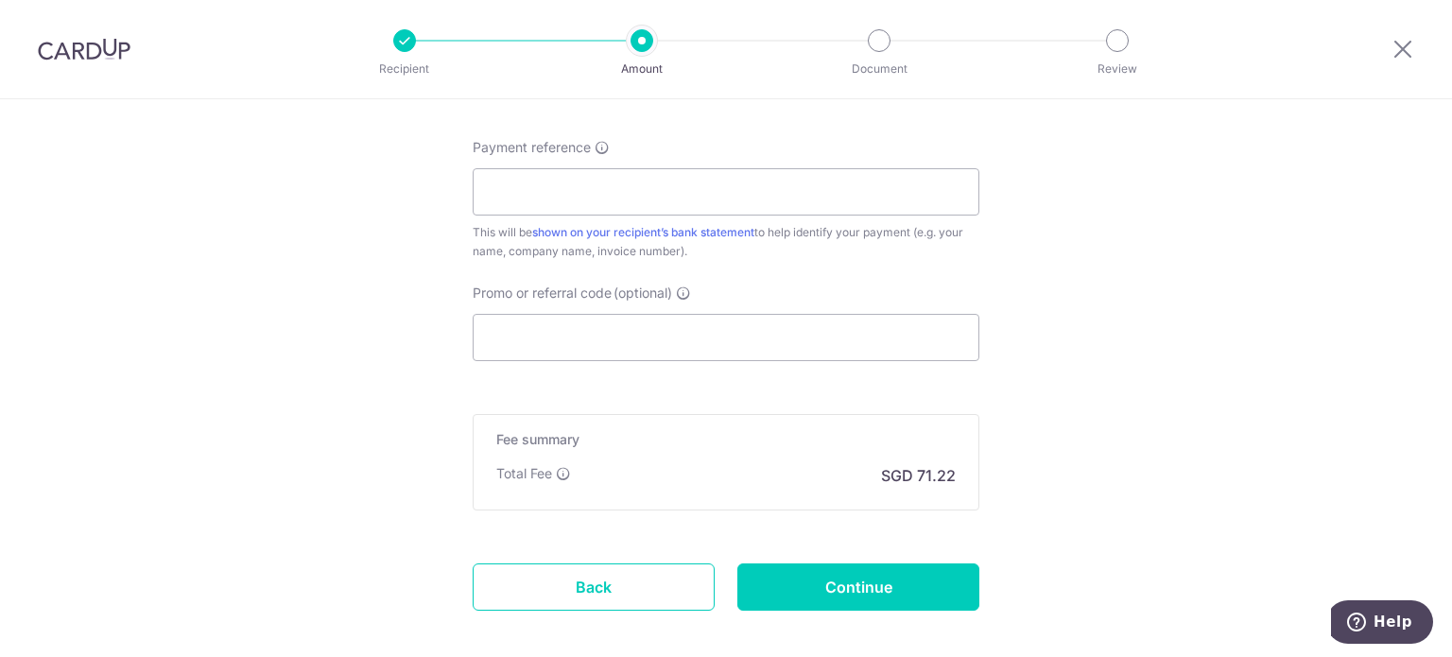
click at [527, 348] on input "Promo or referral code (optional)" at bounding box center [726, 337] width 507 height 47
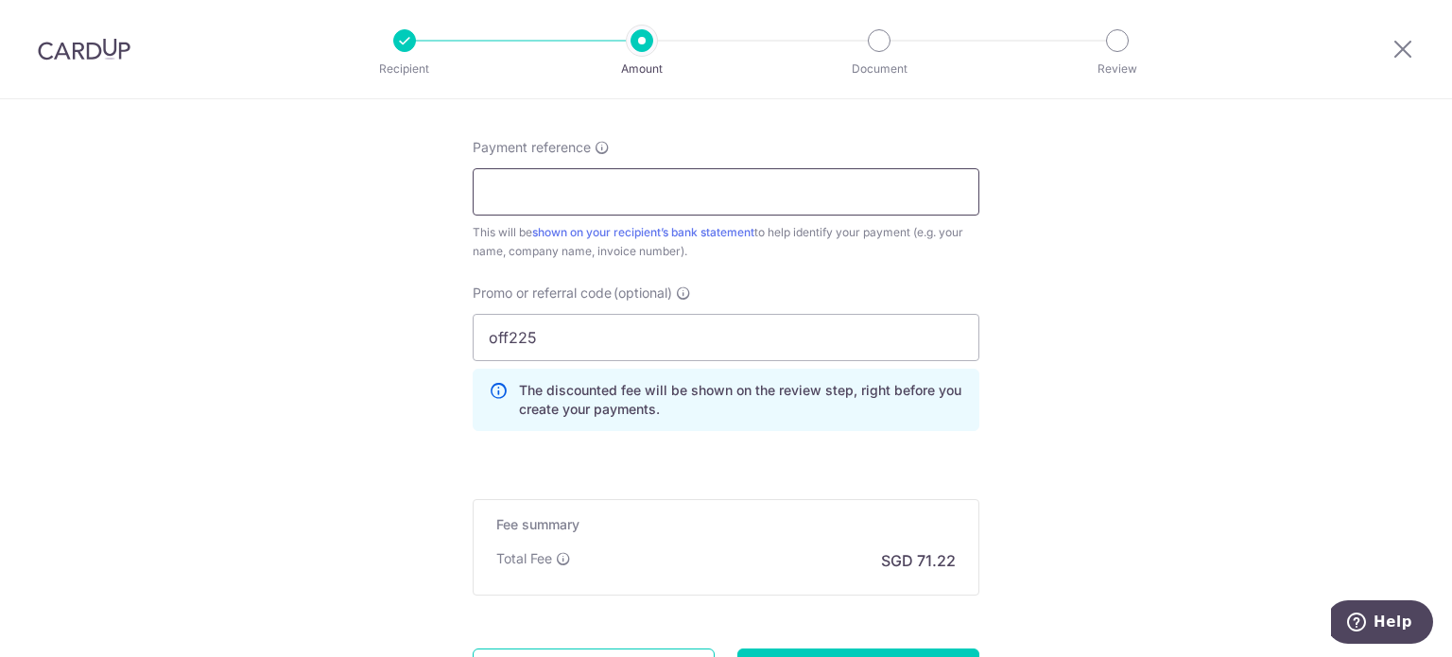
click at [616, 183] on input "Payment reference" at bounding box center [726, 191] width 507 height 47
drag, startPoint x: 503, startPoint y: 337, endPoint x: 410, endPoint y: 337, distance: 92.6
type input "OFF225"
click at [698, 170] on input "Payment reference" at bounding box center [726, 191] width 507 height 47
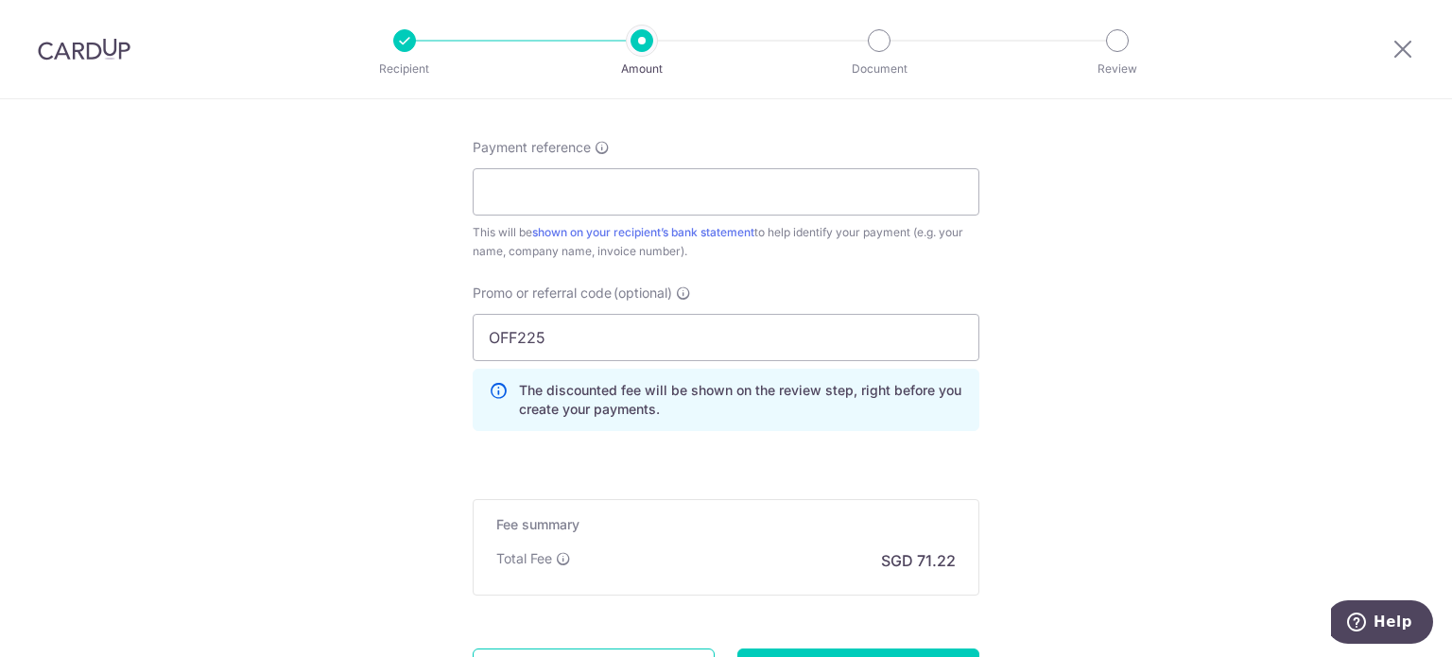
click at [584, 200] on input "Payment reference" at bounding box center [726, 191] width 507 height 47
paste input "20251014R01"
type input "Welson-20251014R01"
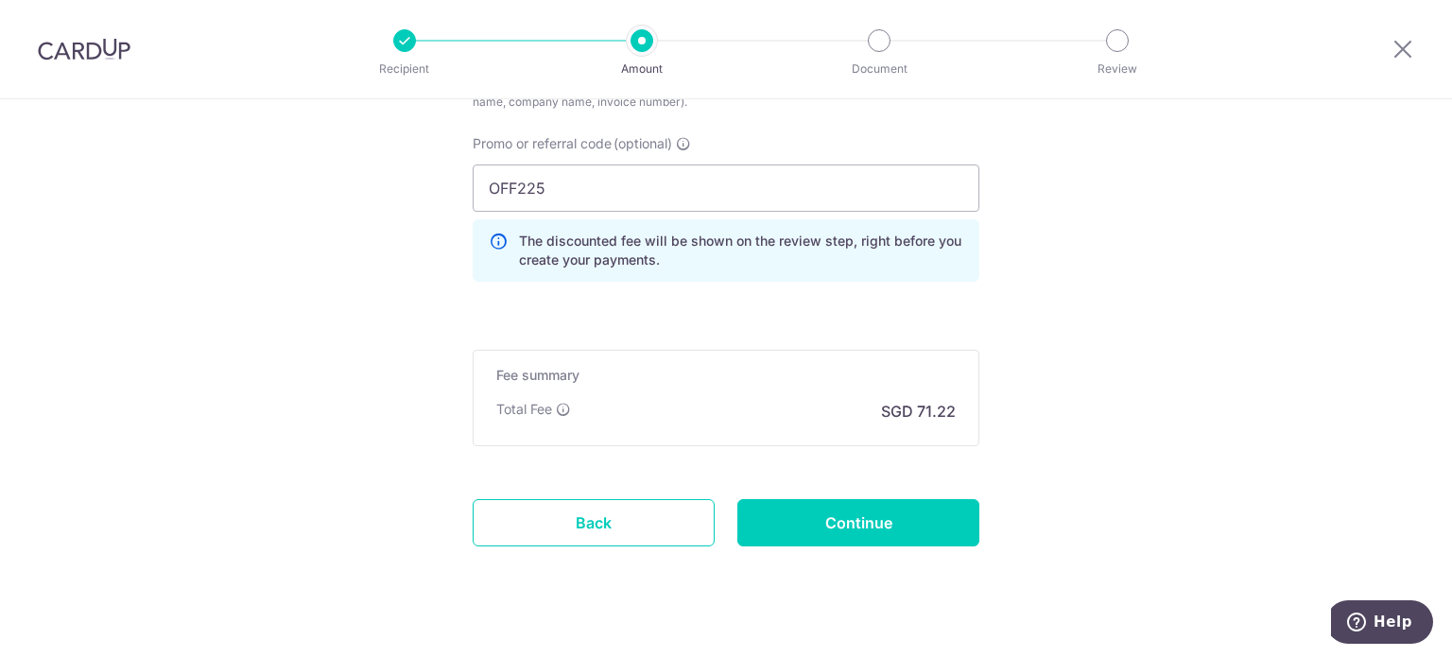
scroll to position [1312, 0]
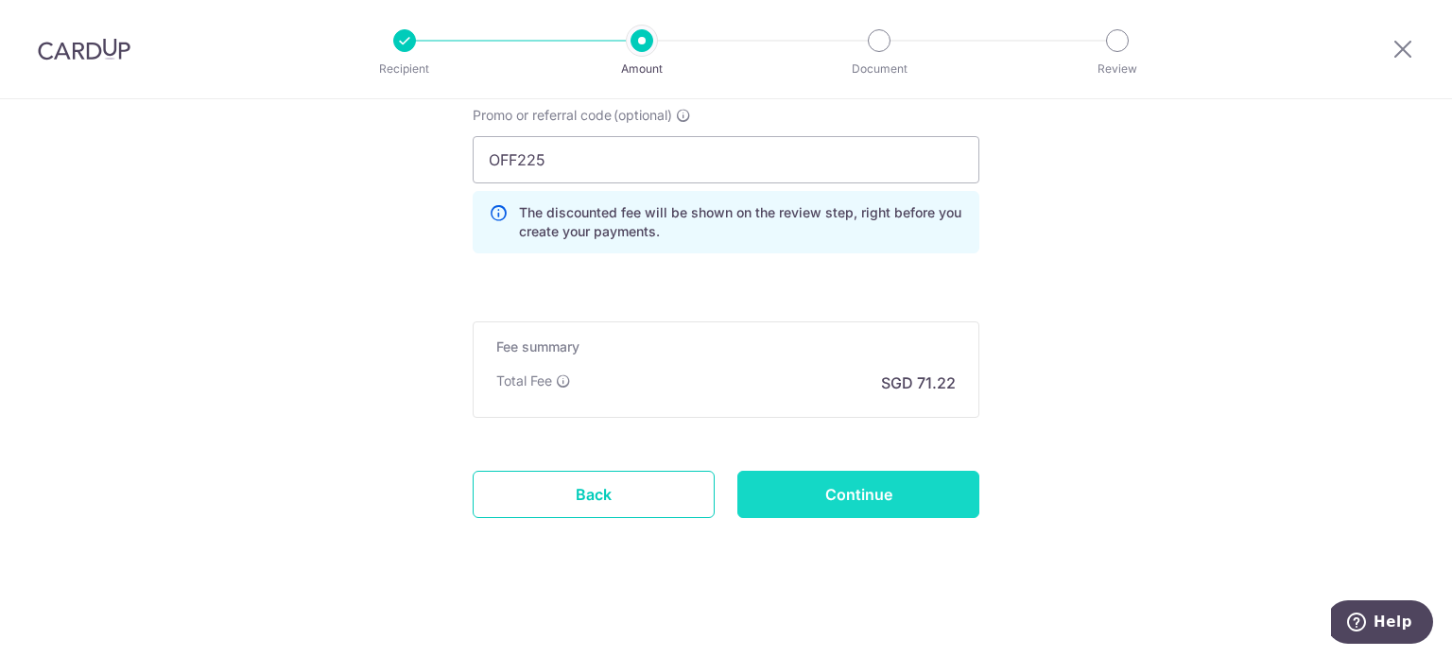
click at [889, 487] on input "Continue" at bounding box center [858, 494] width 242 height 47
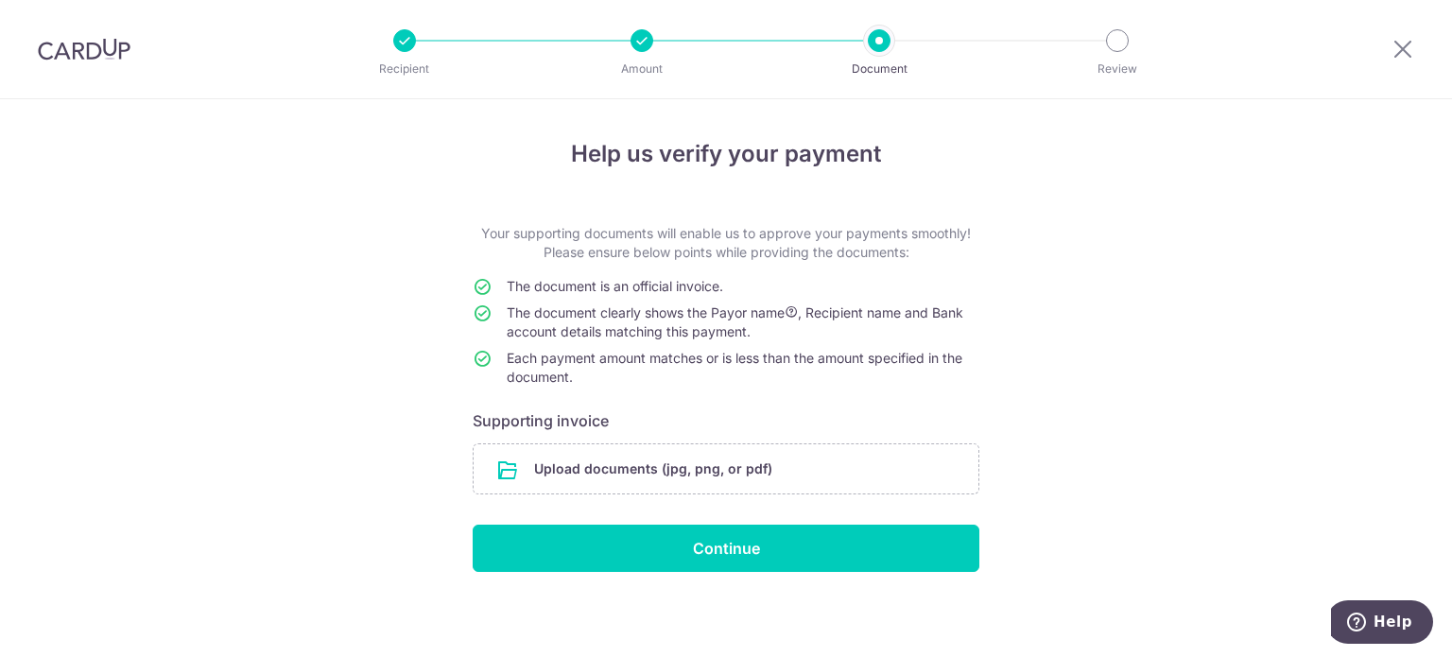
scroll to position [3, 0]
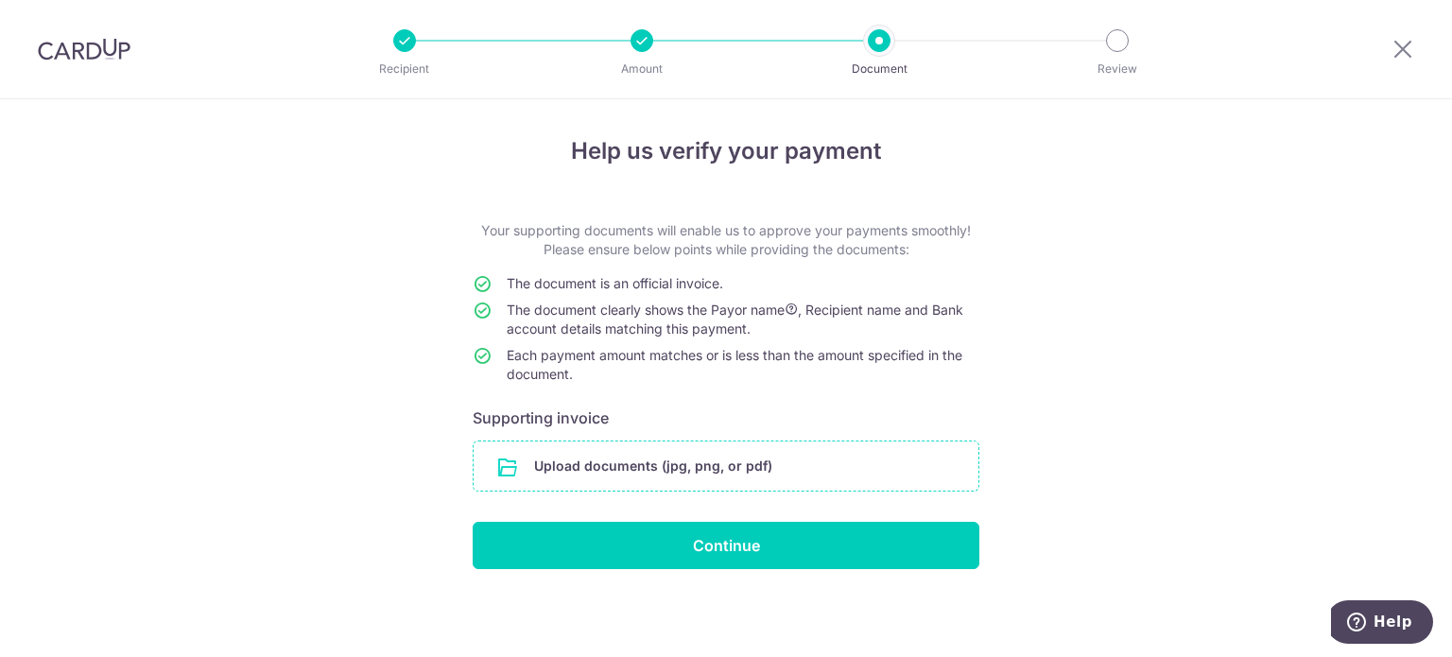
click at [661, 468] on input "file" at bounding box center [726, 465] width 505 height 49
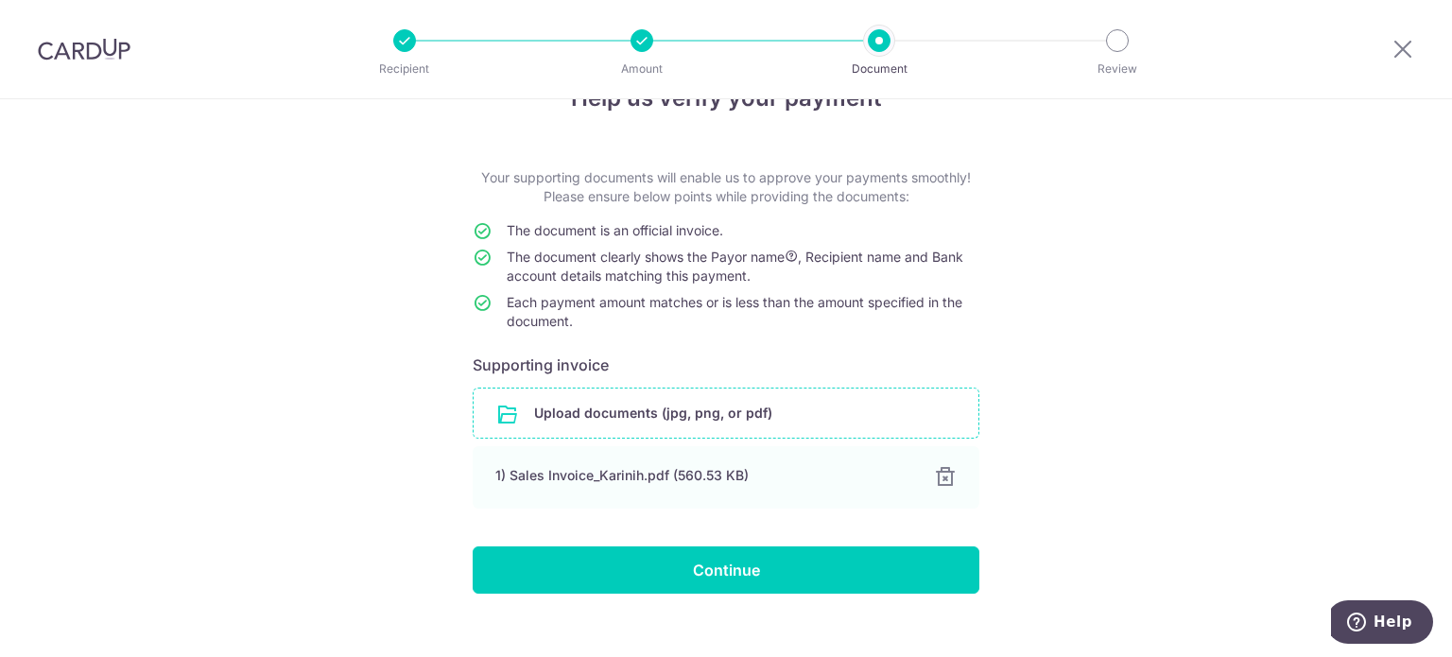
scroll to position [79, 0]
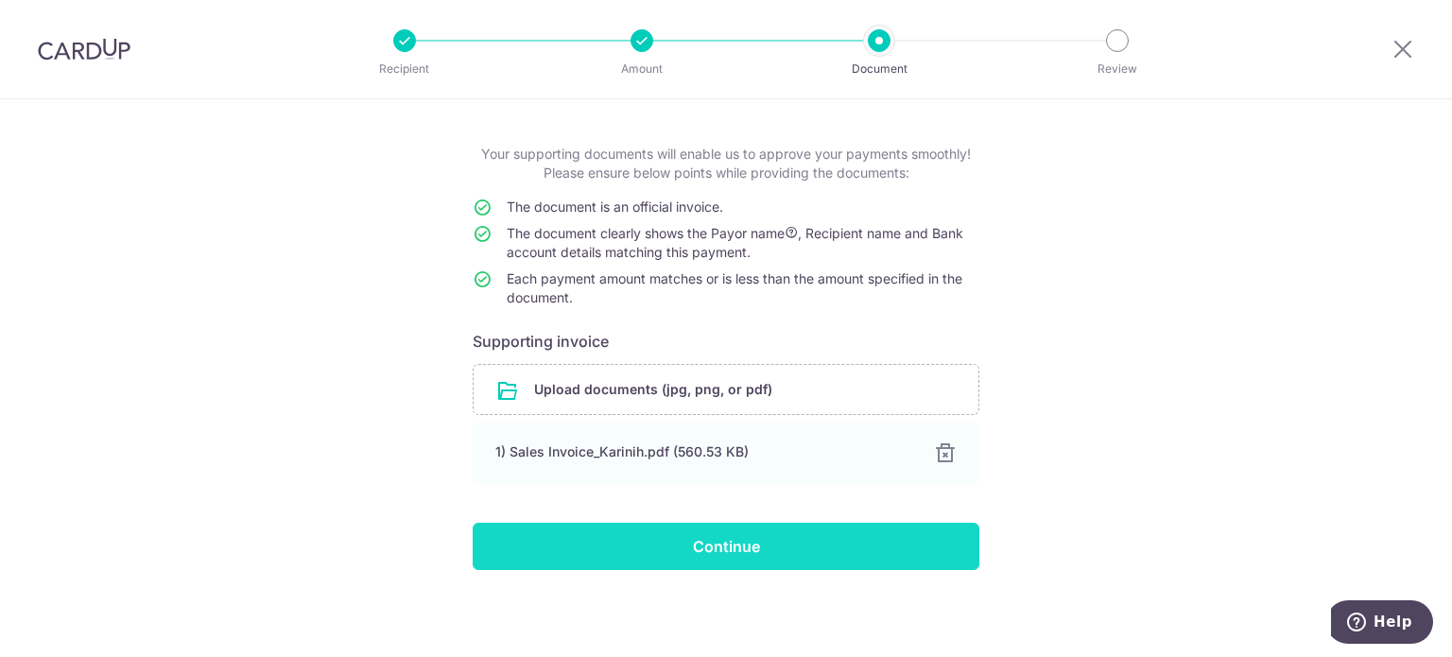
click at [656, 546] on input "Continue" at bounding box center [726, 546] width 507 height 47
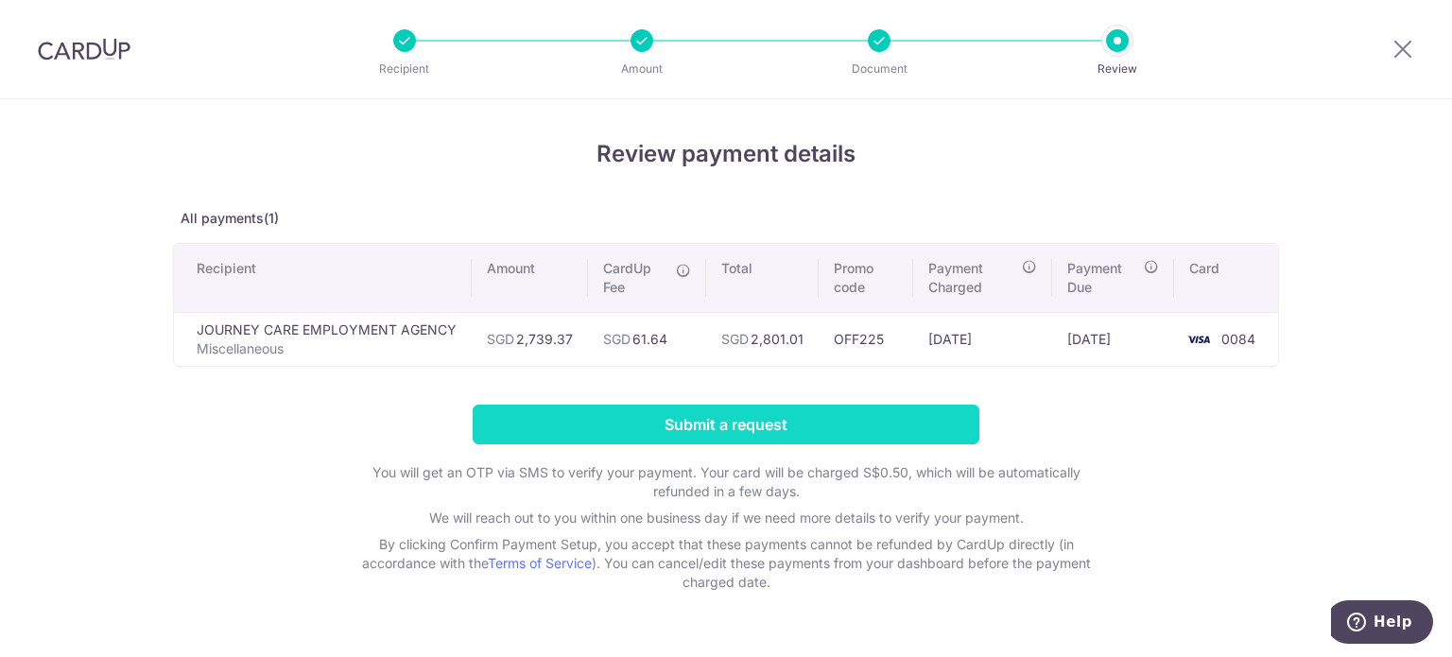
click at [798, 426] on input "Submit a request" at bounding box center [726, 425] width 507 height 40
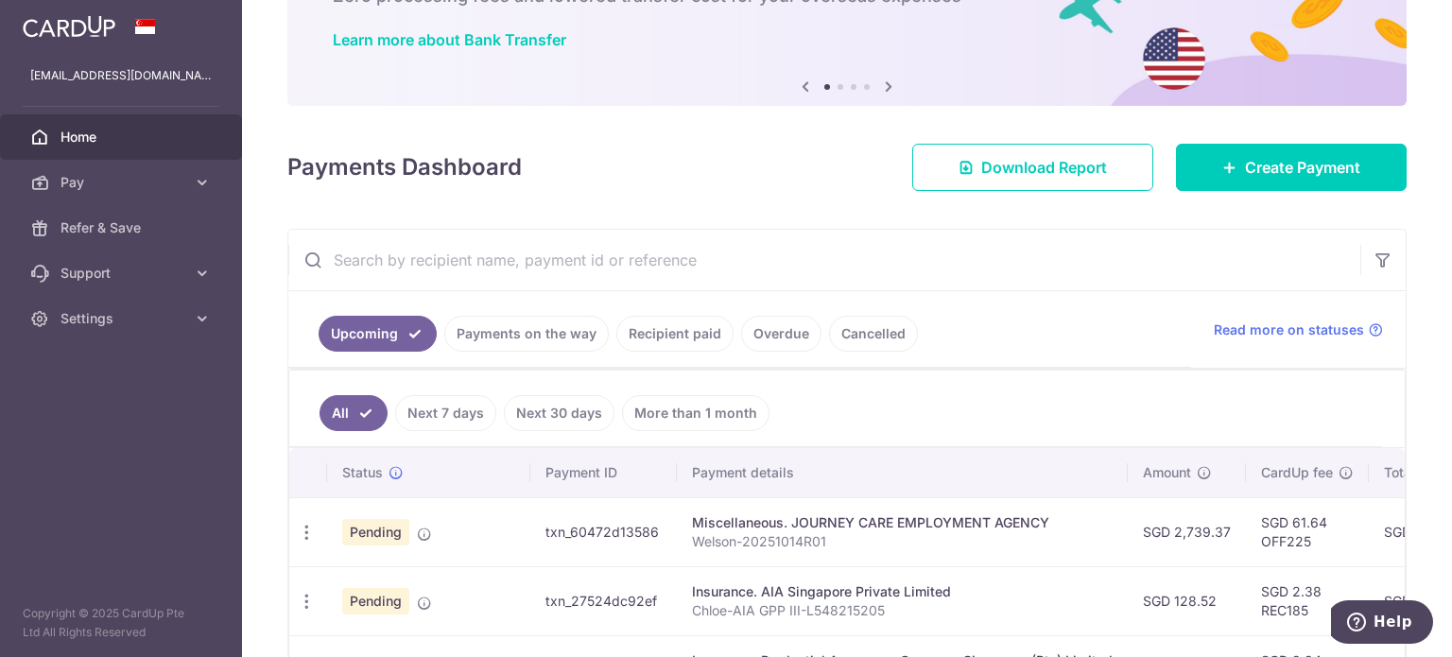
scroll to position [284, 0]
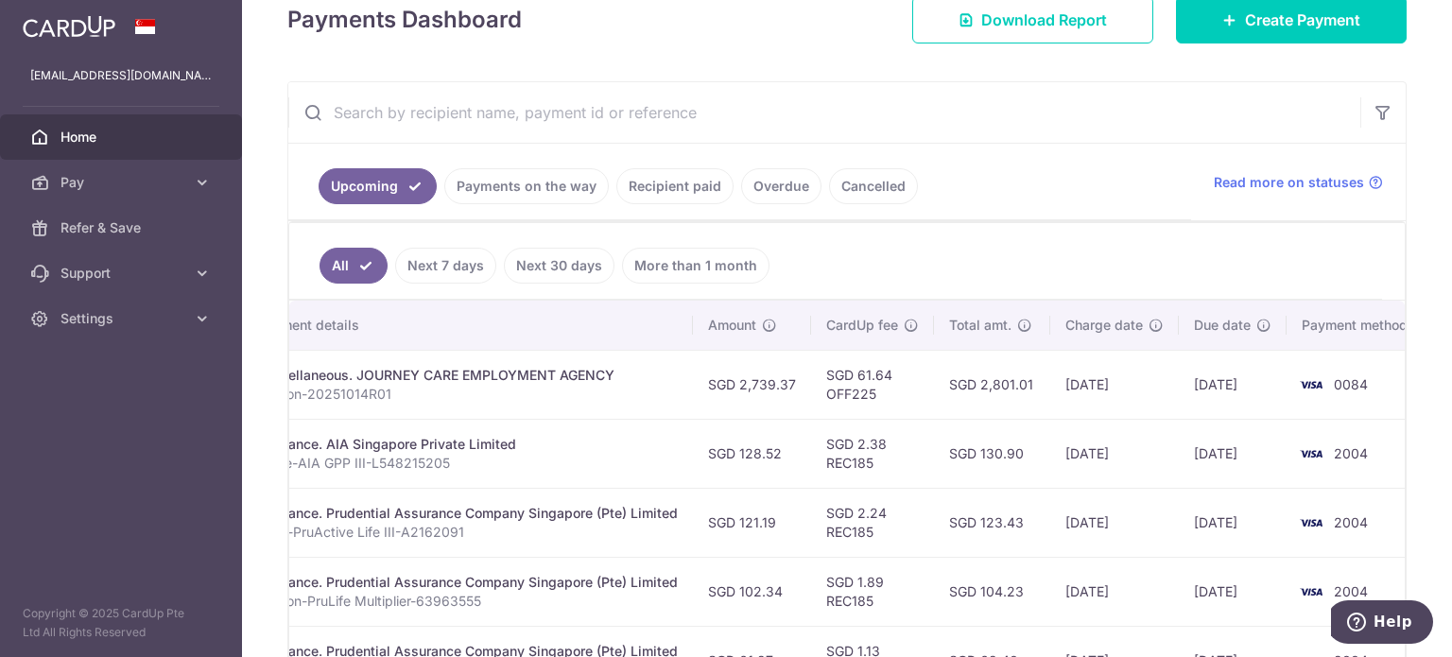
drag, startPoint x: 949, startPoint y: 517, endPoint x: 1071, endPoint y: 512, distance: 122.0
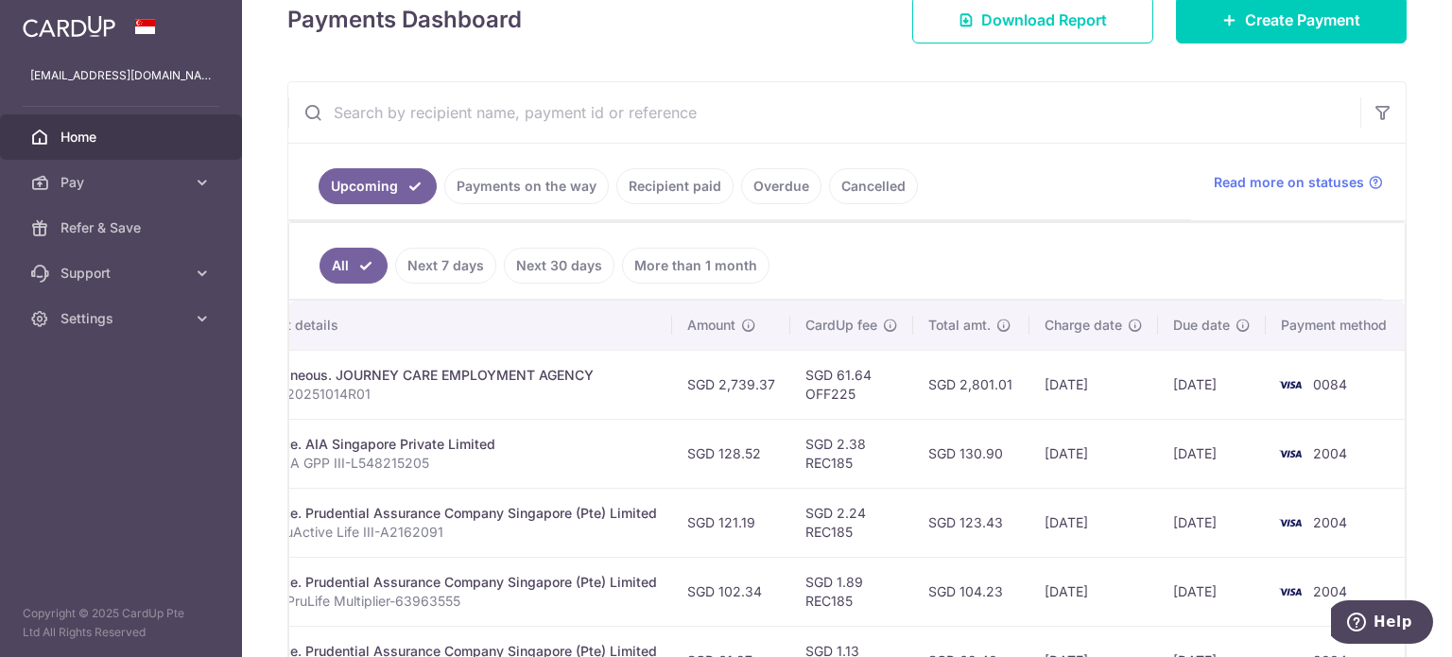
click at [977, 272] on ul "All Next 7 days Next 30 days More than 1 month" at bounding box center [835, 261] width 1093 height 77
drag, startPoint x: 1038, startPoint y: 278, endPoint x: 836, endPoint y: 288, distance: 202.6
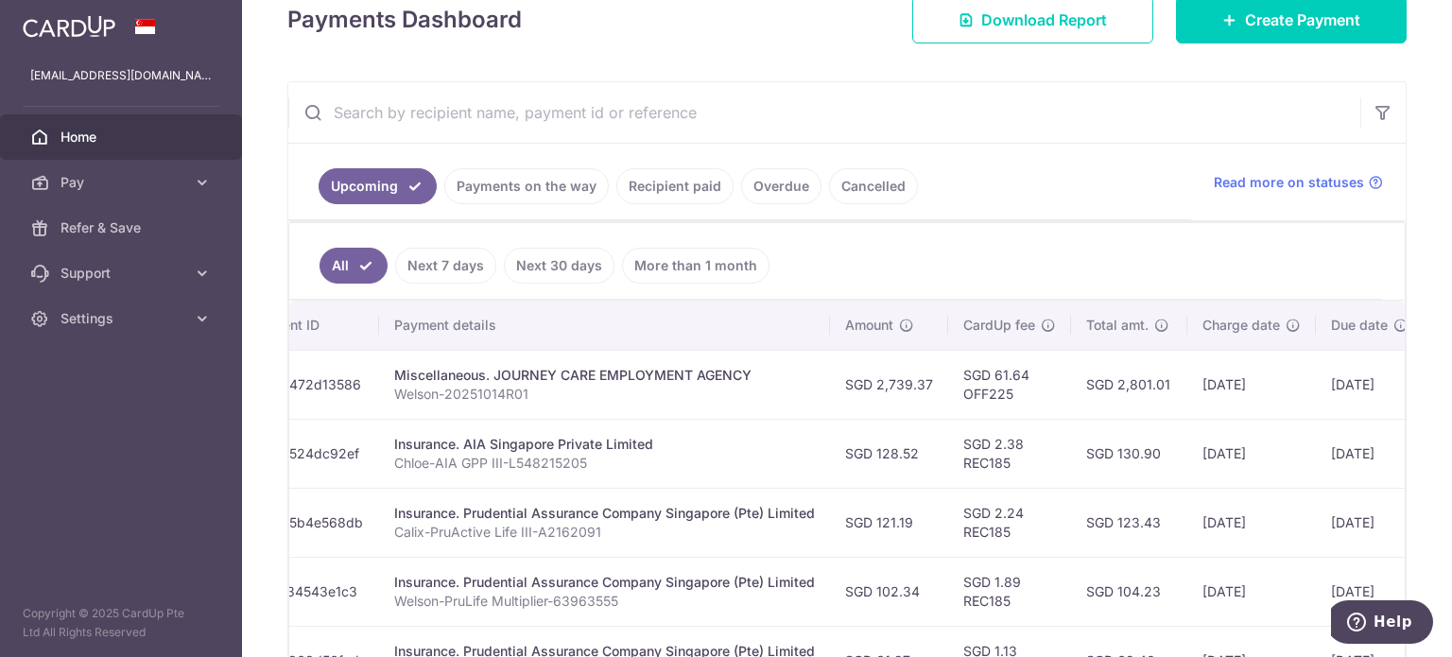
scroll to position [0, 0]
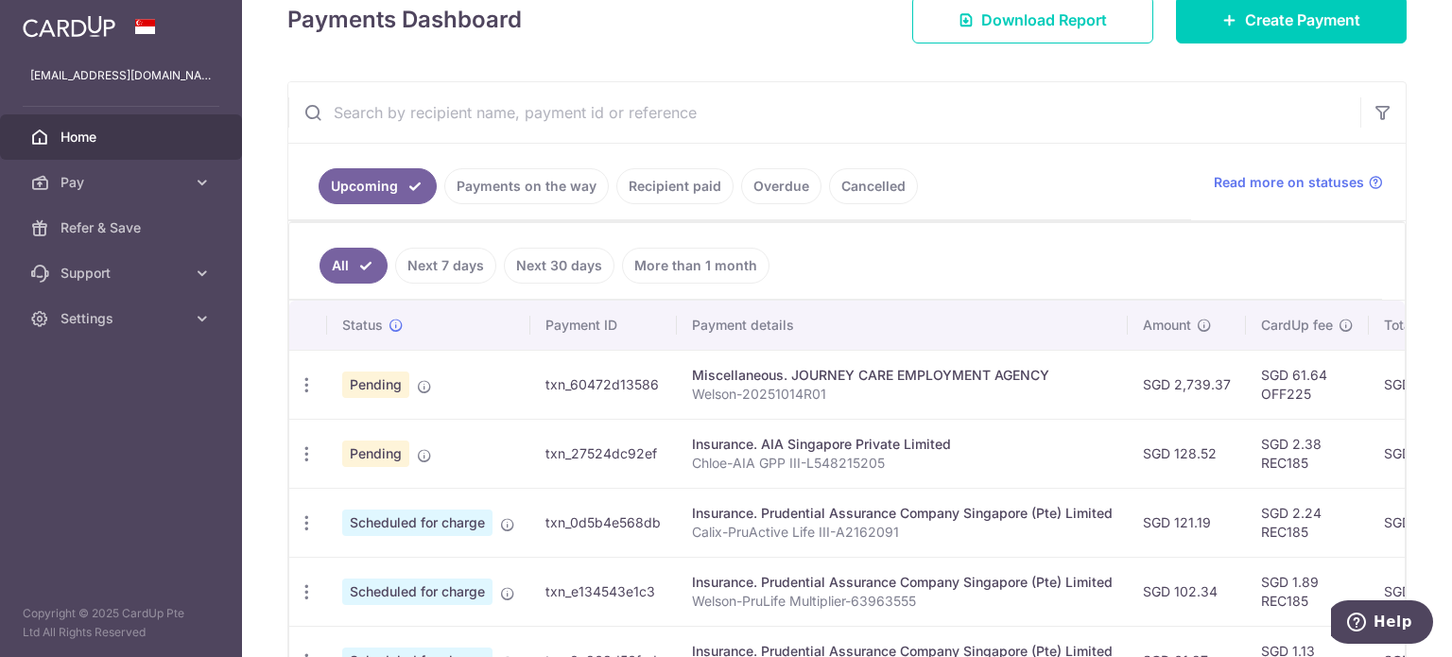
drag, startPoint x: 841, startPoint y: 359, endPoint x: 669, endPoint y: 356, distance: 172.1
